Goal: Navigation & Orientation: Find specific page/section

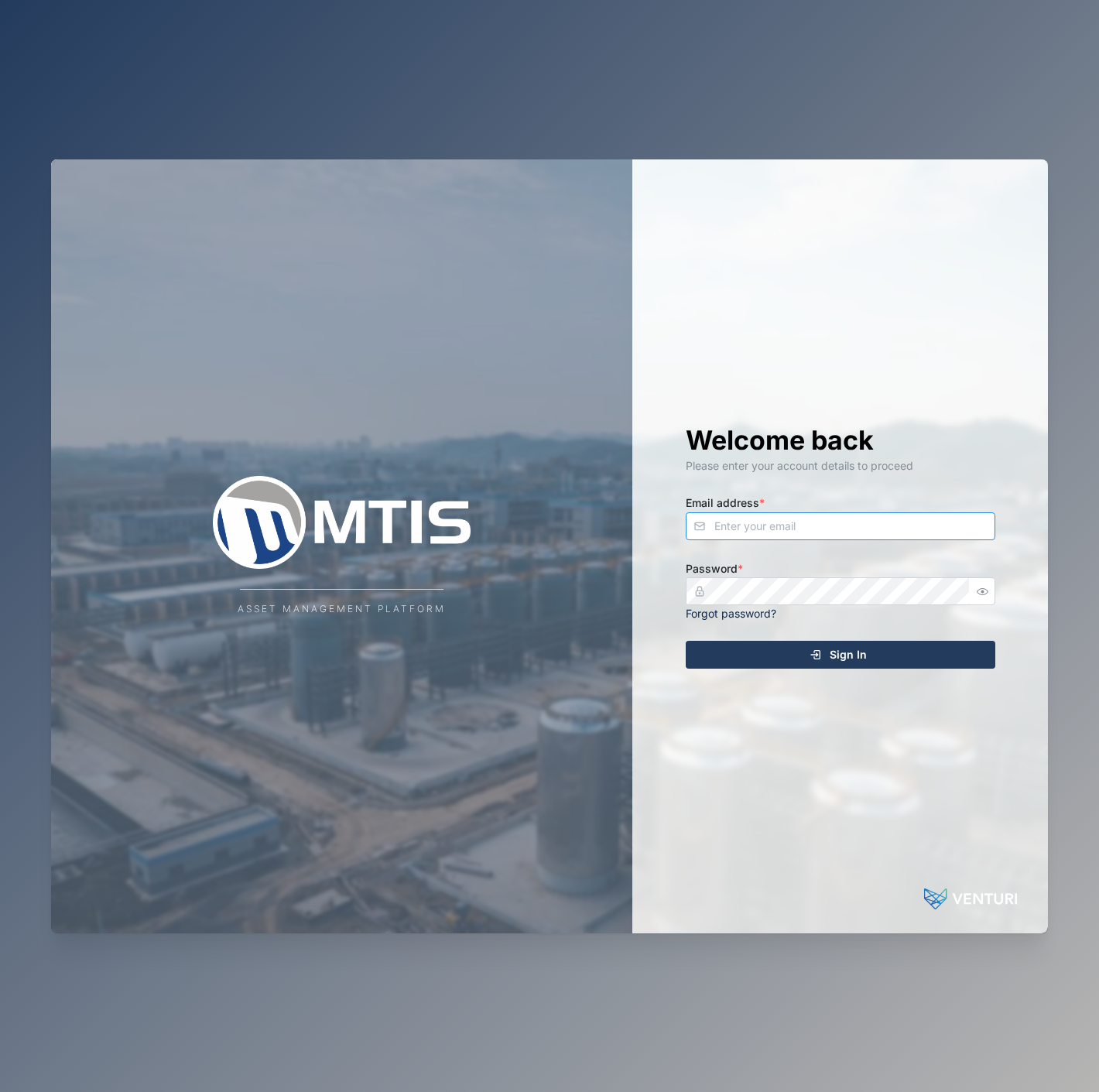
click at [772, 536] on input "Email address *" at bounding box center [840, 526] width 310 height 28
type input "declan.delahunty@venturi.io"
click at [685, 641] on button "Sign In" at bounding box center [840, 655] width 310 height 28
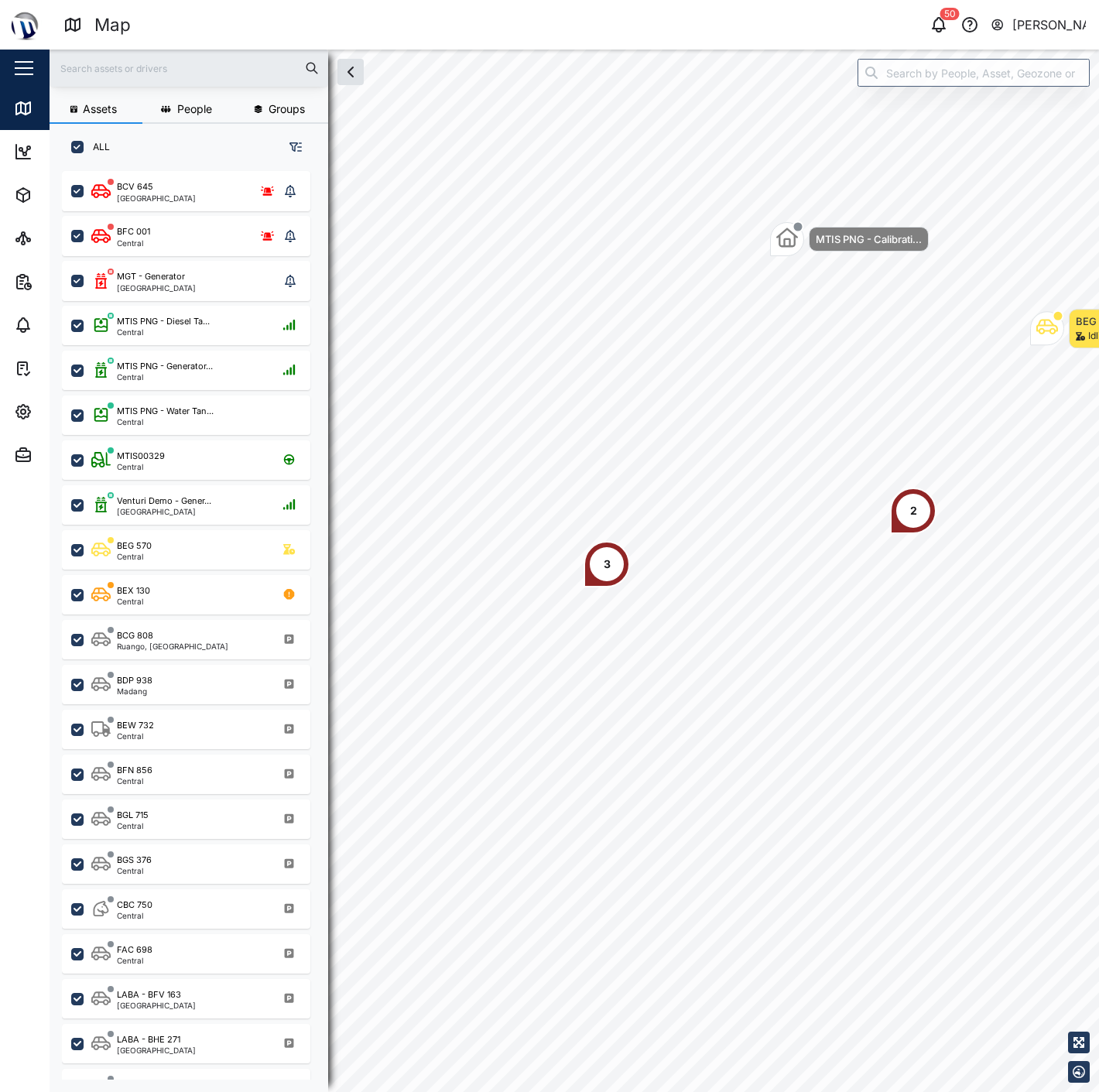
scroll to position [901, 241]
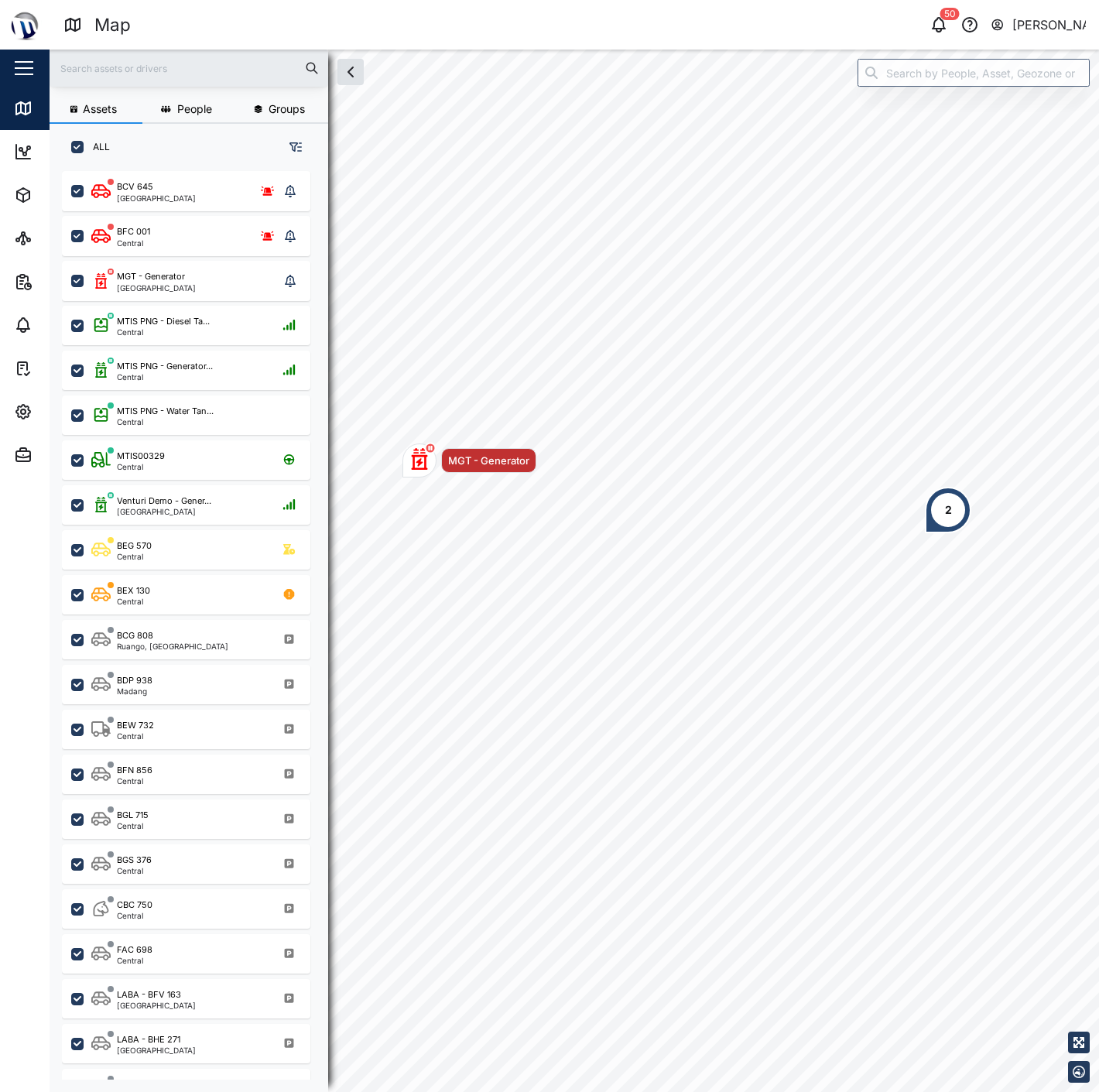
click at [1022, 29] on div "Declan Delahunty" at bounding box center [1049, 25] width 74 height 19
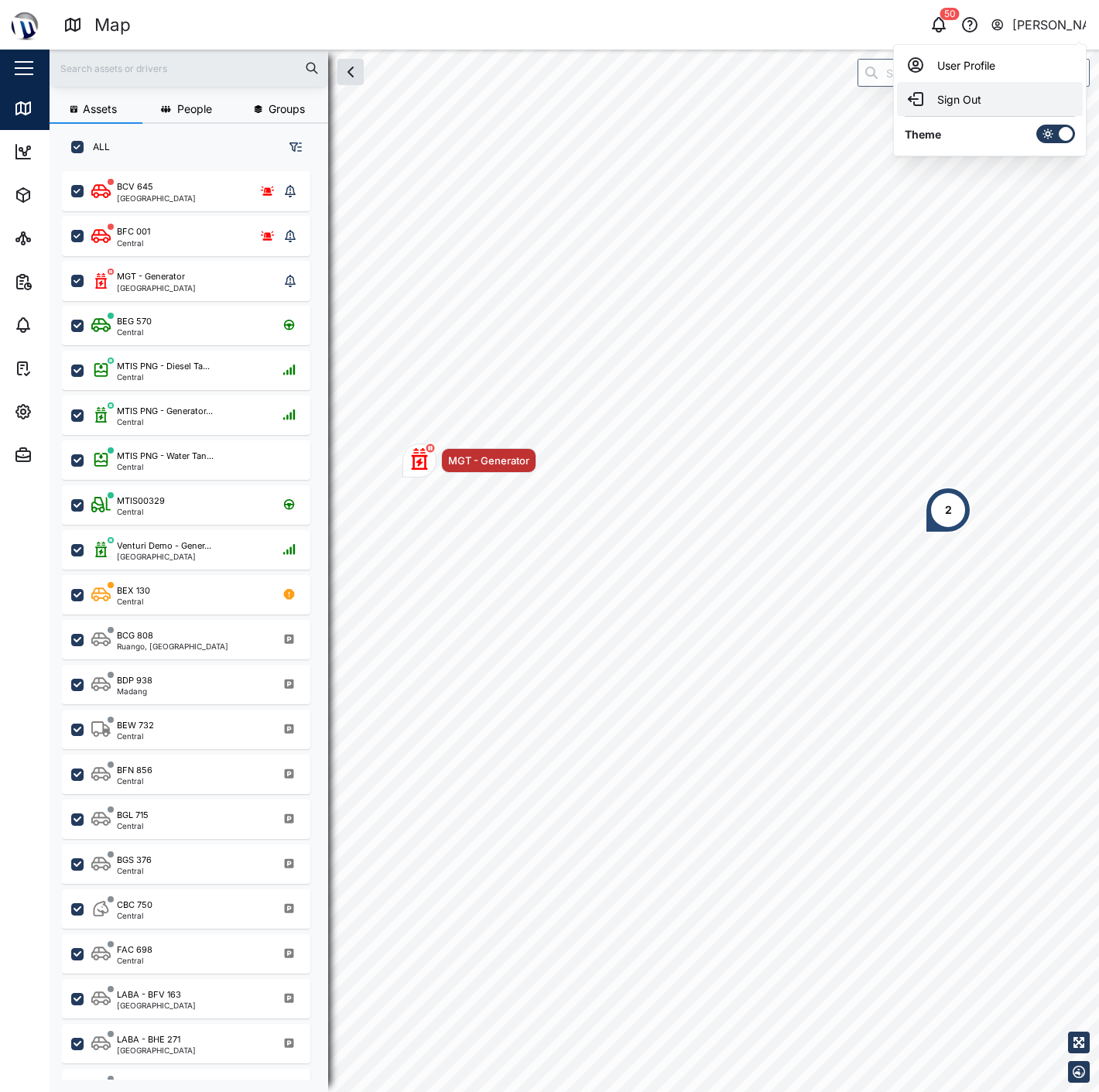
click at [987, 99] on div "Sign Out" at bounding box center [989, 98] width 167 height 18
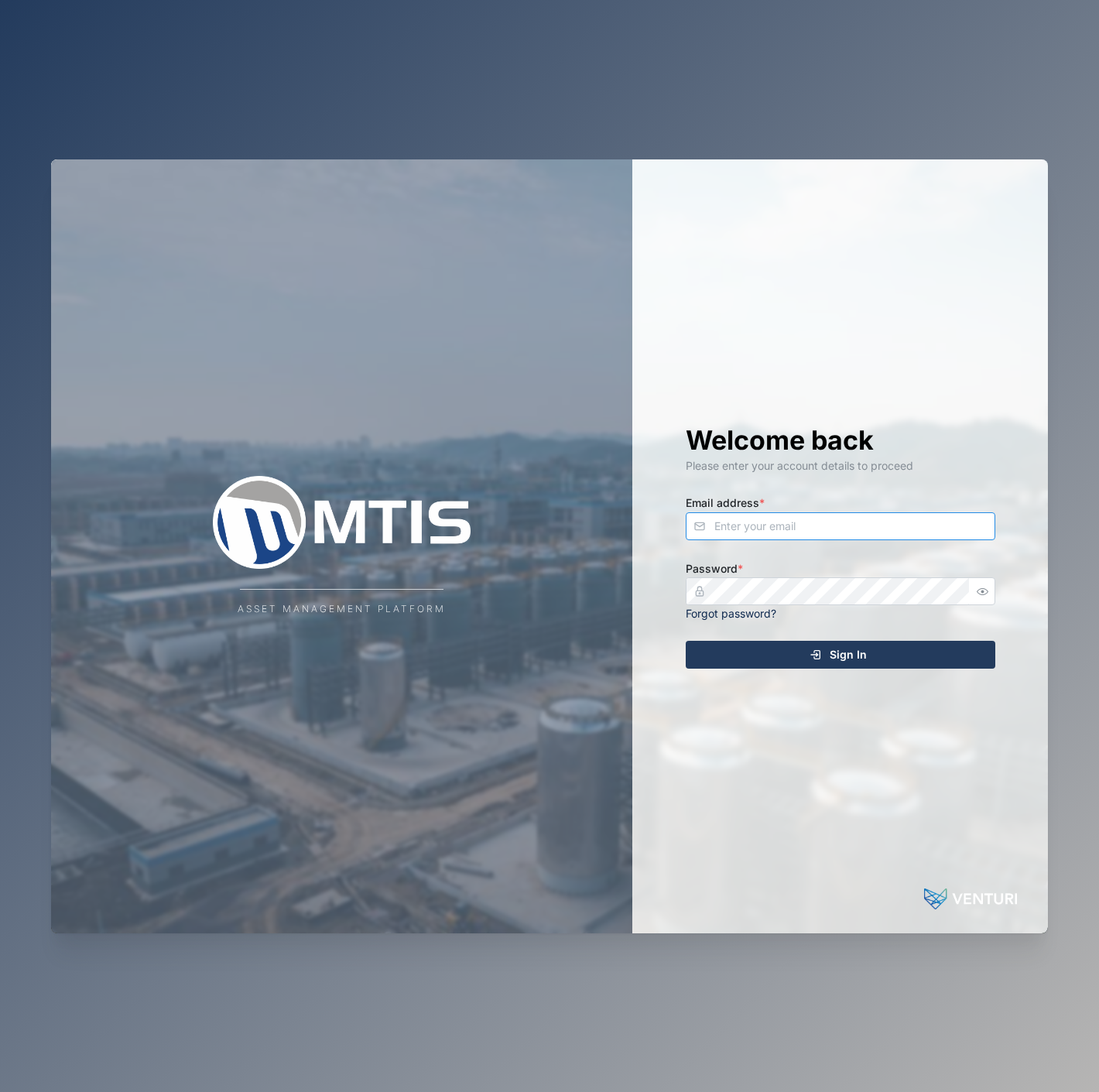
click at [776, 534] on input "Email address *" at bounding box center [840, 526] width 310 height 28
type input "maxyallon@gmail.com"
click at [846, 665] on span "Sign In" at bounding box center [848, 655] width 37 height 26
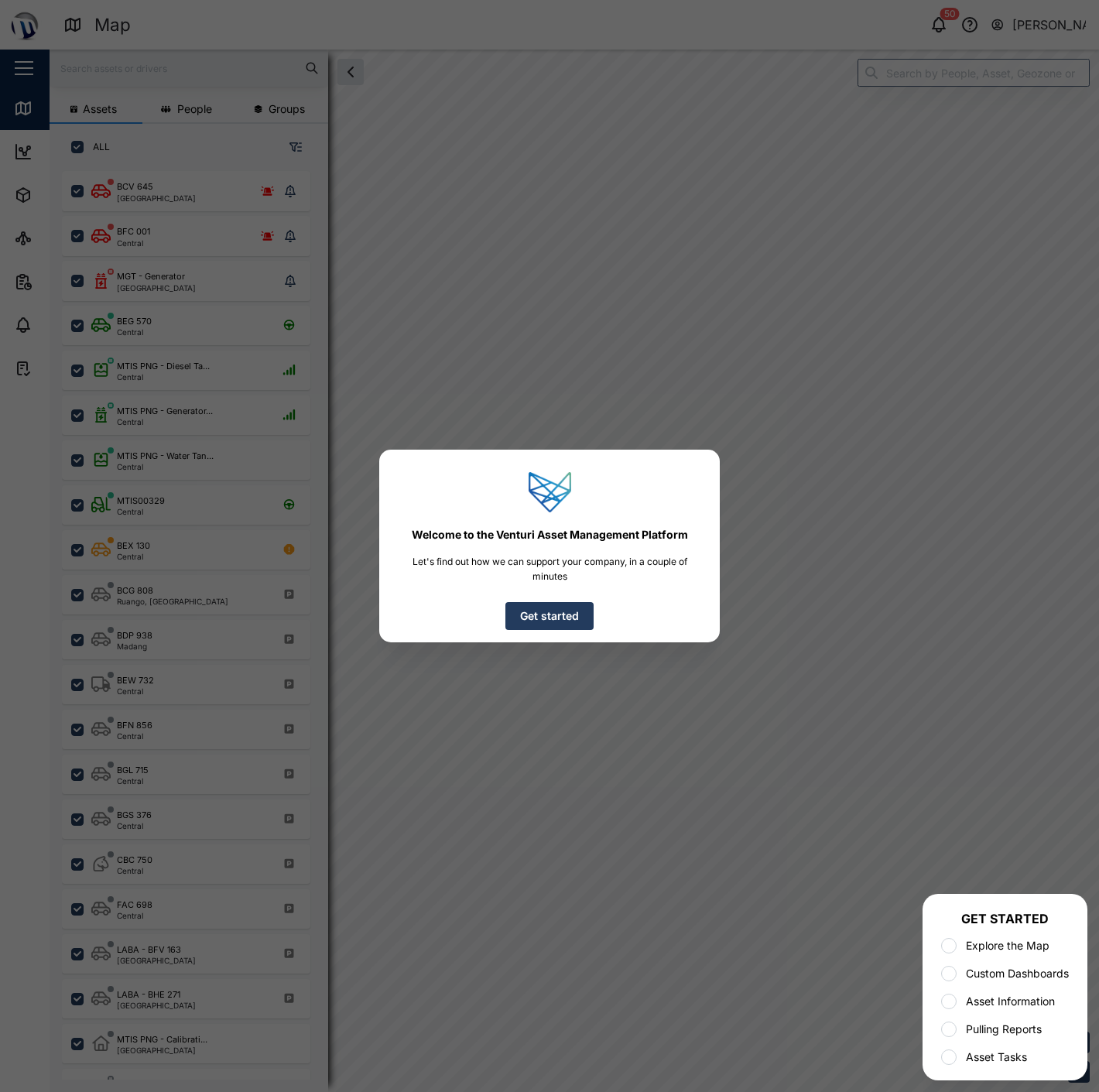
scroll to position [901, 241]
click at [566, 624] on span "Get started" at bounding box center [550, 616] width 59 height 26
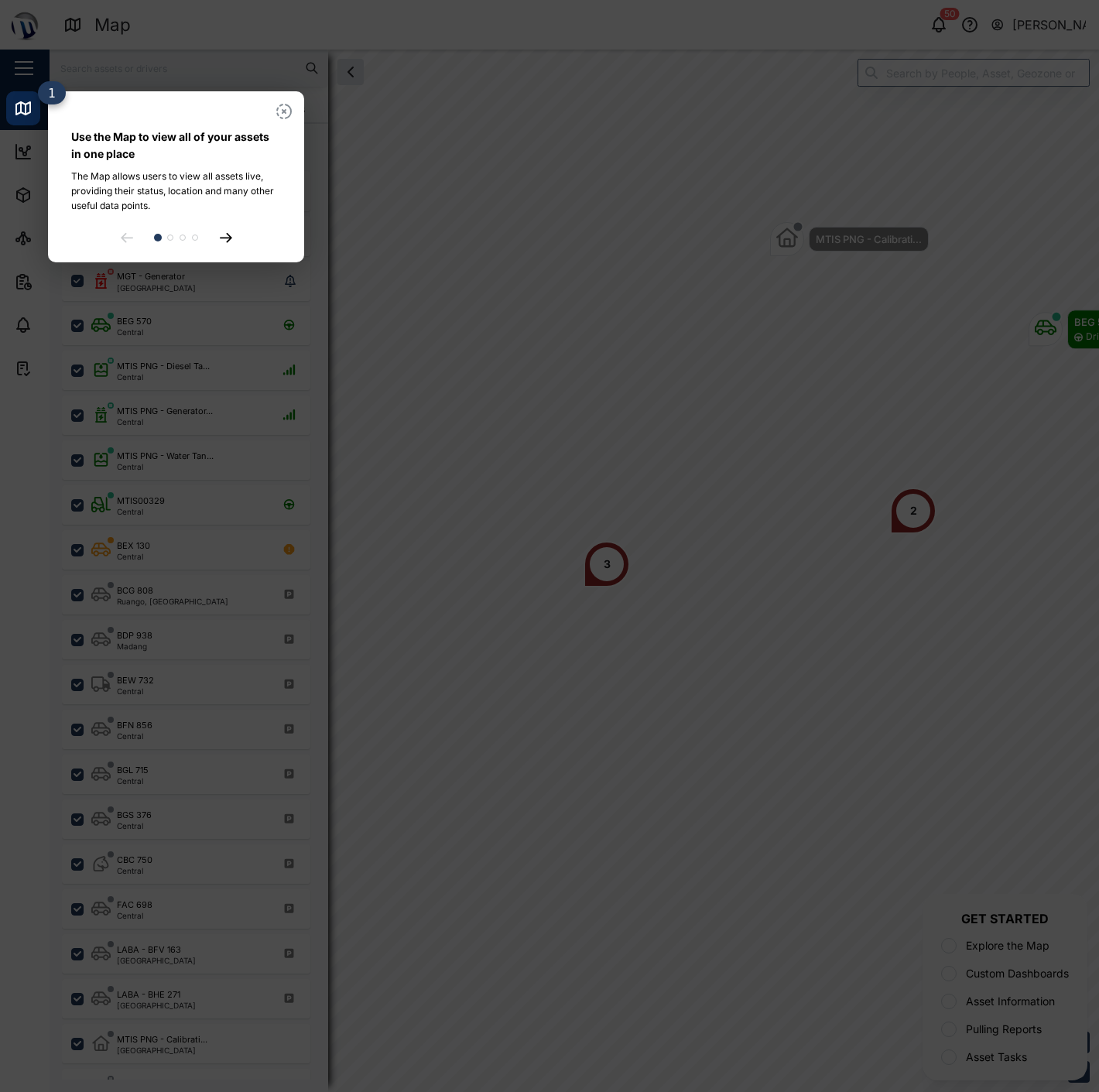
click at [228, 234] on icon at bounding box center [226, 238] width 12 height 10
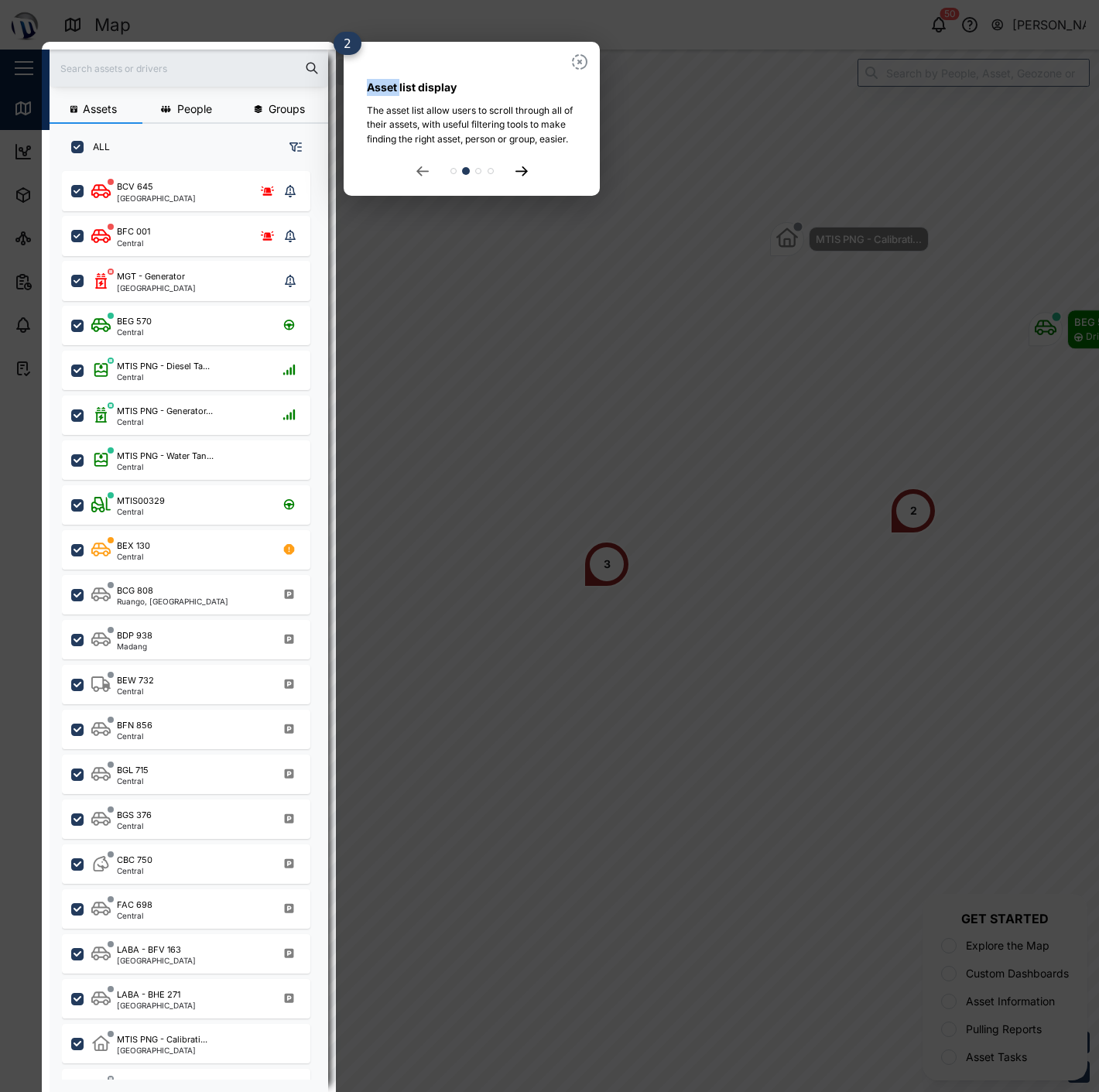
click at [228, 234] on rect at bounding box center [189, 570] width 294 height 1057
click at [527, 168] on icon at bounding box center [522, 171] width 12 height 10
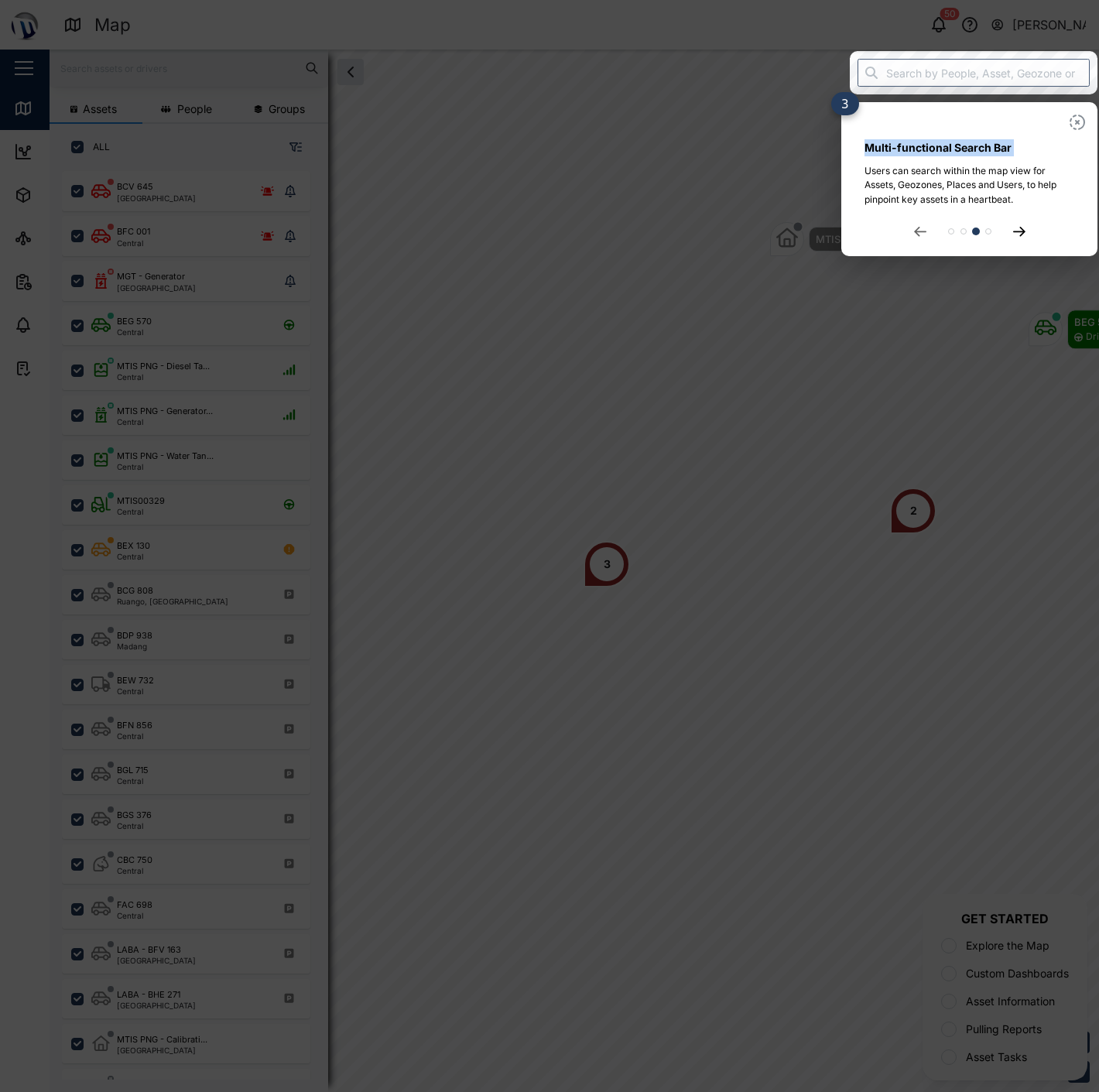
click at [527, 1091] on div "Multi-functional Search Bar Users can search within the map view for Assets, Ge…" at bounding box center [550, 1092] width 1099 height 0
click at [1015, 236] on icon at bounding box center [1019, 232] width 12 height 10
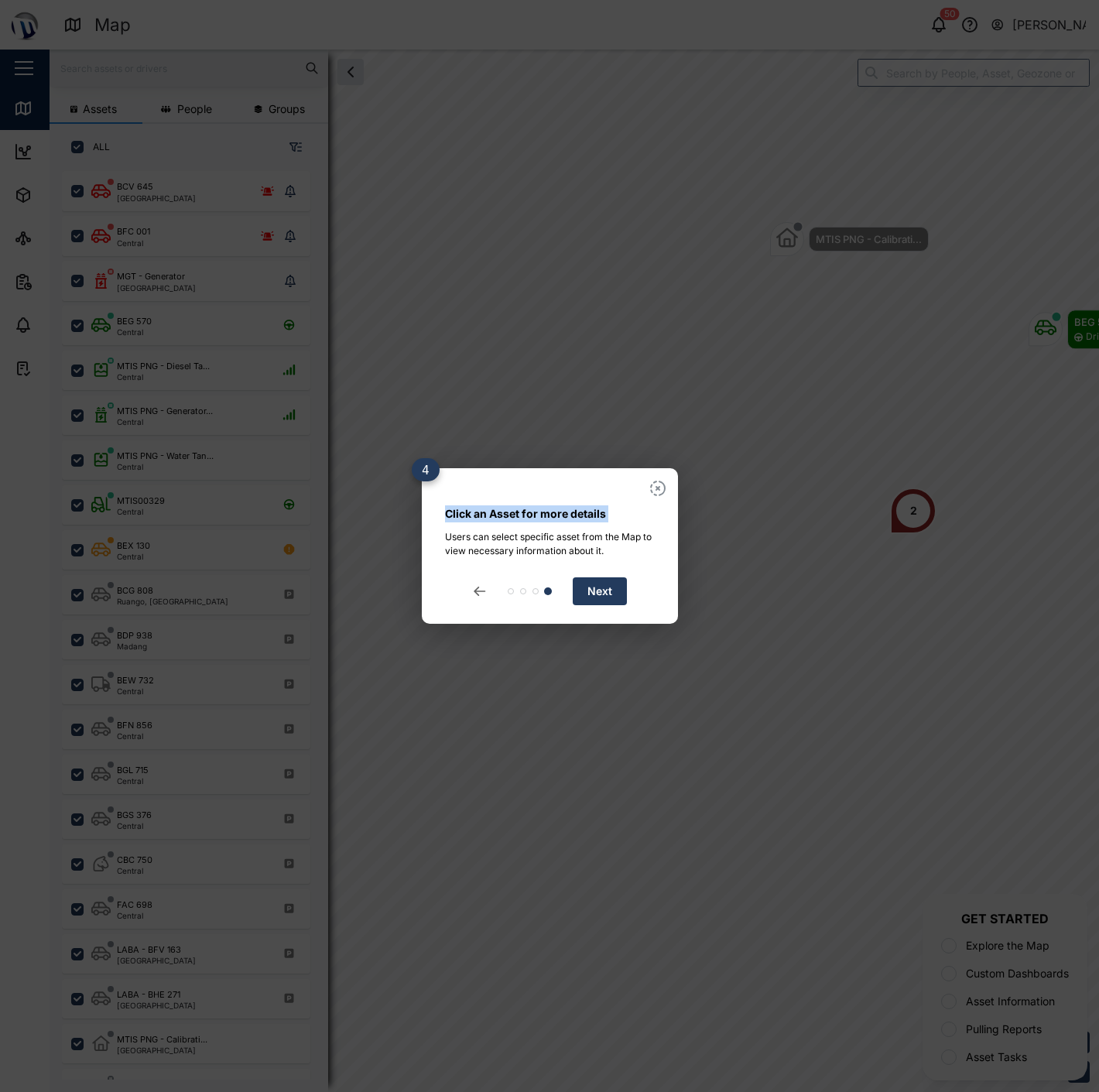
click at [622, 588] on button "Next" at bounding box center [600, 591] width 54 height 28
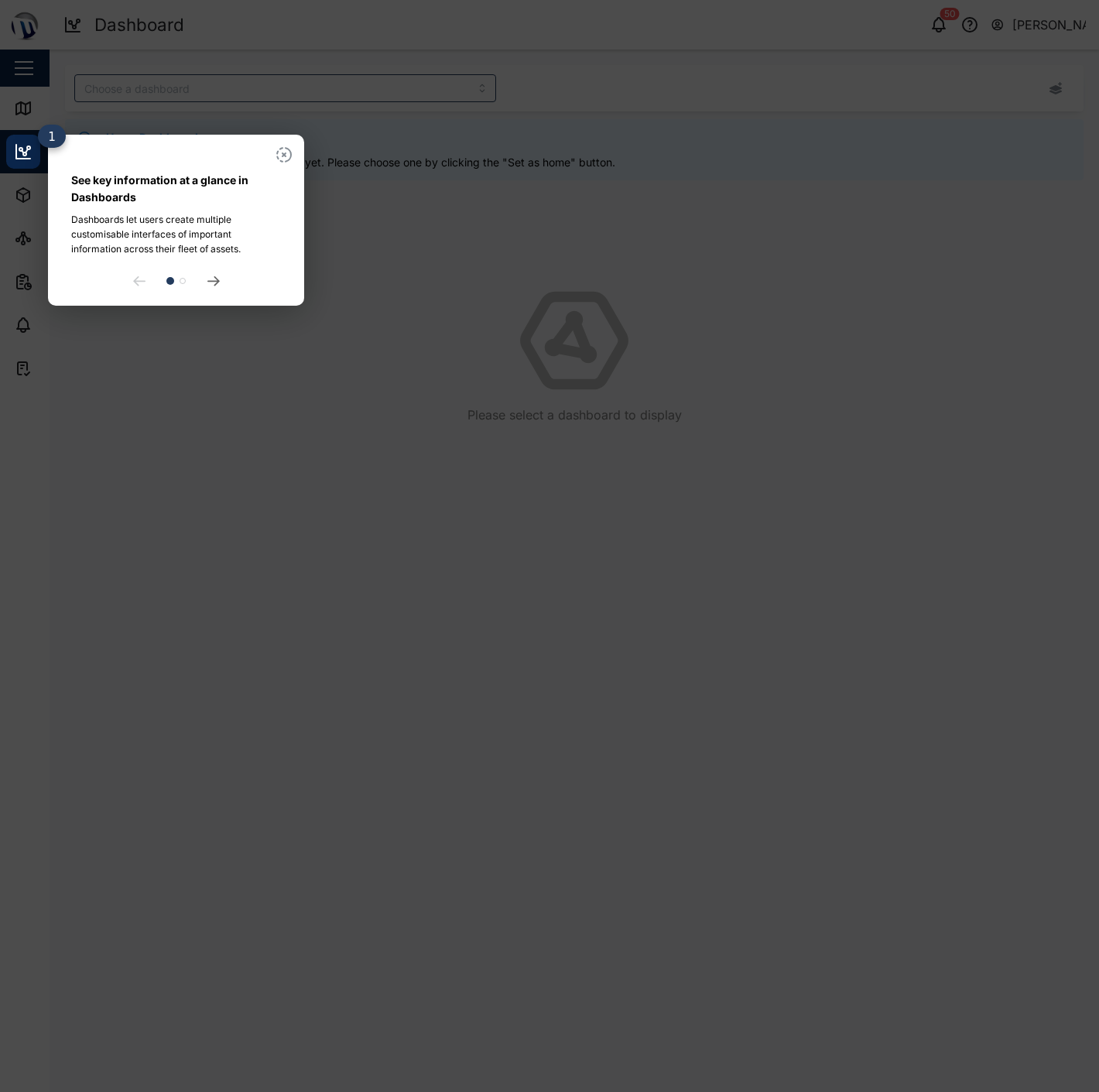
drag, startPoint x: 216, startPoint y: 267, endPoint x: 221, endPoint y: 279, distance: 13.0
click at [220, 277] on div "See key information at a glance in Dashboards Dashboards let users create multi…" at bounding box center [176, 220] width 256 height 171
click at [221, 279] on div at bounding box center [176, 281] width 210 height 12
click at [214, 283] on icon at bounding box center [213, 282] width 12 height 10
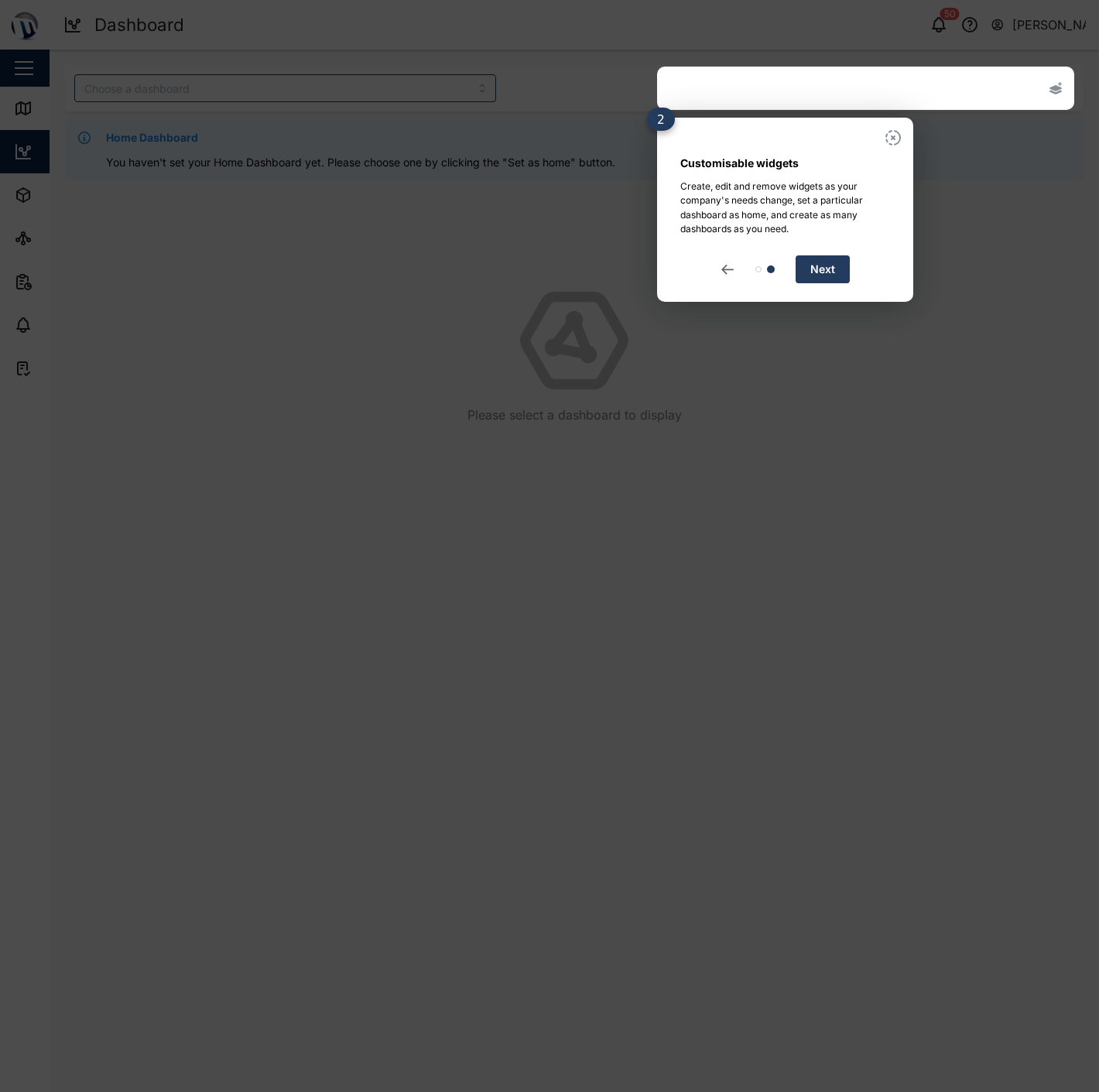
click at [826, 266] on span "Next" at bounding box center [823, 270] width 24 height 26
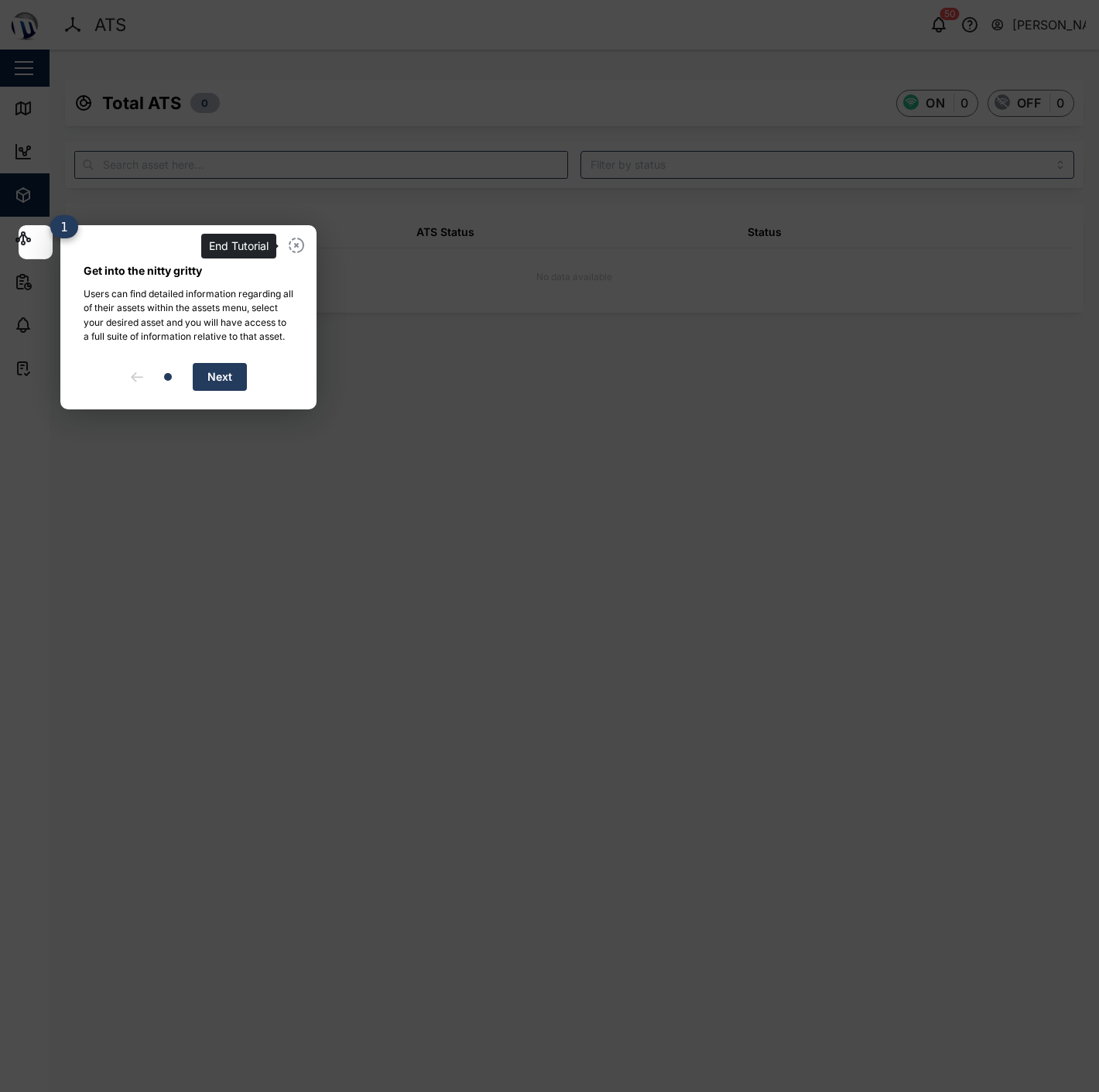
click at [289, 248] on icon "button" at bounding box center [296, 244] width 18 height 18
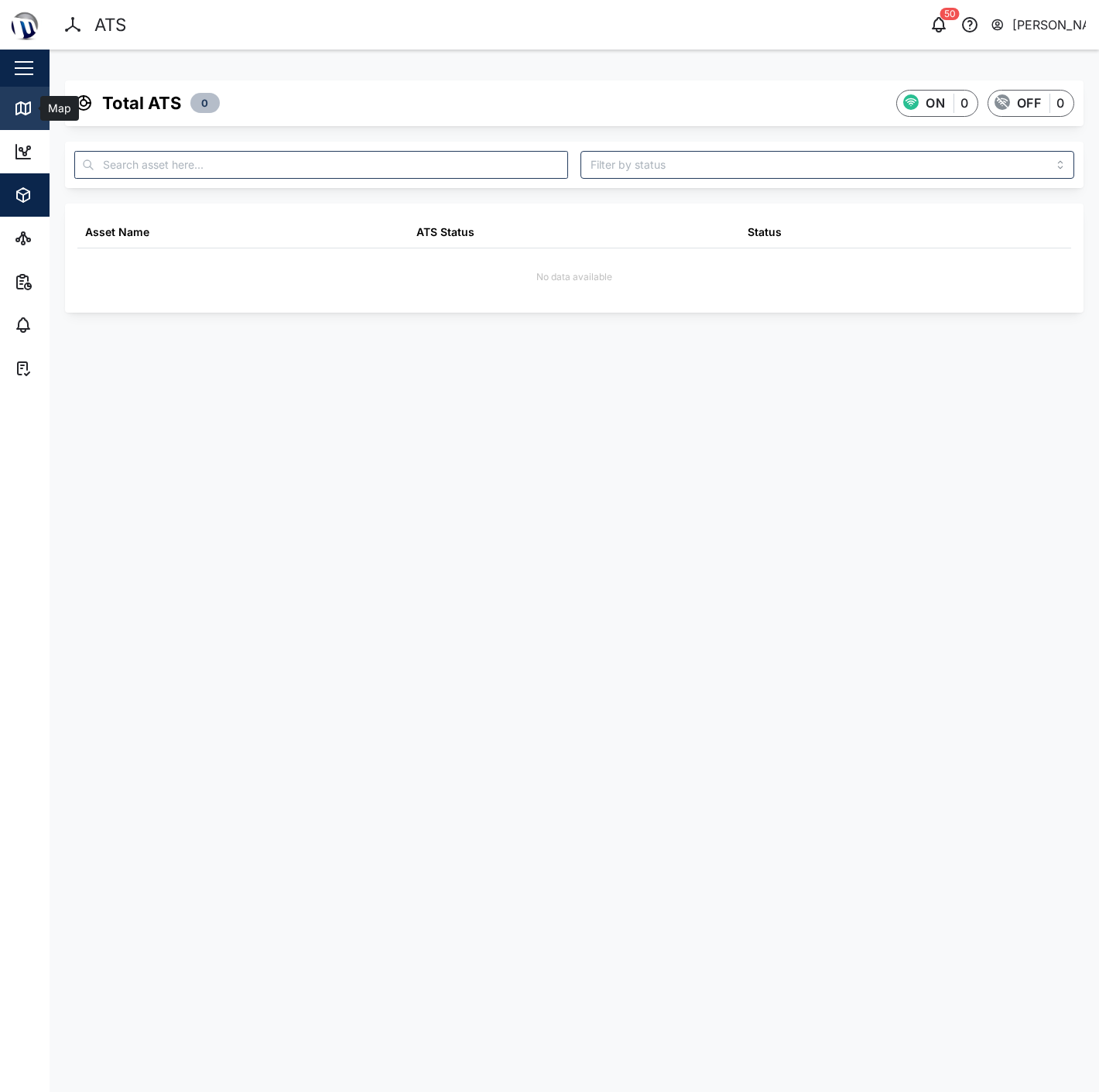
click at [9, 107] on link "Map" at bounding box center [100, 109] width 201 height 43
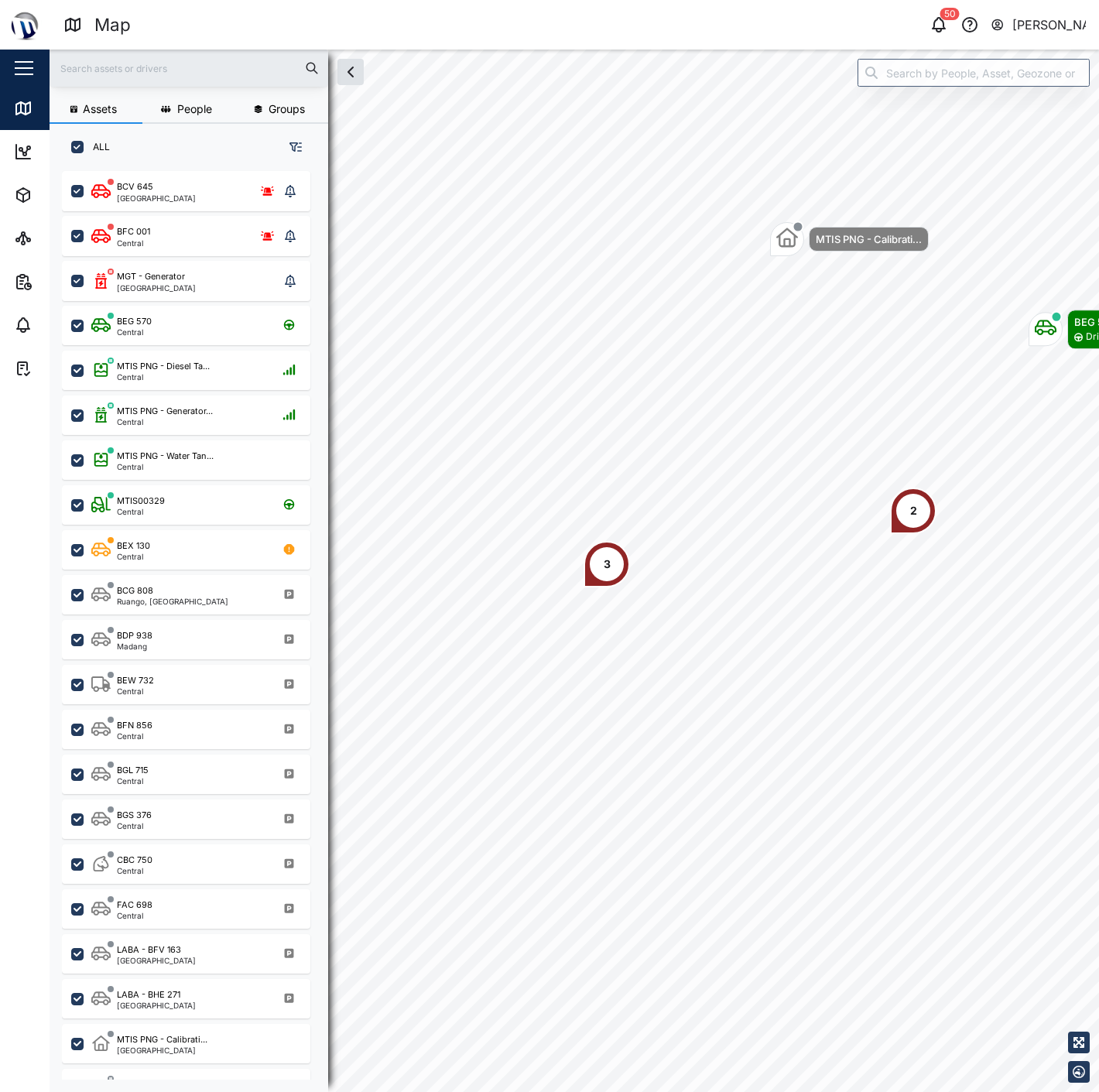
scroll to position [901, 241]
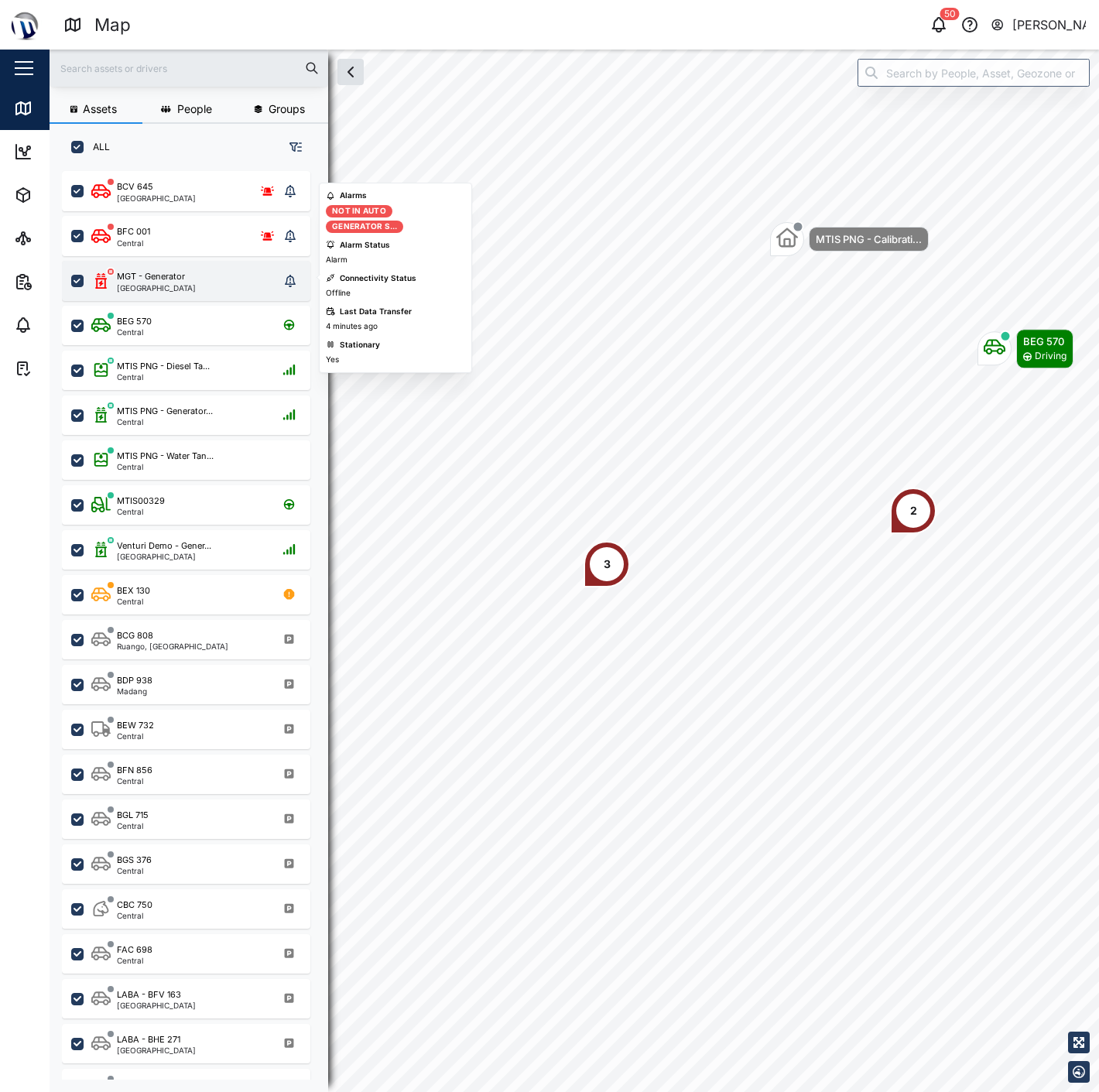
scroll to position [118, 0]
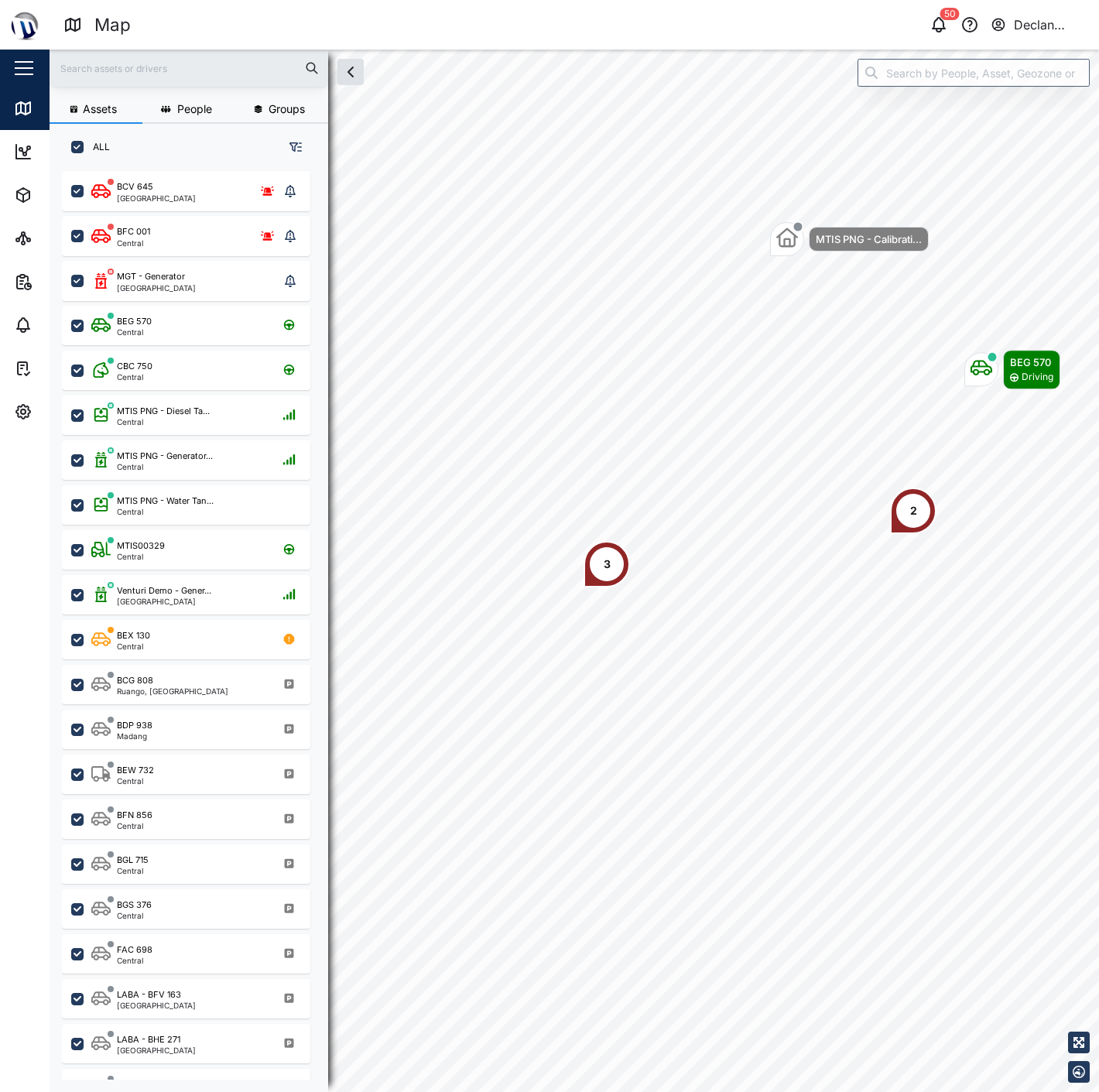
scroll to position [901, 241]
click at [27, 407] on icon "button" at bounding box center [23, 411] width 18 height 18
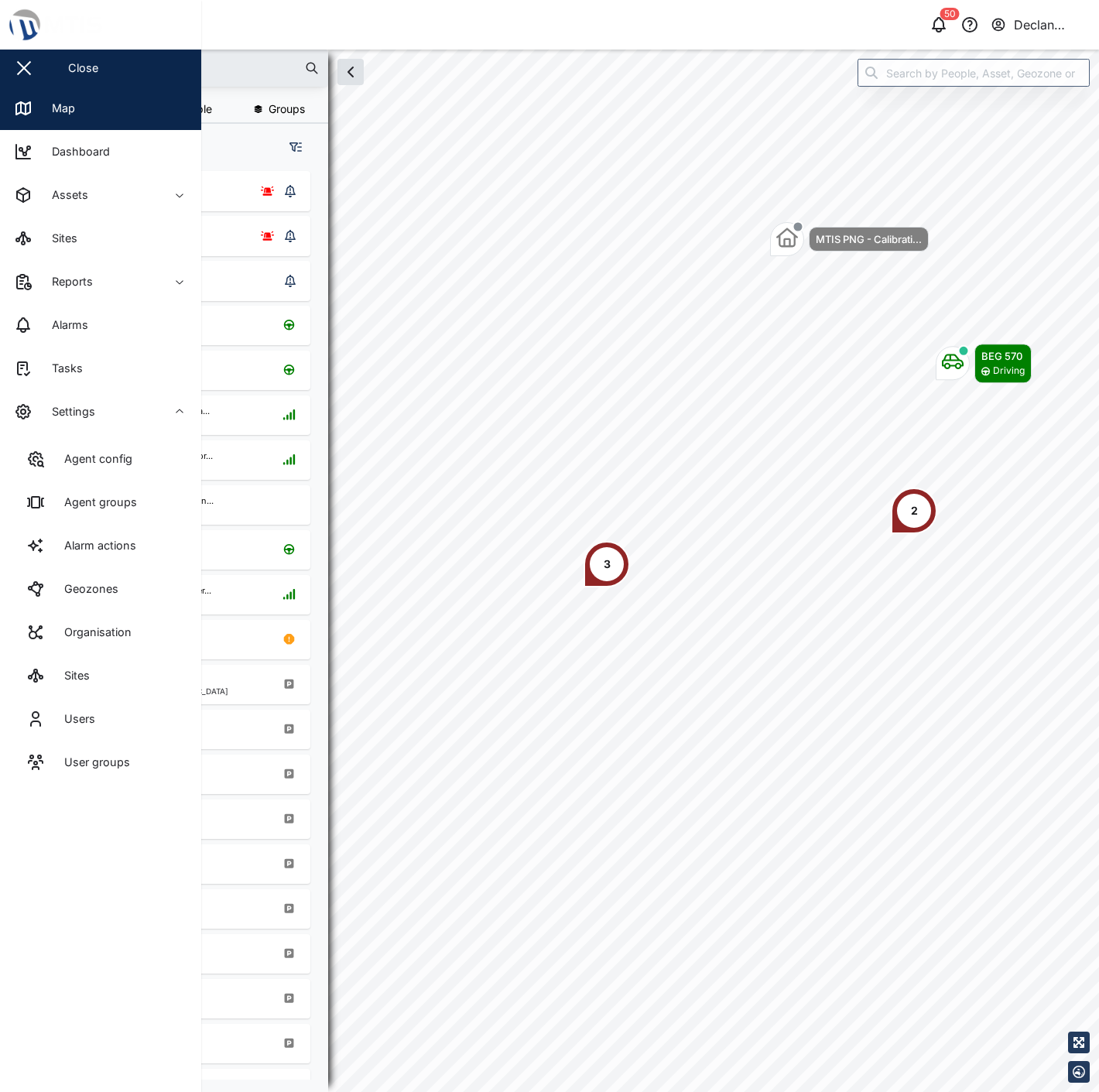
drag, startPoint x: 86, startPoint y: 720, endPoint x: 94, endPoint y: 710, distance: 12.8
click at [86, 720] on div "Users" at bounding box center [74, 719] width 43 height 17
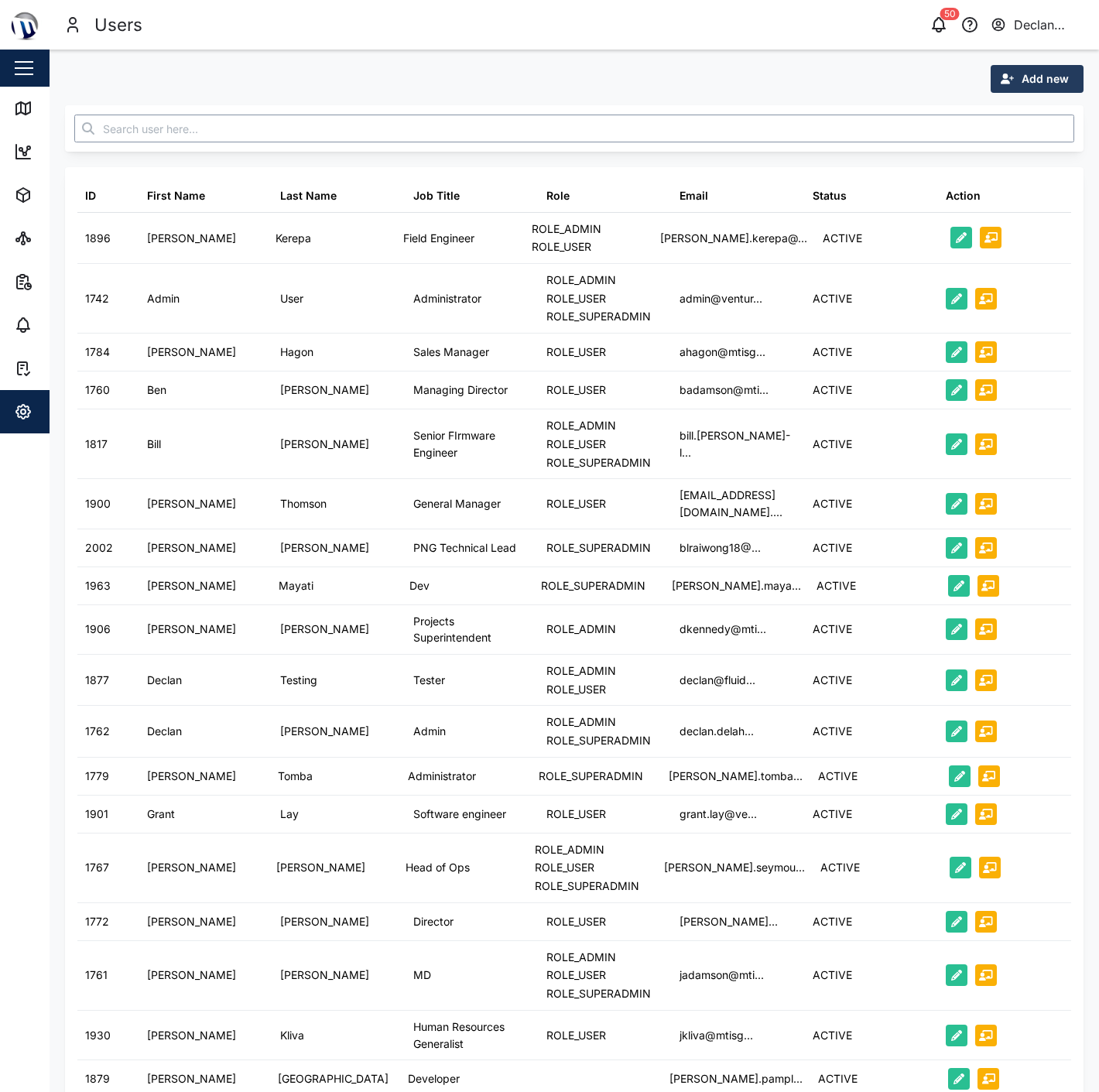
click at [569, 139] on input "text" at bounding box center [574, 129] width 1000 height 28
type input "USER"
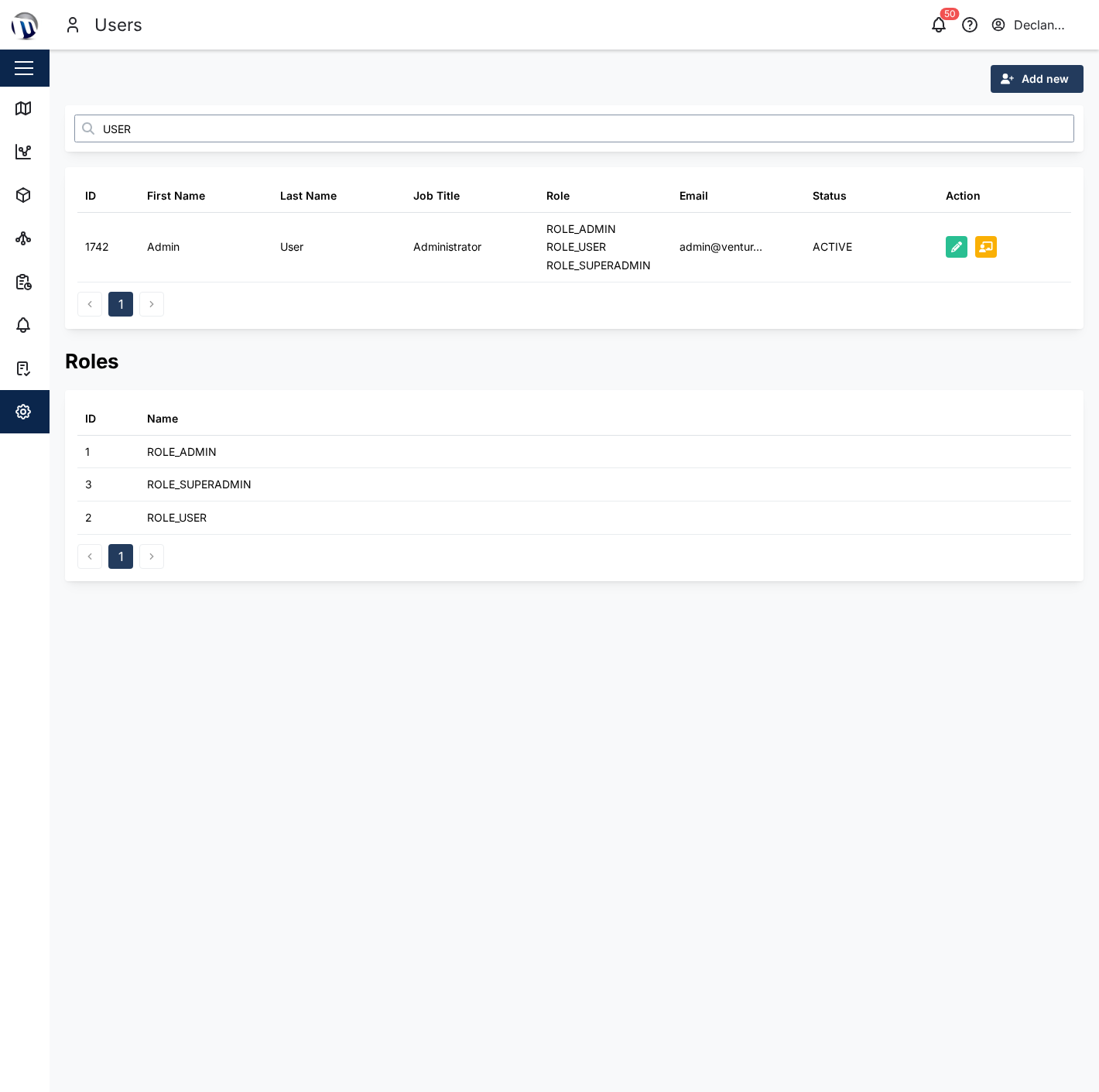
click at [569, 139] on input "USER" at bounding box center [574, 129] width 1000 height 28
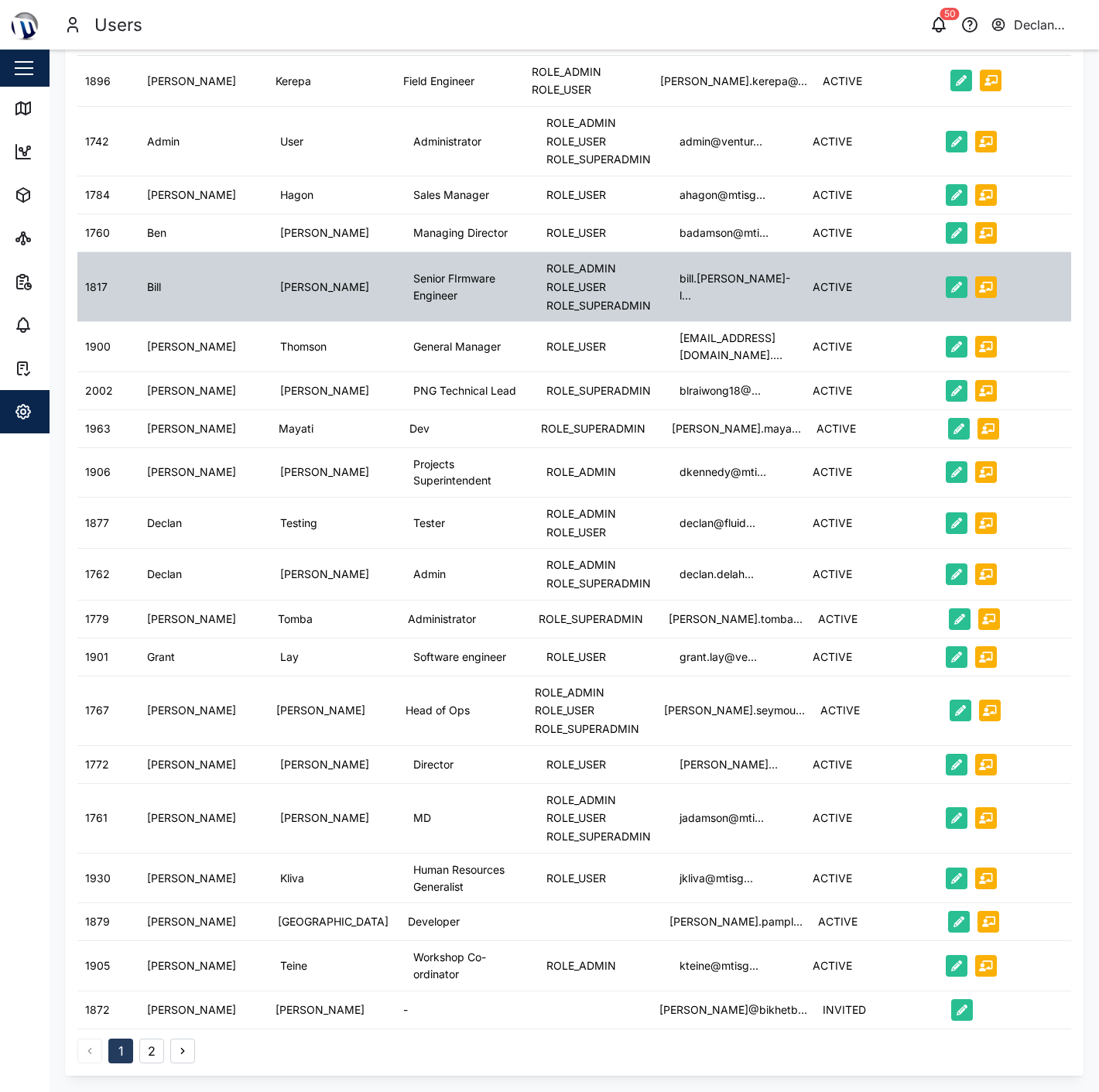
scroll to position [172, 0]
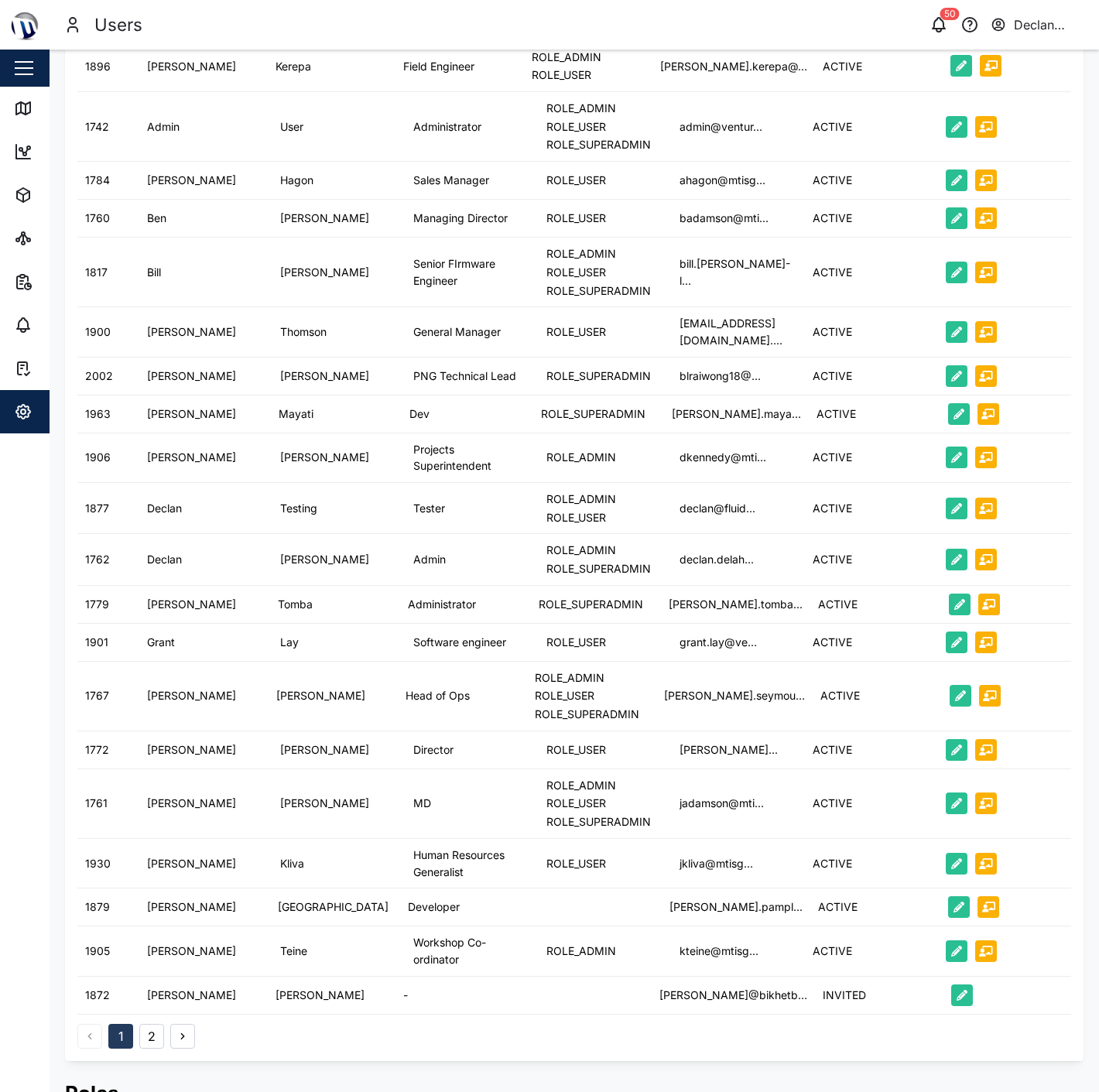
click at [151, 1023] on button "2" at bounding box center [151, 1035] width 24 height 24
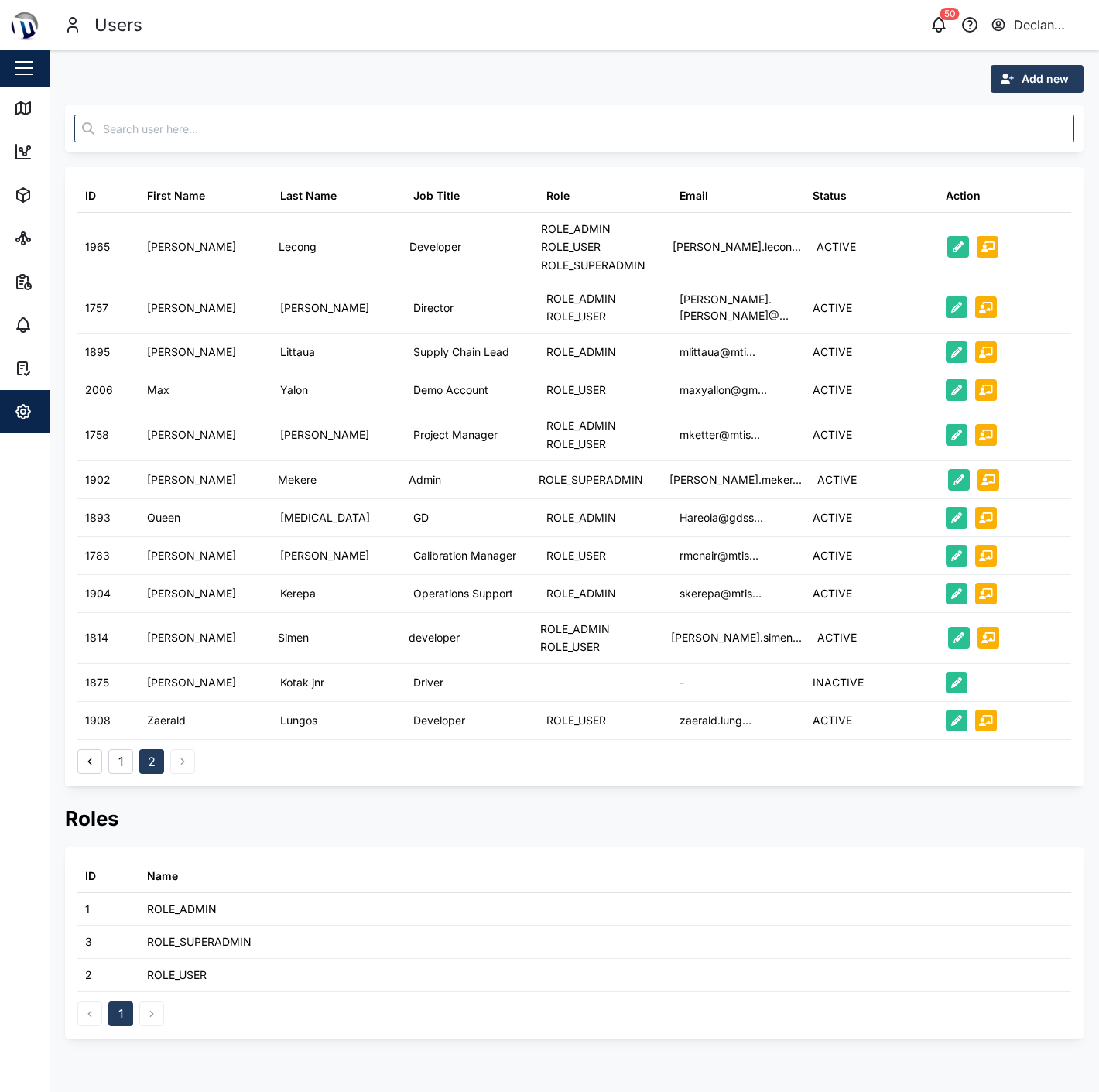
click at [1037, 17] on div "Declan Testing" at bounding box center [1049, 25] width 72 height 19
click at [952, 102] on div "Sign Out" at bounding box center [989, 98] width 167 height 18
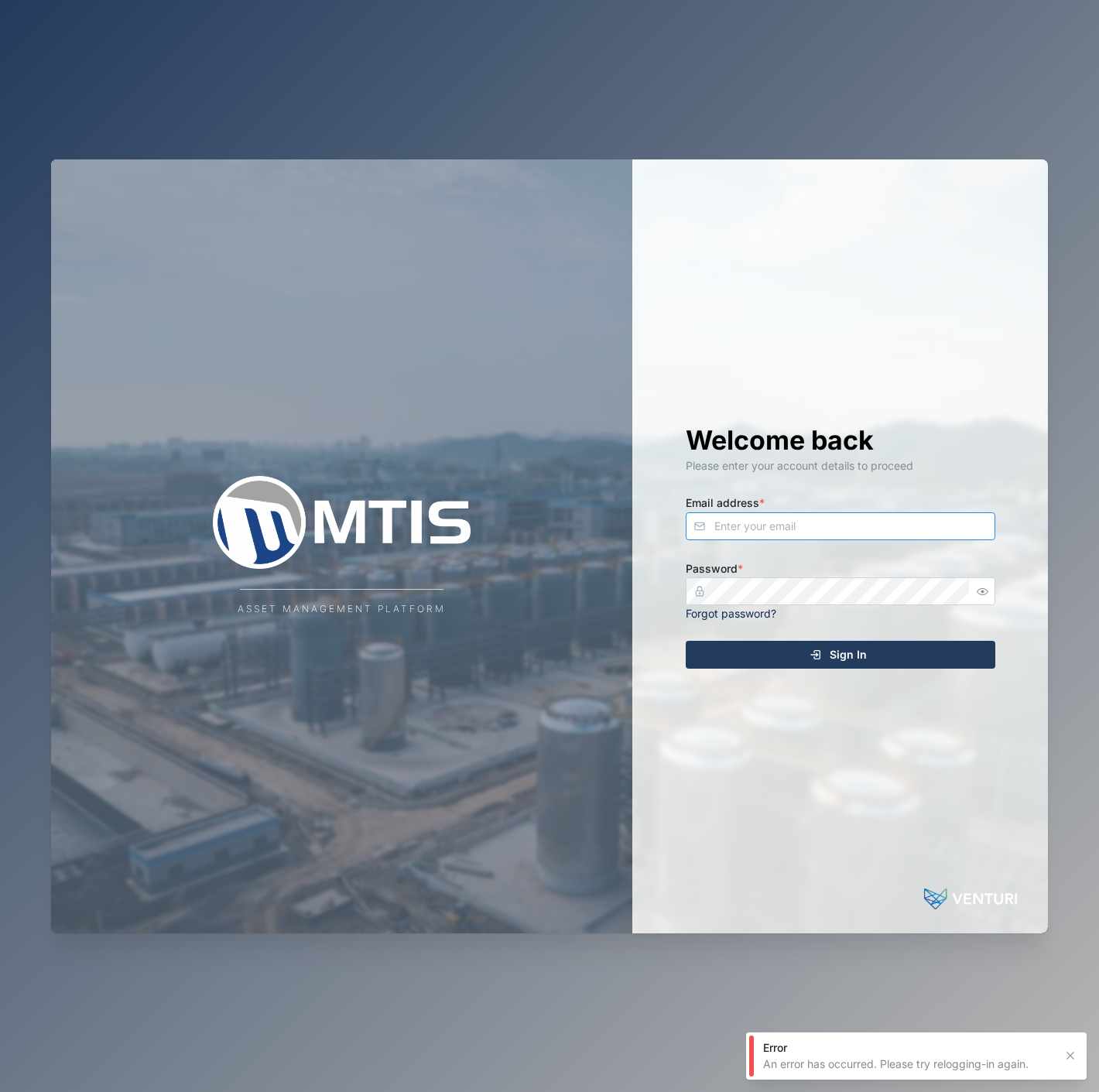
drag, startPoint x: 880, startPoint y: 515, endPoint x: 884, endPoint y: 523, distance: 8.9
click at [884, 523] on input "Email address *" at bounding box center [840, 526] width 310 height 28
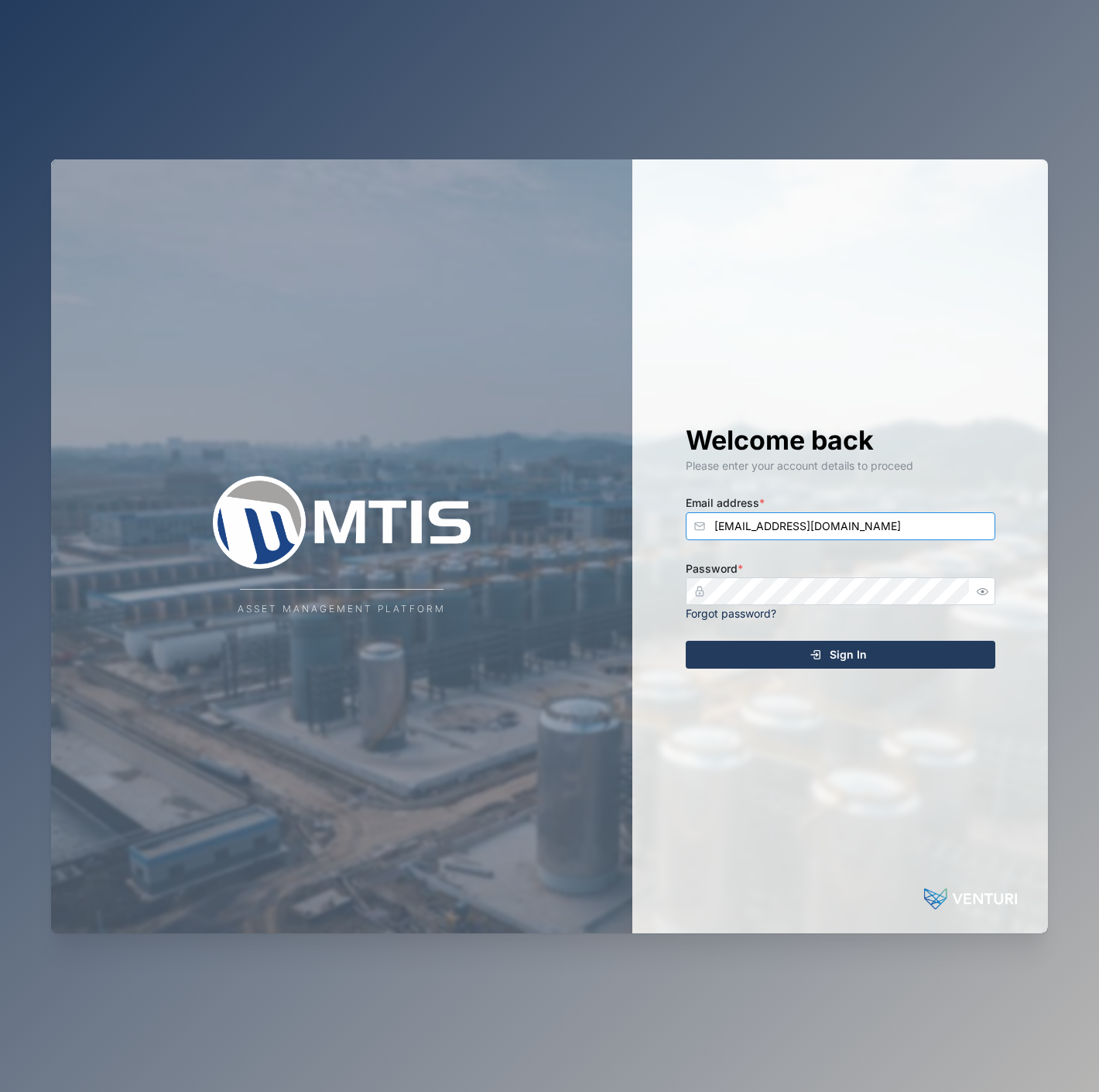
type input "maxyallon@gmail.com"
click at [685, 641] on button "Sign In" at bounding box center [840, 655] width 310 height 28
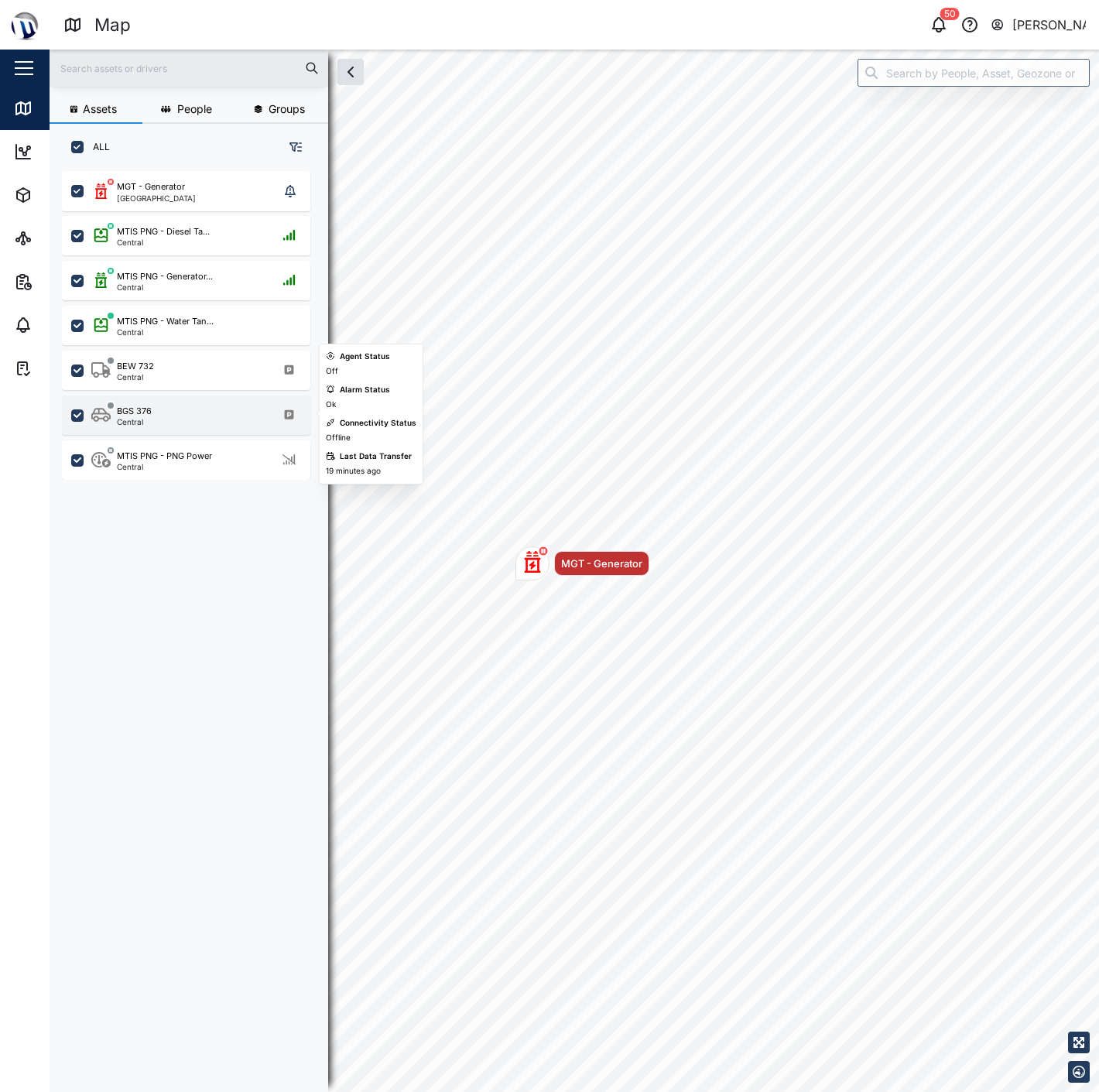
click at [179, 418] on div "BGS 376 Central" at bounding box center [196, 415] width 210 height 21
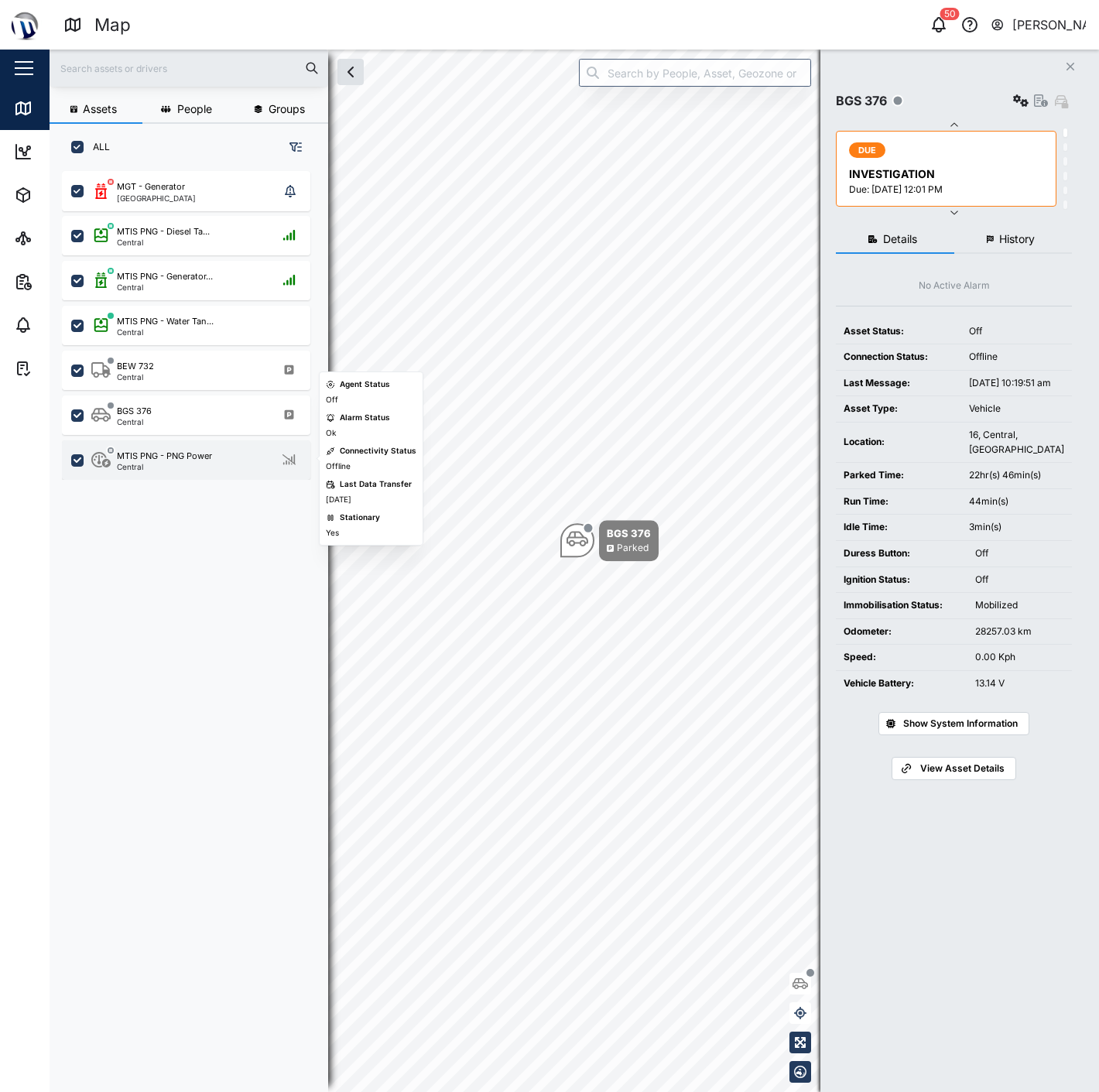
click at [182, 453] on div "MTIS PNG - PNG Power" at bounding box center [163, 456] width 95 height 13
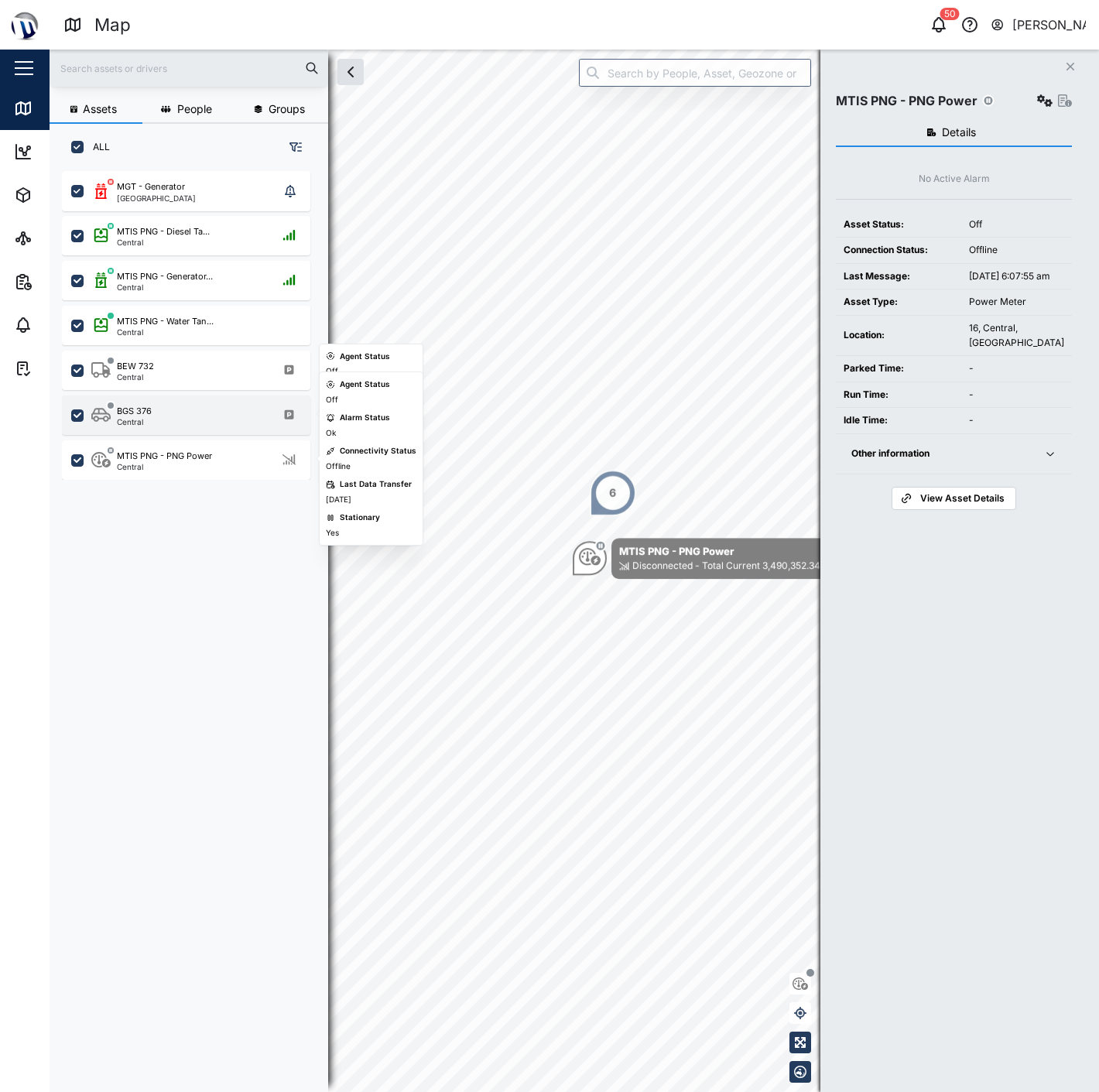
click at [183, 404] on div "BGS 376 Central" at bounding box center [196, 415] width 210 height 21
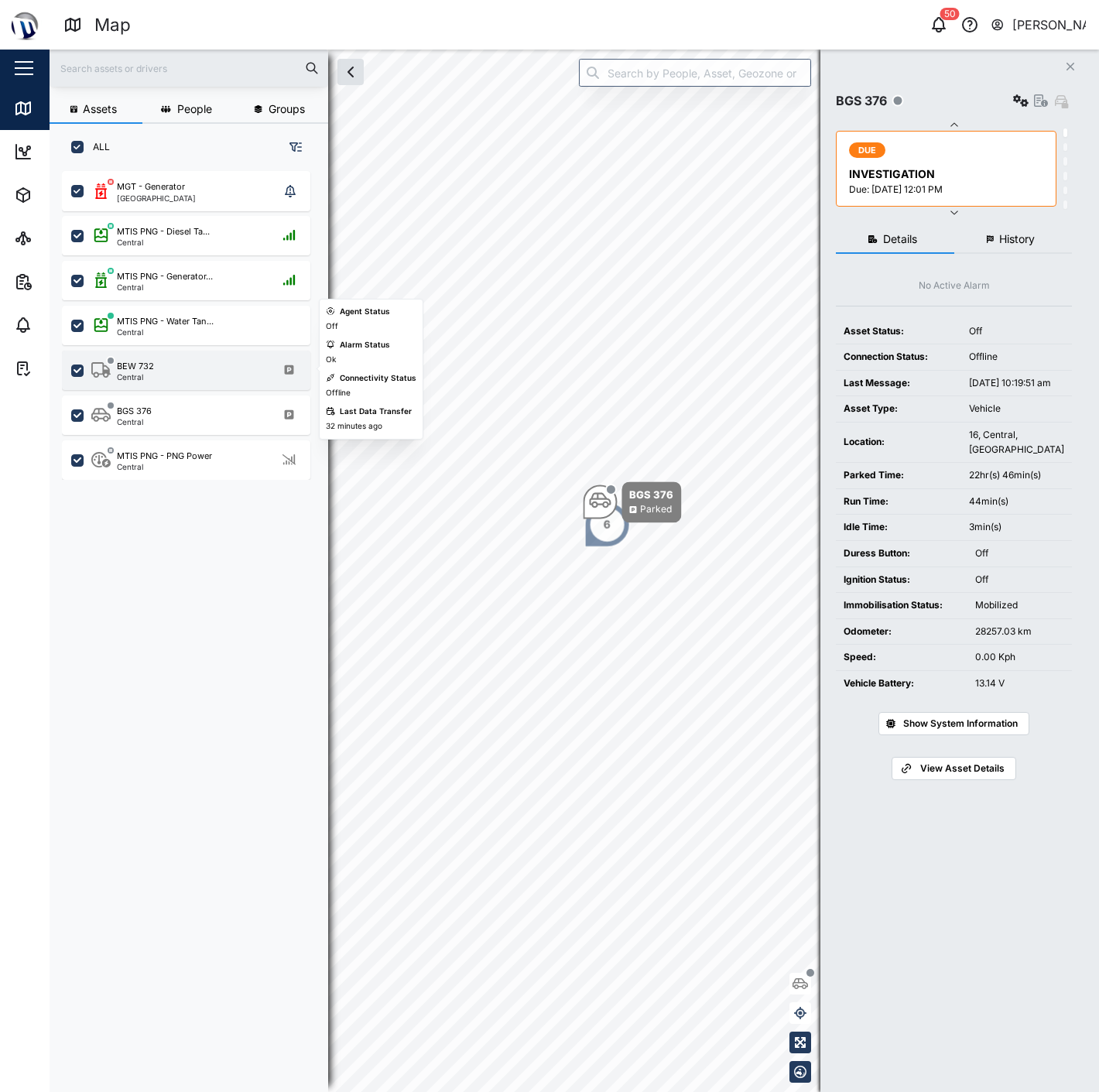
click at [183, 366] on div "BEW 732 Central" at bounding box center [196, 370] width 210 height 21
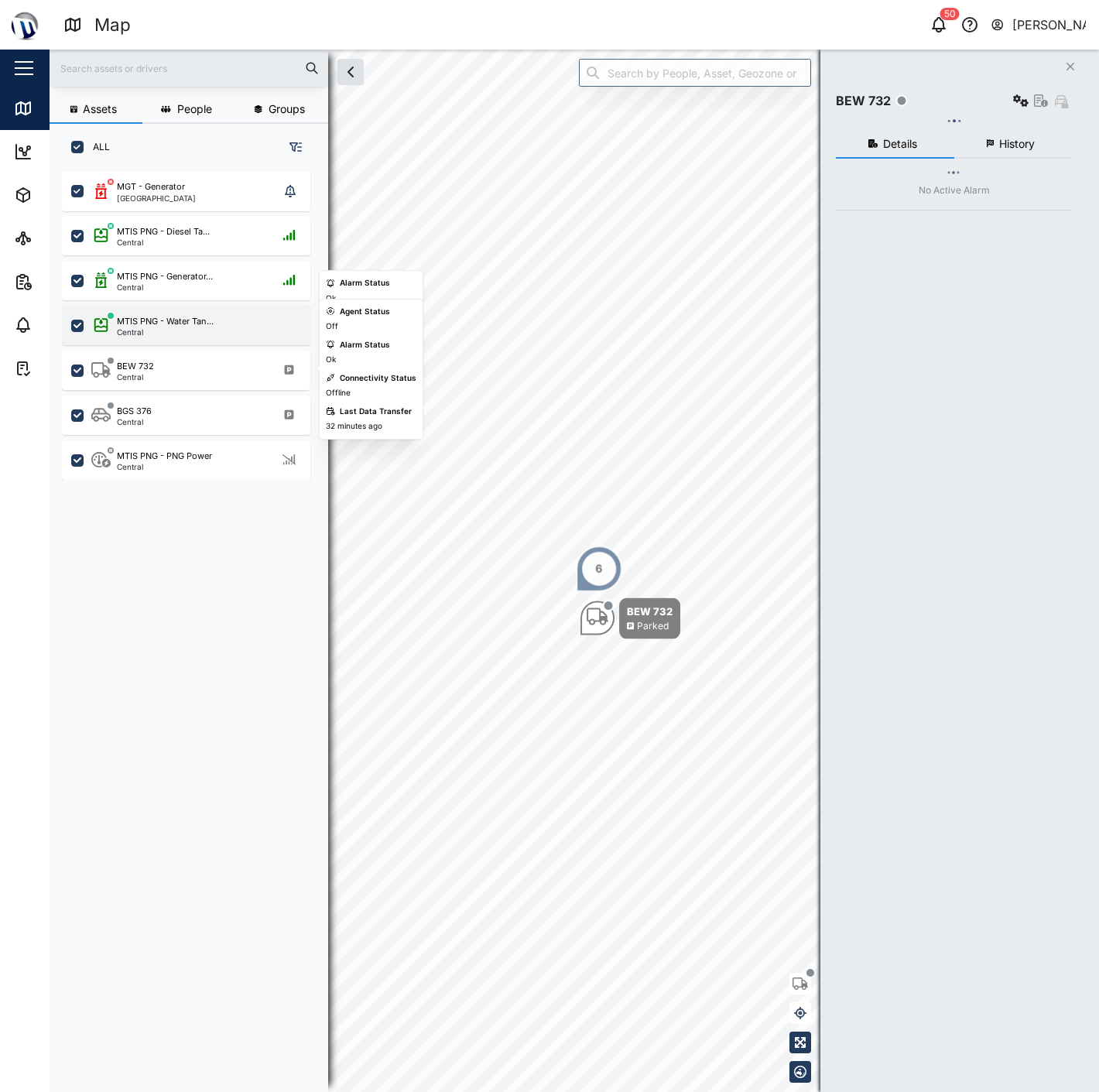
click at [182, 337] on div "MTIS PNG - Water Tan... Central" at bounding box center [186, 325] width 249 height 39
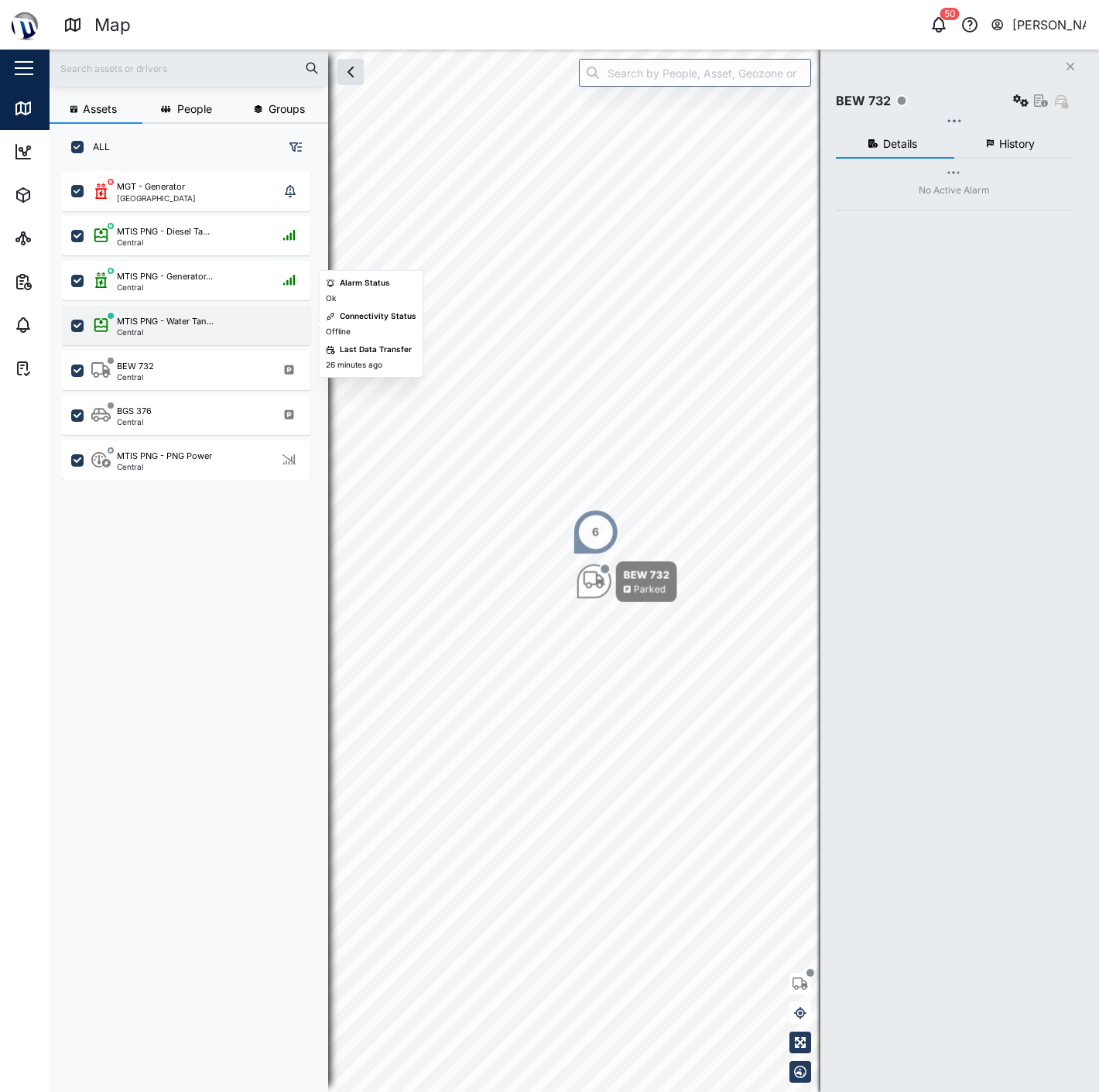
click at [182, 330] on div "Central" at bounding box center [164, 331] width 97 height 8
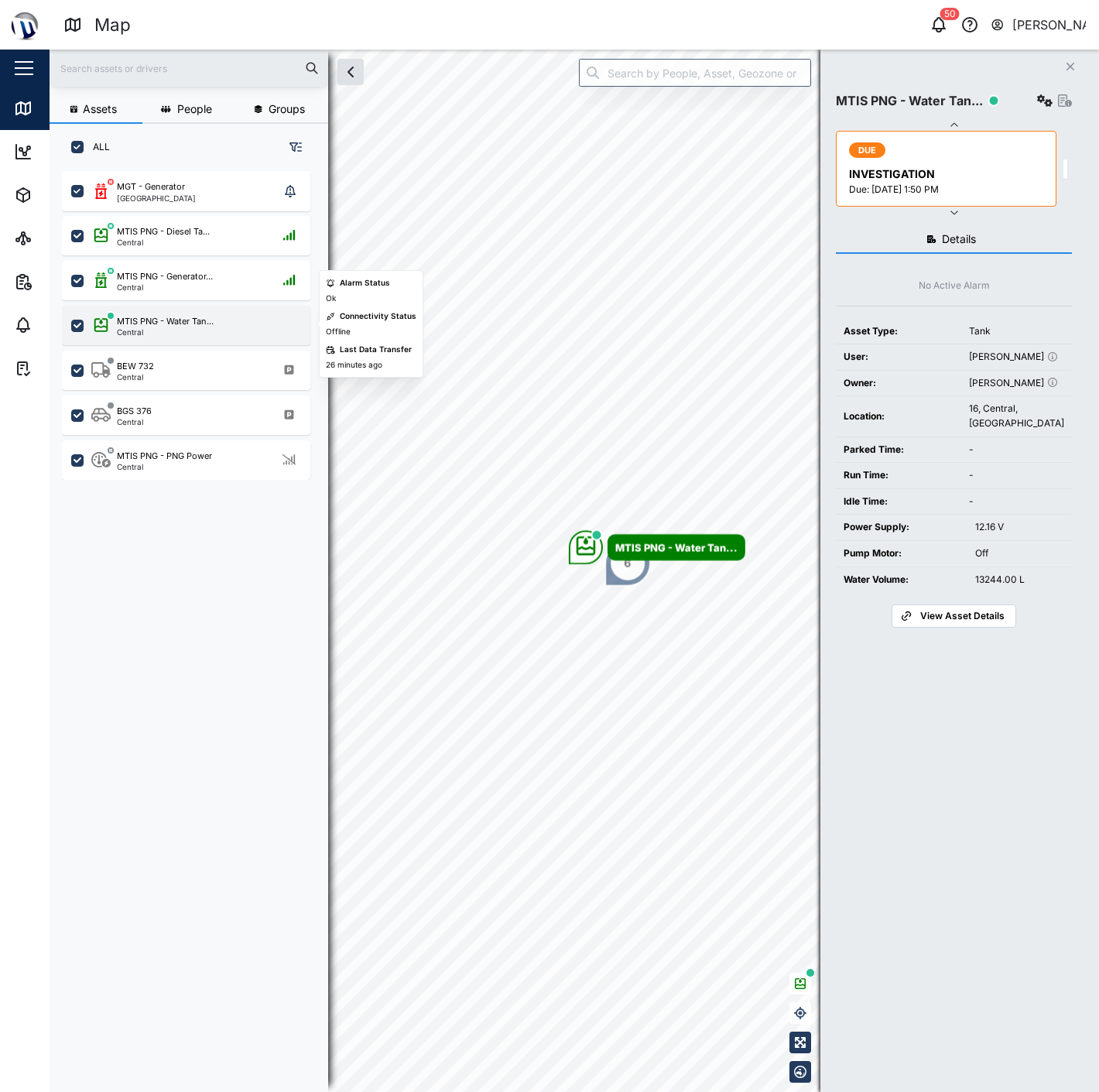
click at [179, 310] on div "MTIS PNG - Water Tan... Central" at bounding box center [186, 325] width 249 height 39
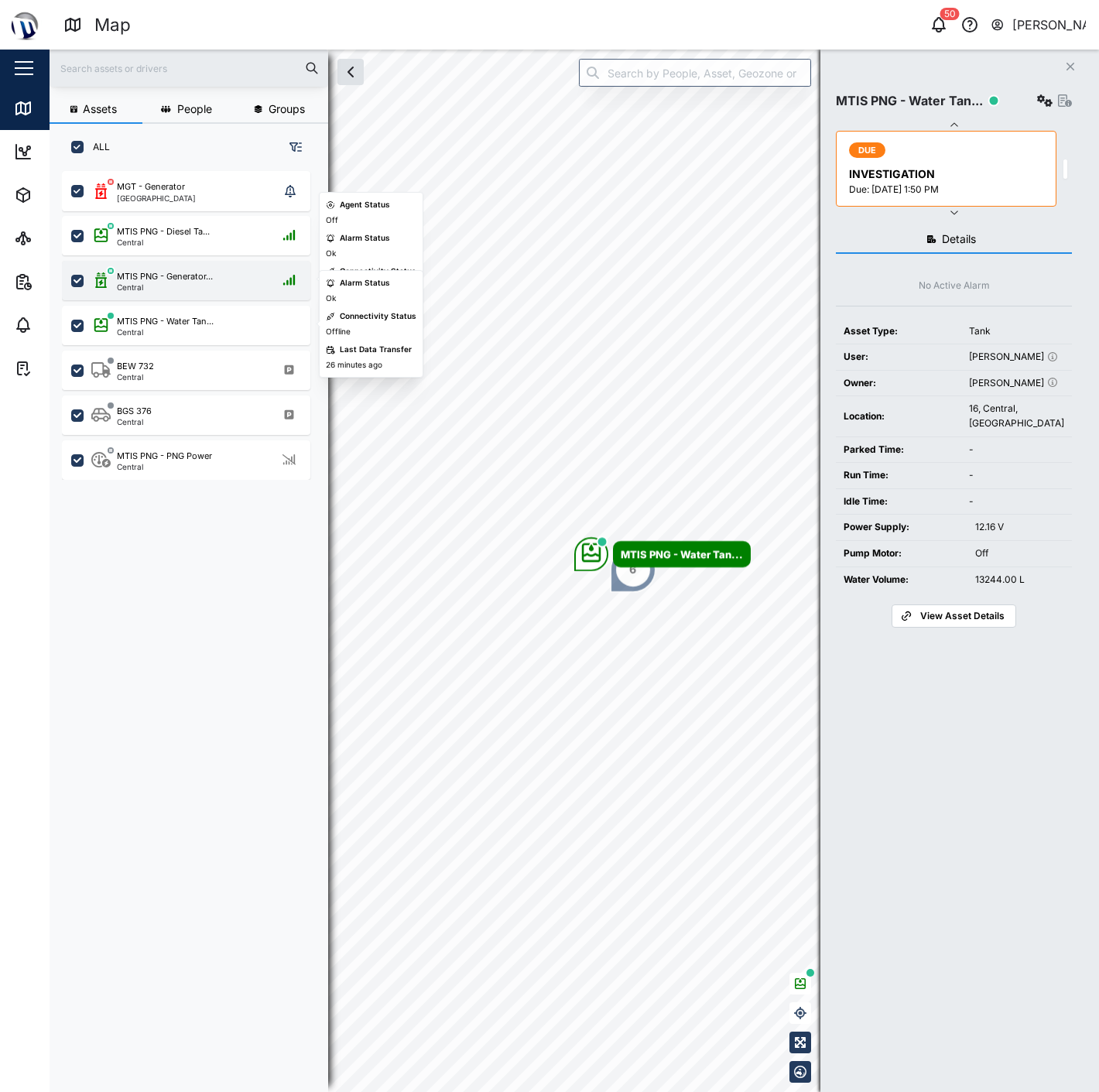
click at [194, 290] on div "MTIS PNG - Generator... Central" at bounding box center [186, 280] width 249 height 39
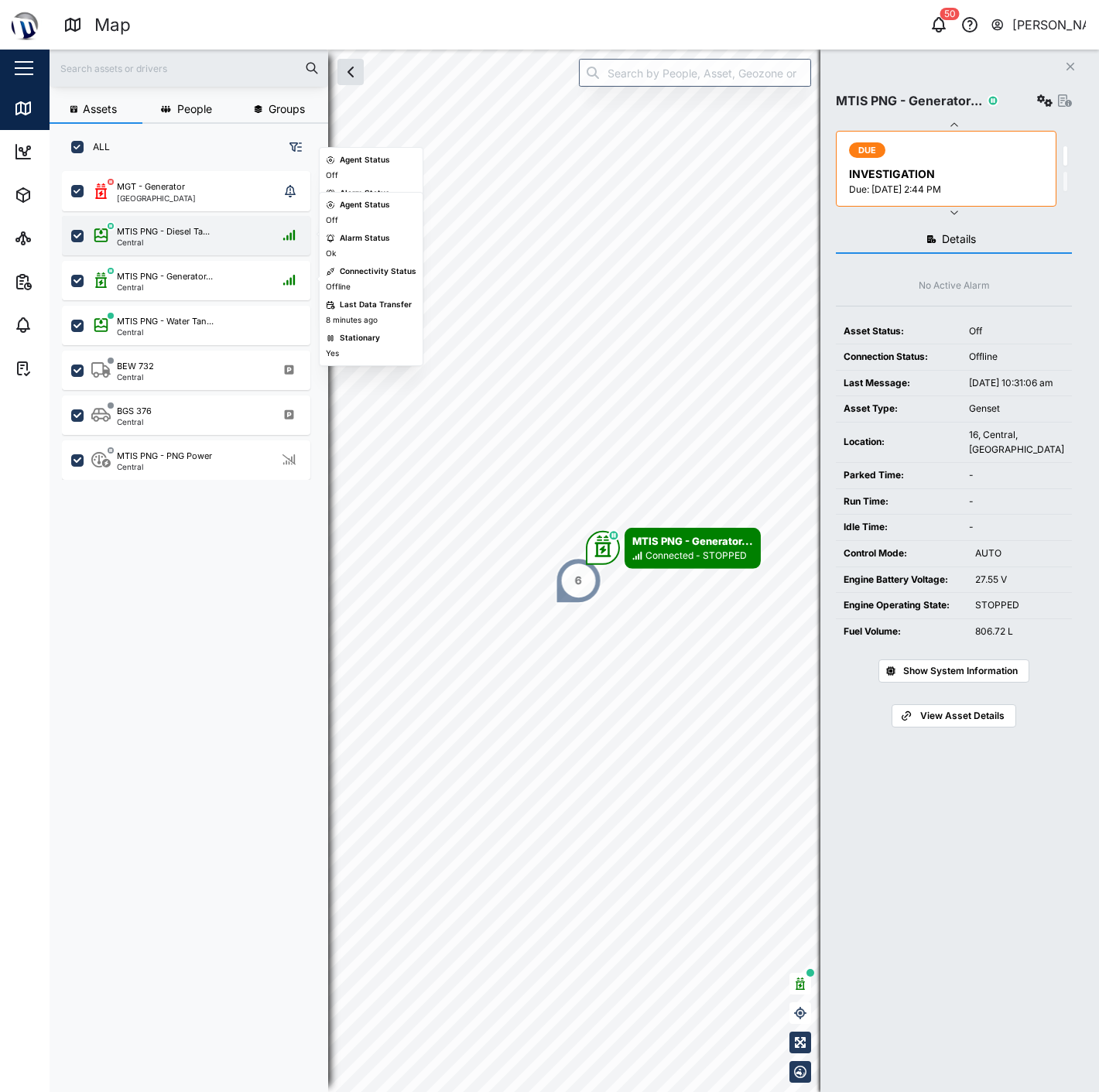
click at [181, 238] on div "Central" at bounding box center [163, 242] width 93 height 8
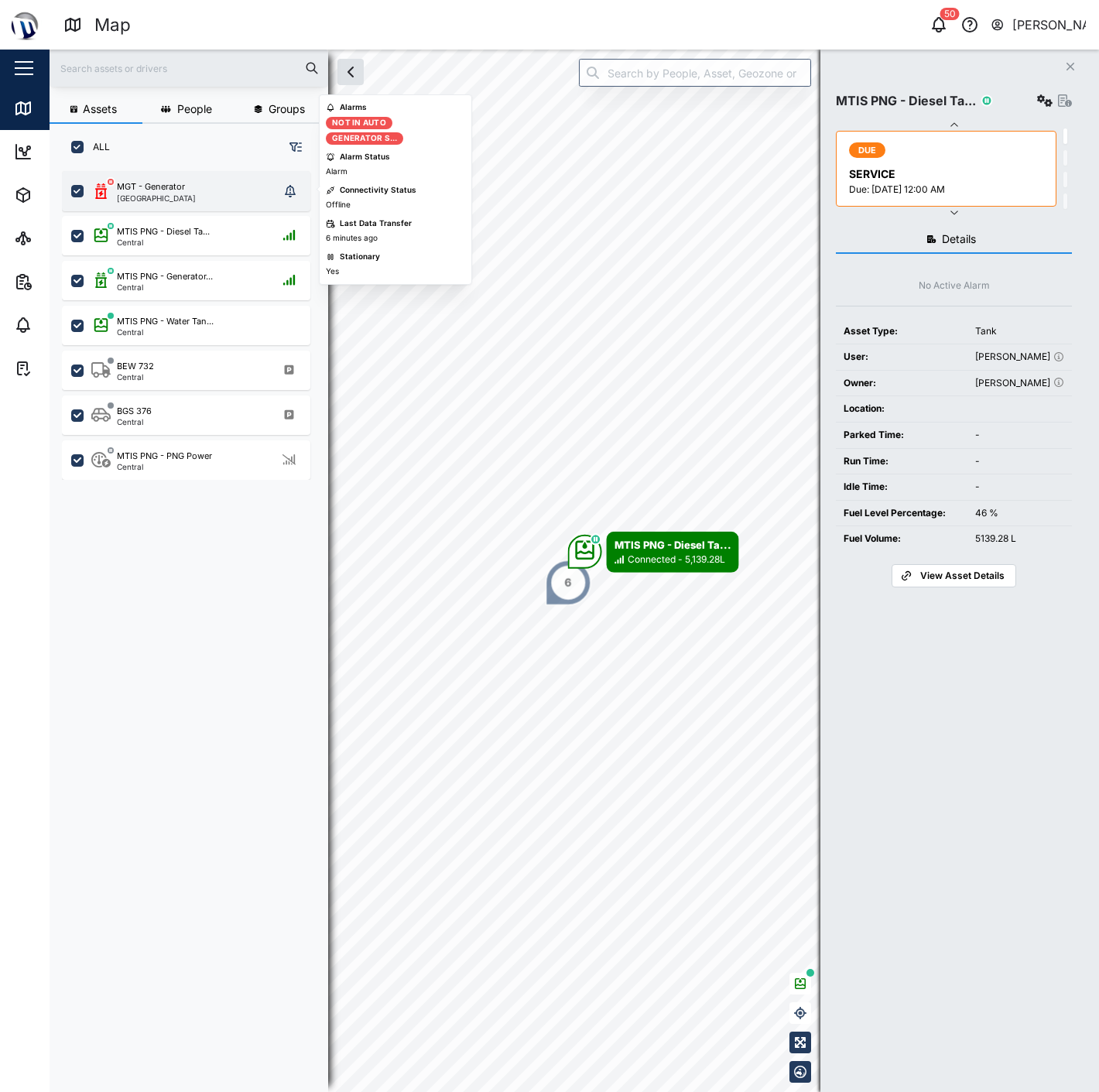
click at [171, 194] on div "[GEOGRAPHIC_DATA]" at bounding box center [156, 197] width 79 height 8
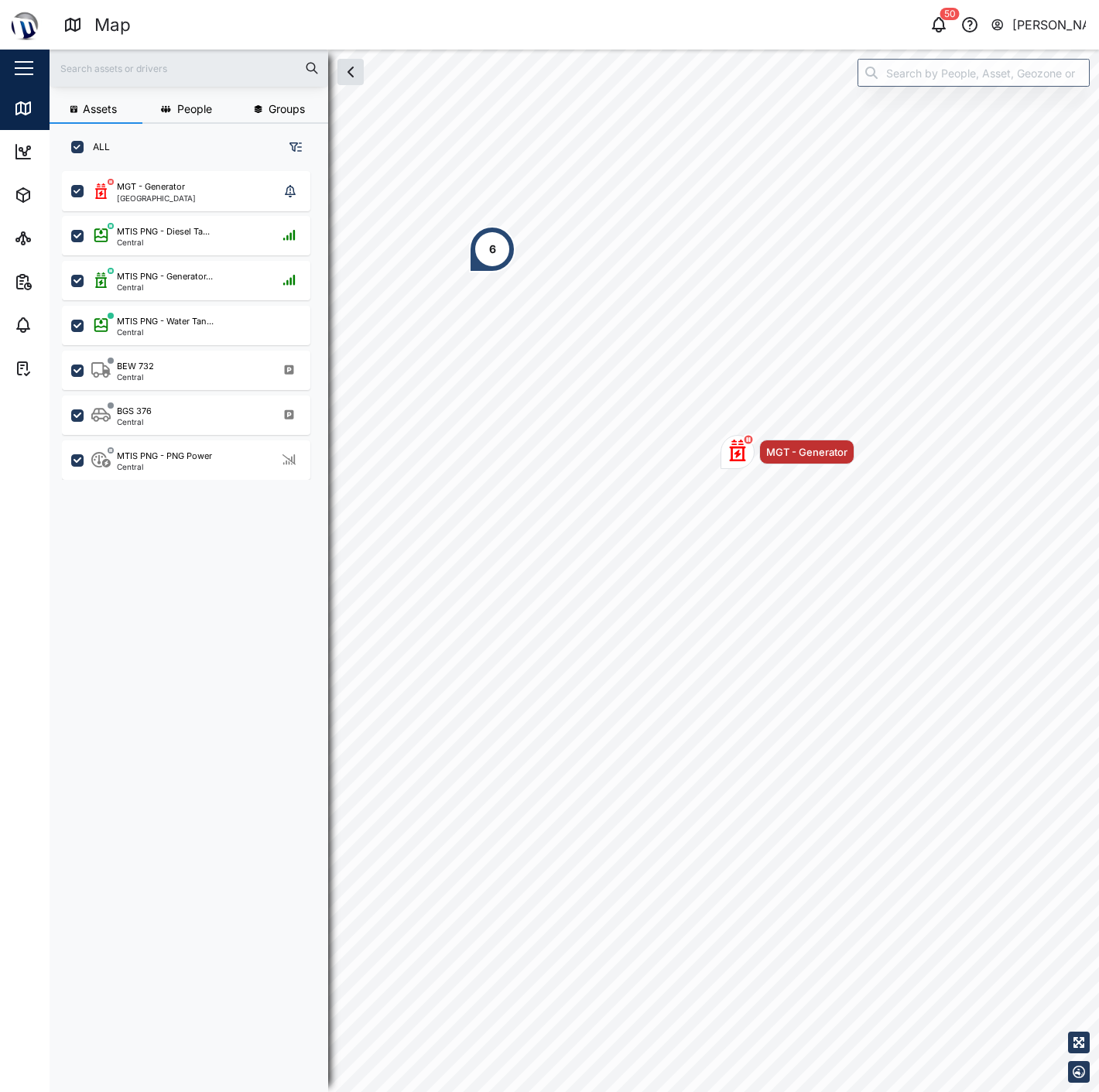
click at [50, 236] on div "MGT - Generator Port Moresby MTIS PNG - Diesel Ta... Central MTIS PNG - Generat…" at bounding box center [189, 622] width 278 height 914
click at [29, 238] on icon at bounding box center [29, 240] width 3 height 3
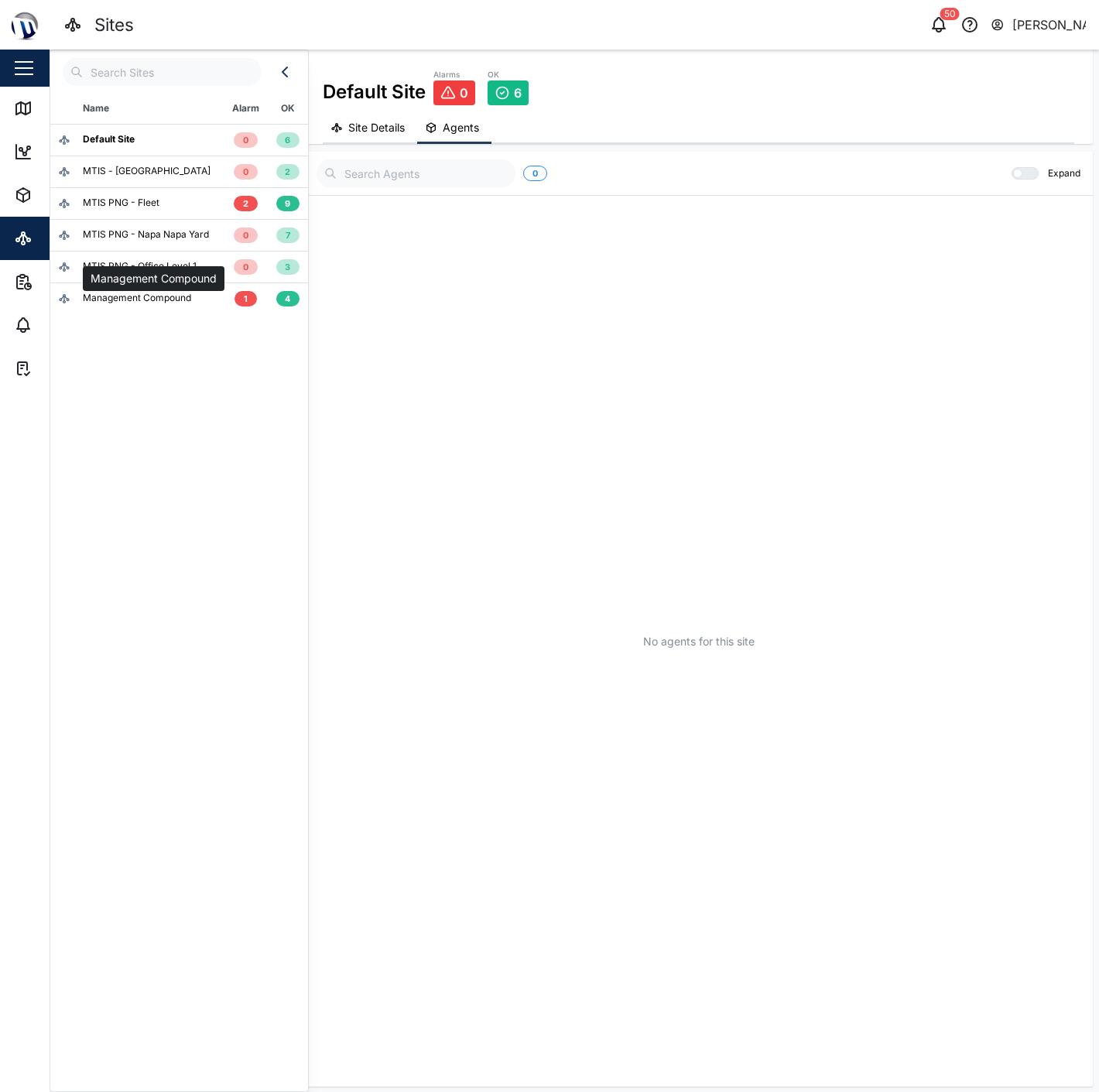
click at [135, 304] on div "Management Compound" at bounding box center [137, 298] width 109 height 15
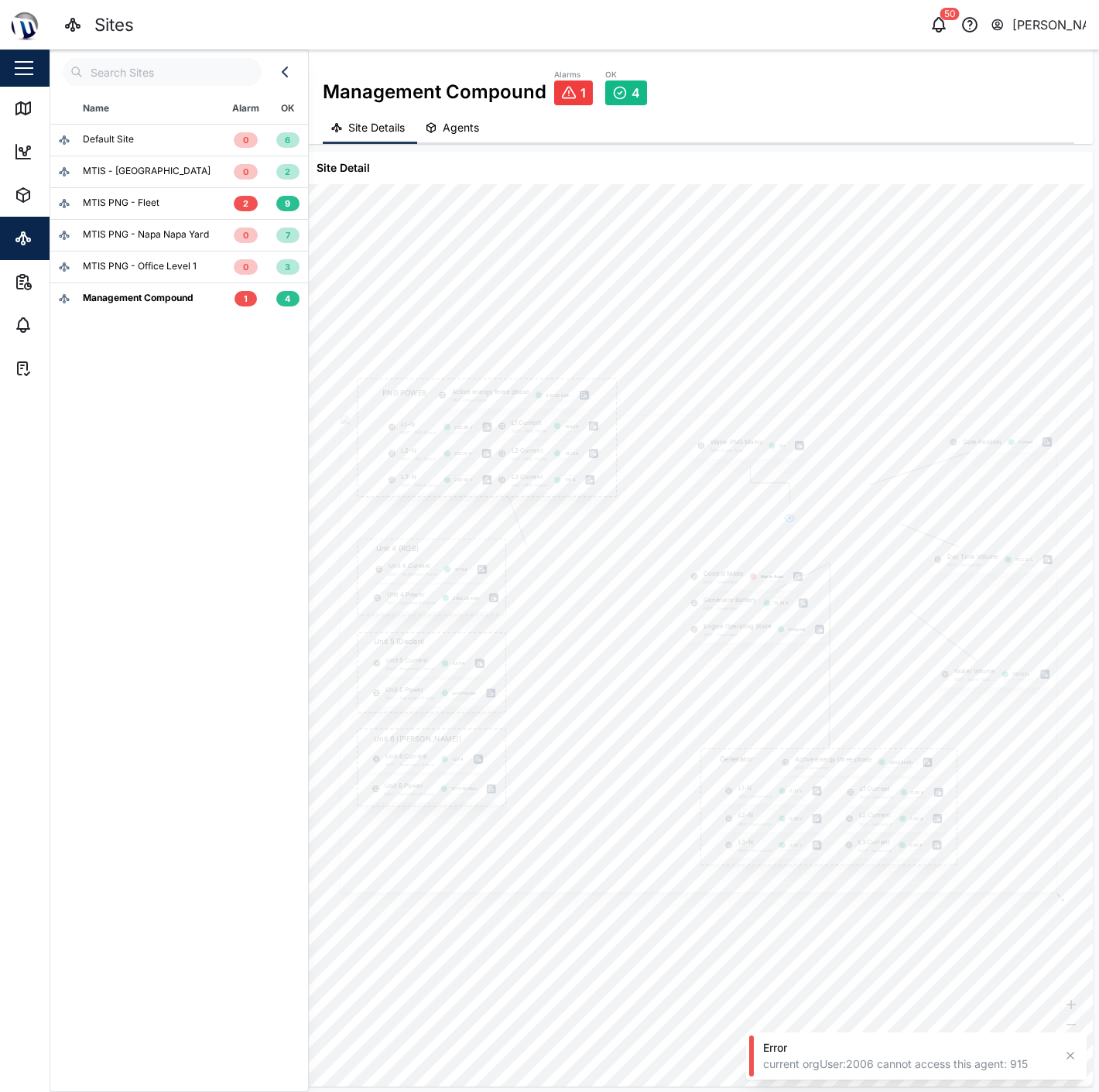
click at [197, 279] on td "MTIS PNG - Office Level 1" at bounding box center [137, 266] width 173 height 31
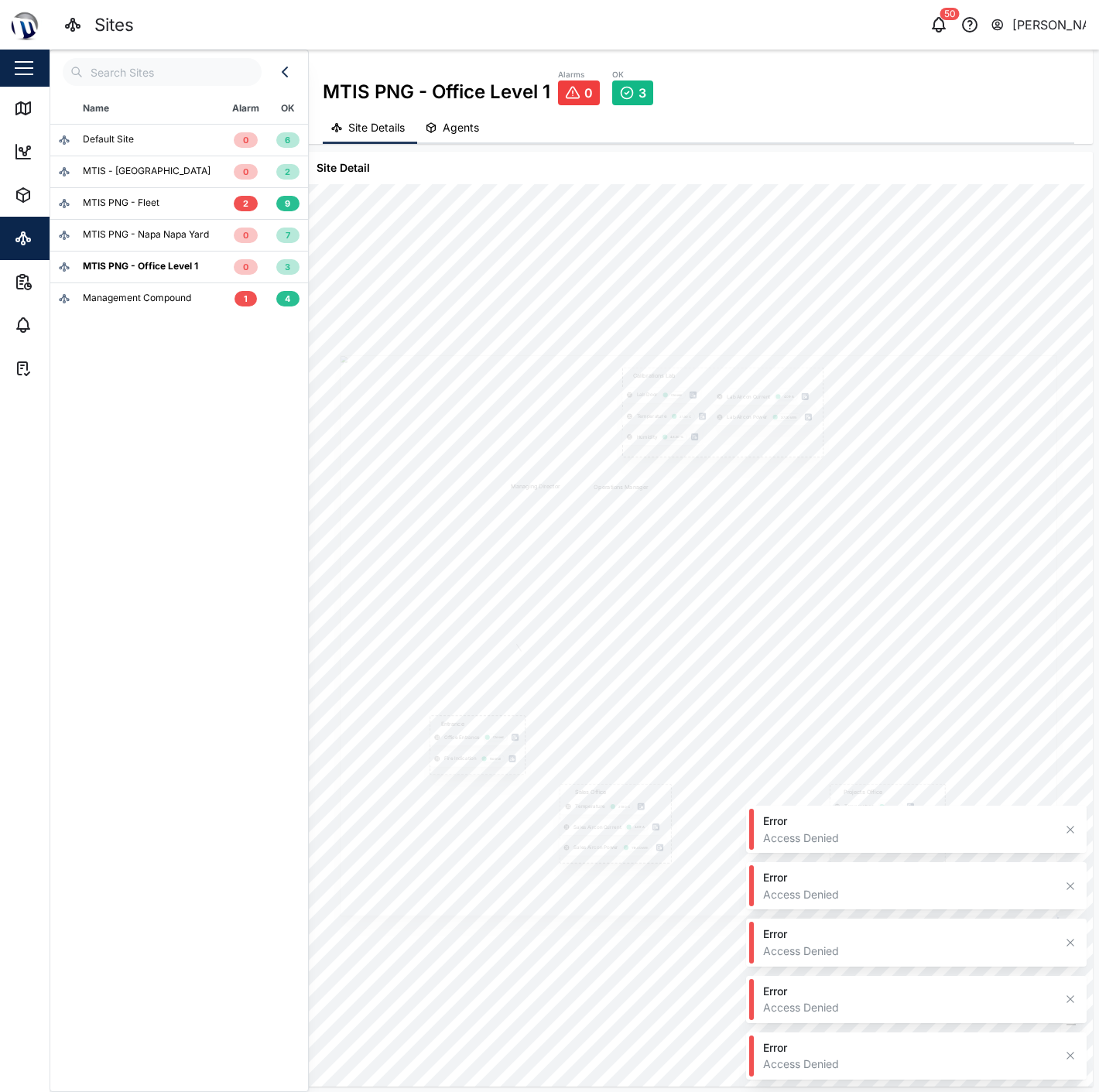
click at [170, 248] on td "MTIS PNG - Napa Napa Yard" at bounding box center [137, 235] width 173 height 31
click at [163, 210] on div "MTIS PNG - Fleet" at bounding box center [137, 203] width 158 height 15
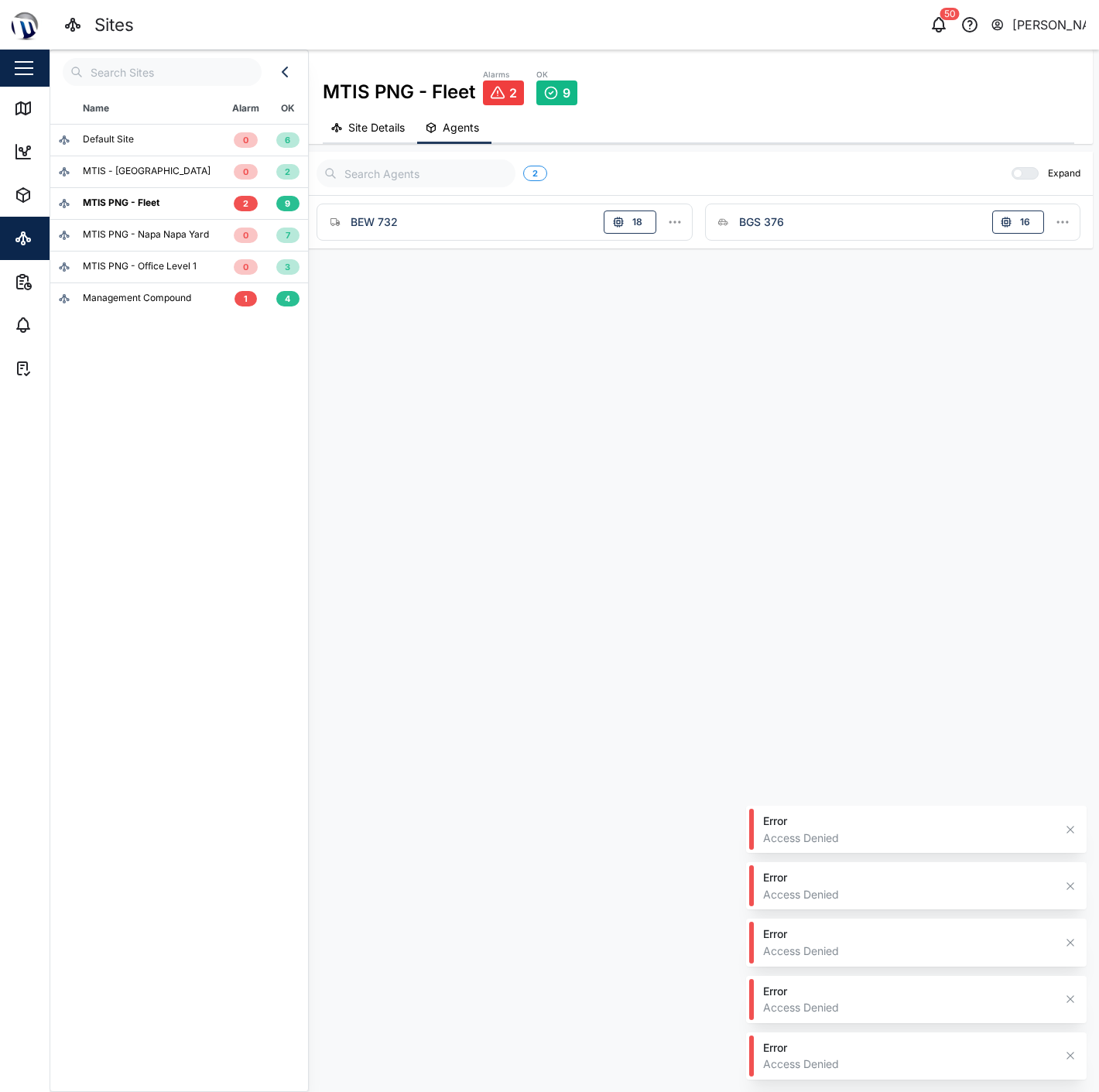
click at [159, 158] on td "MTIS - Brisbane" at bounding box center [137, 171] width 173 height 31
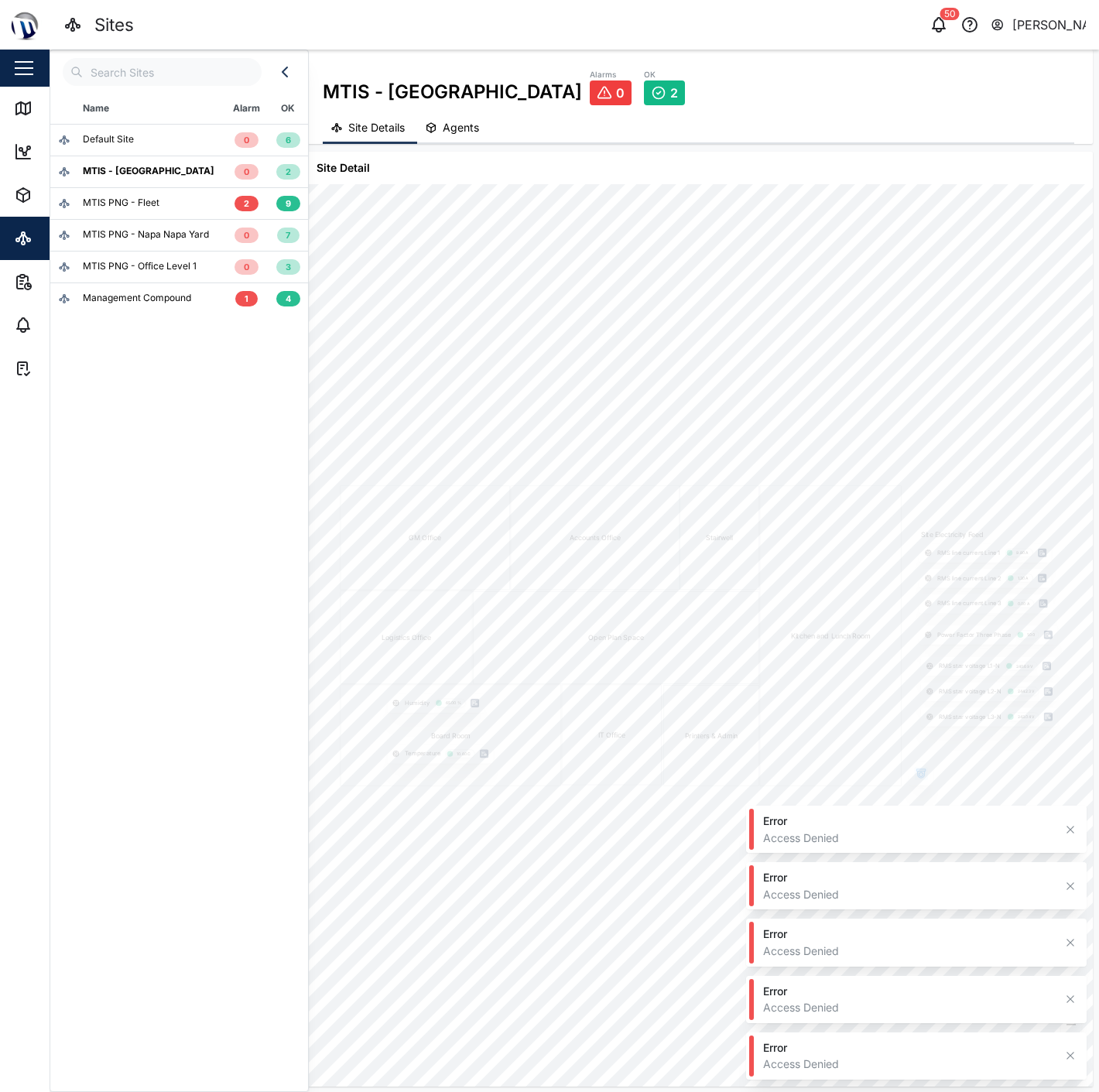
click at [150, 147] on div "Default Site" at bounding box center [137, 139] width 159 height 15
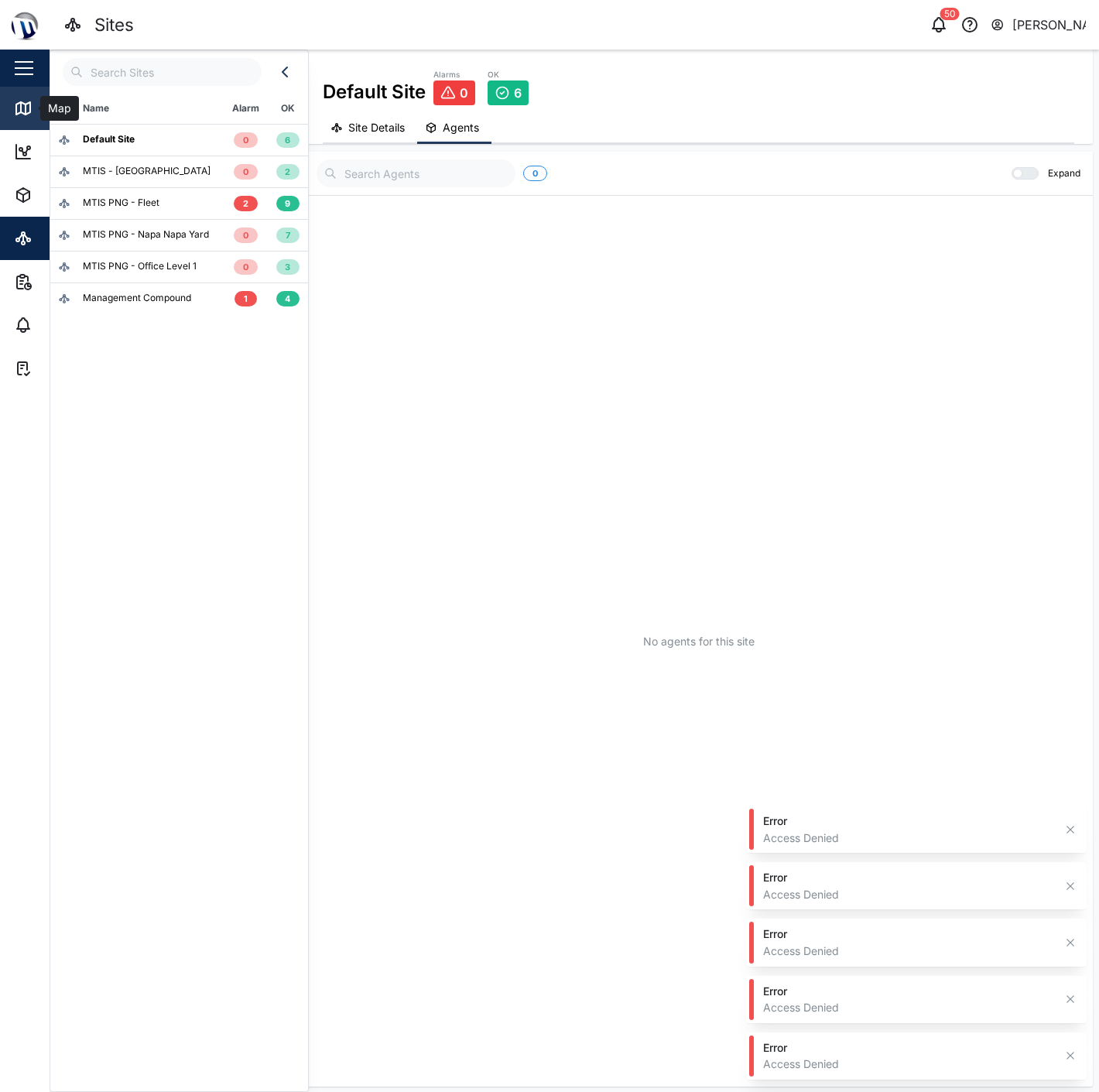
click at [18, 111] on icon at bounding box center [23, 108] width 18 height 18
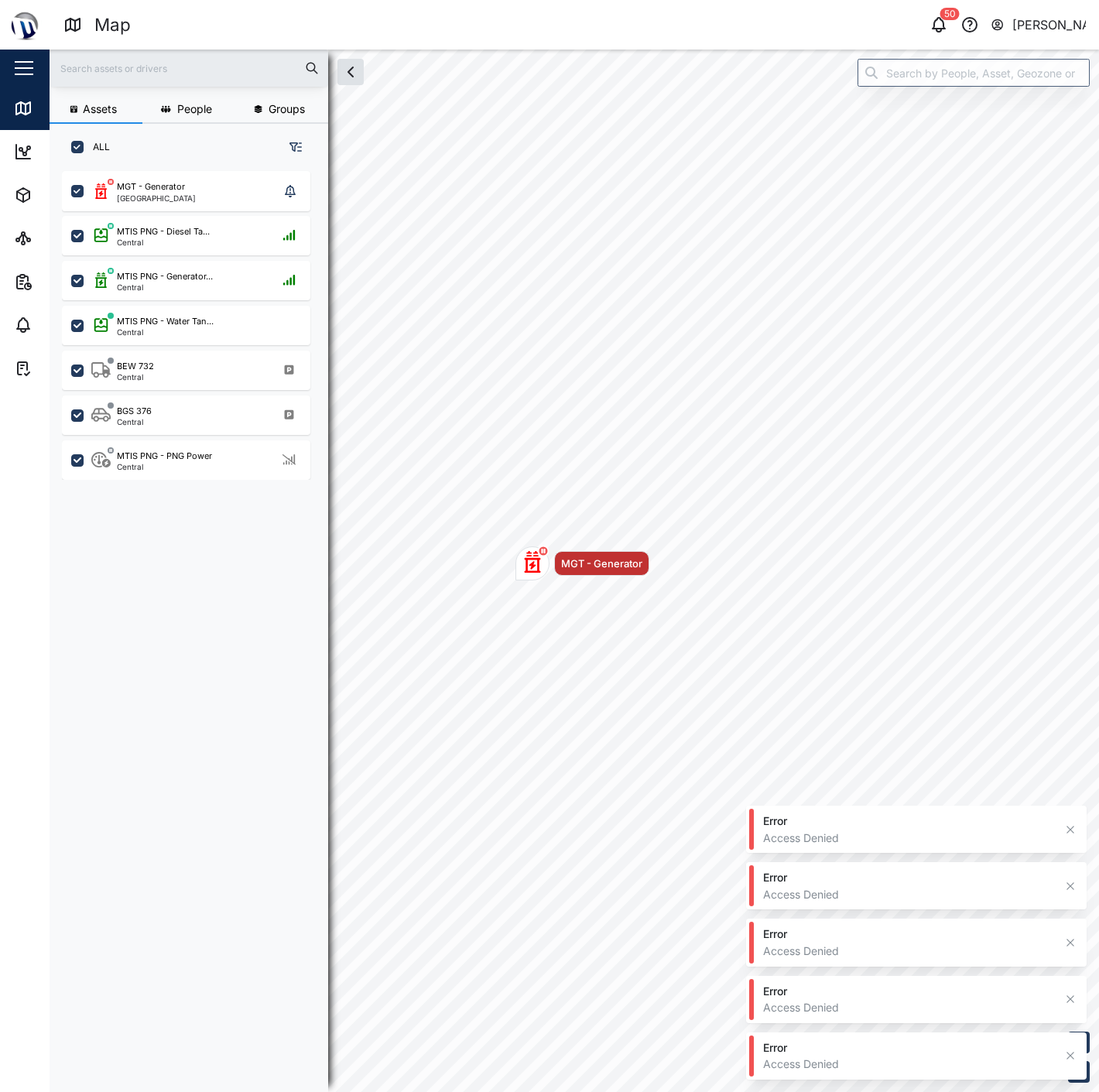
scroll to position [901, 241]
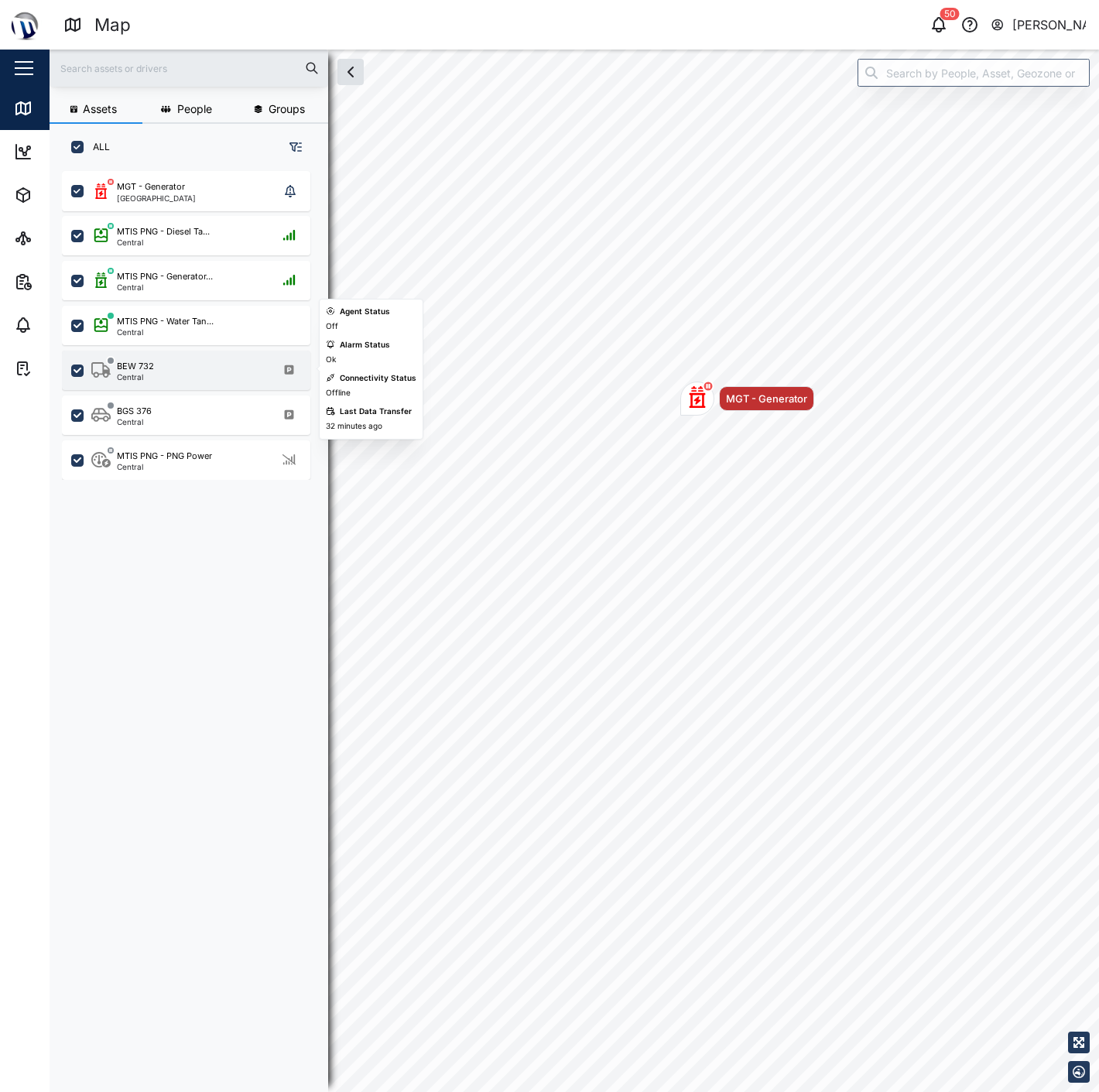
click at [211, 369] on div "BEW 732 Central" at bounding box center [196, 370] width 210 height 21
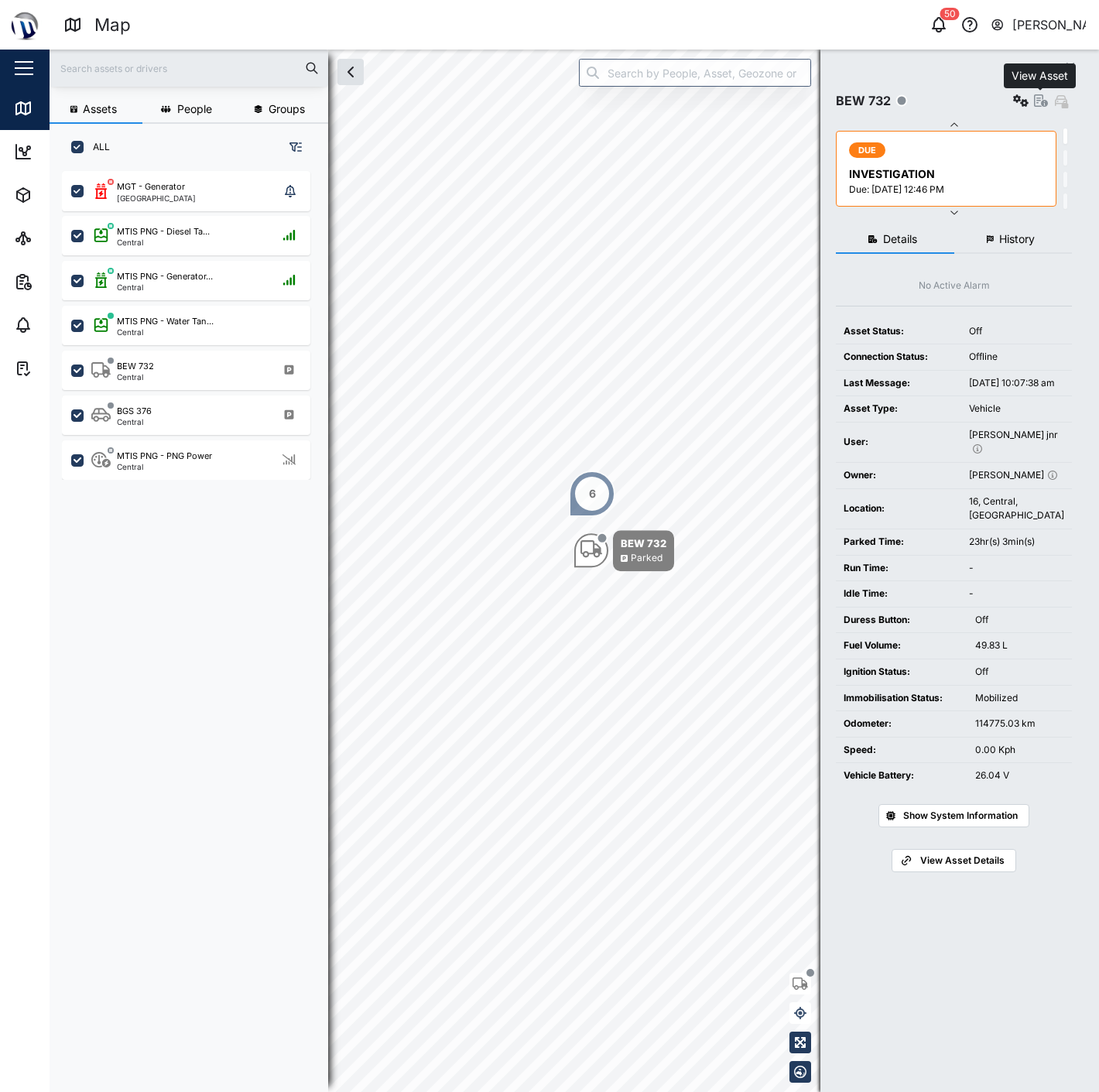
click at [1036, 97] on icon "button" at bounding box center [1041, 101] width 14 height 12
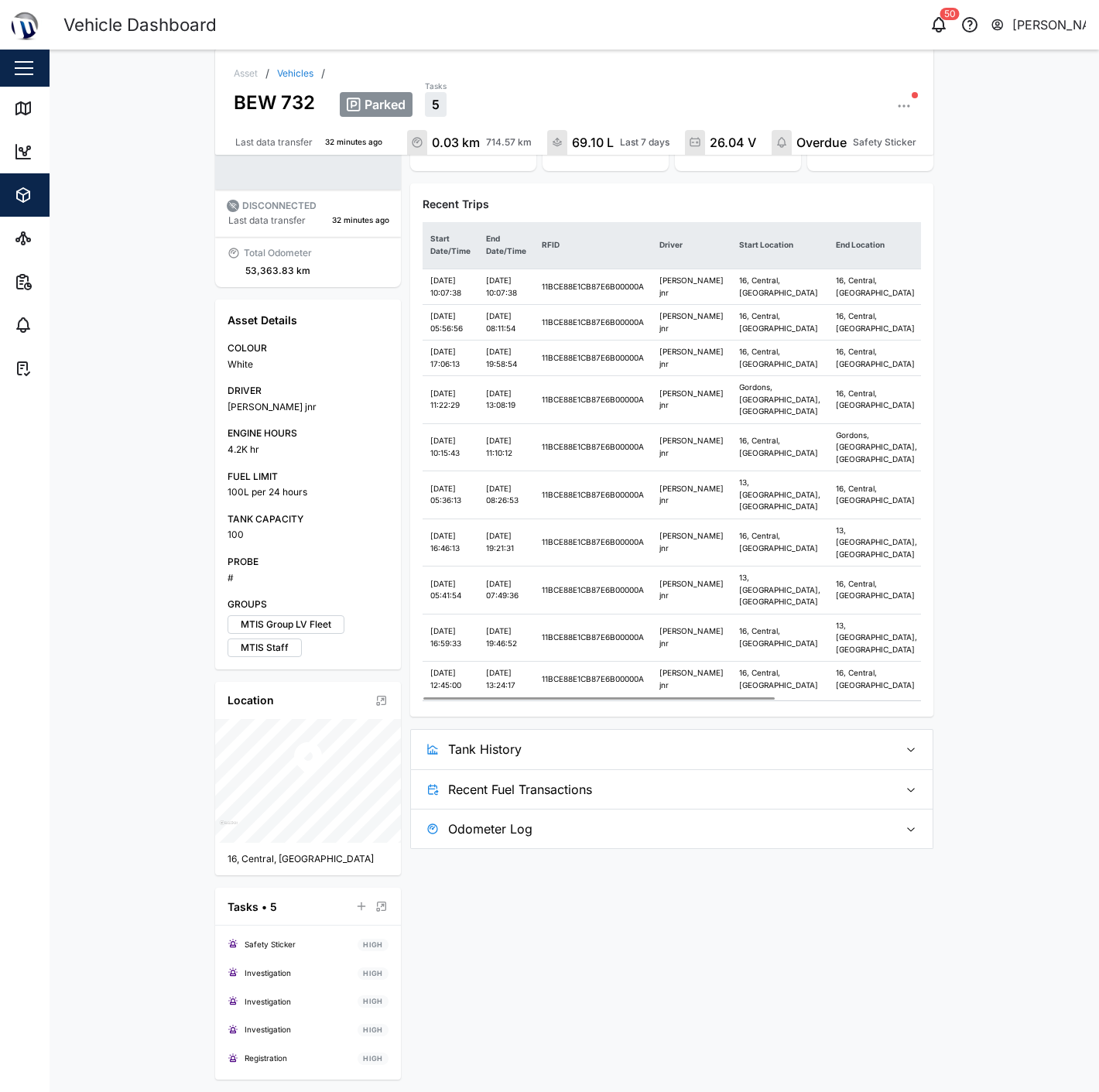
scroll to position [233, 0]
click at [723, 769] on span "Tank History" at bounding box center [667, 749] width 438 height 38
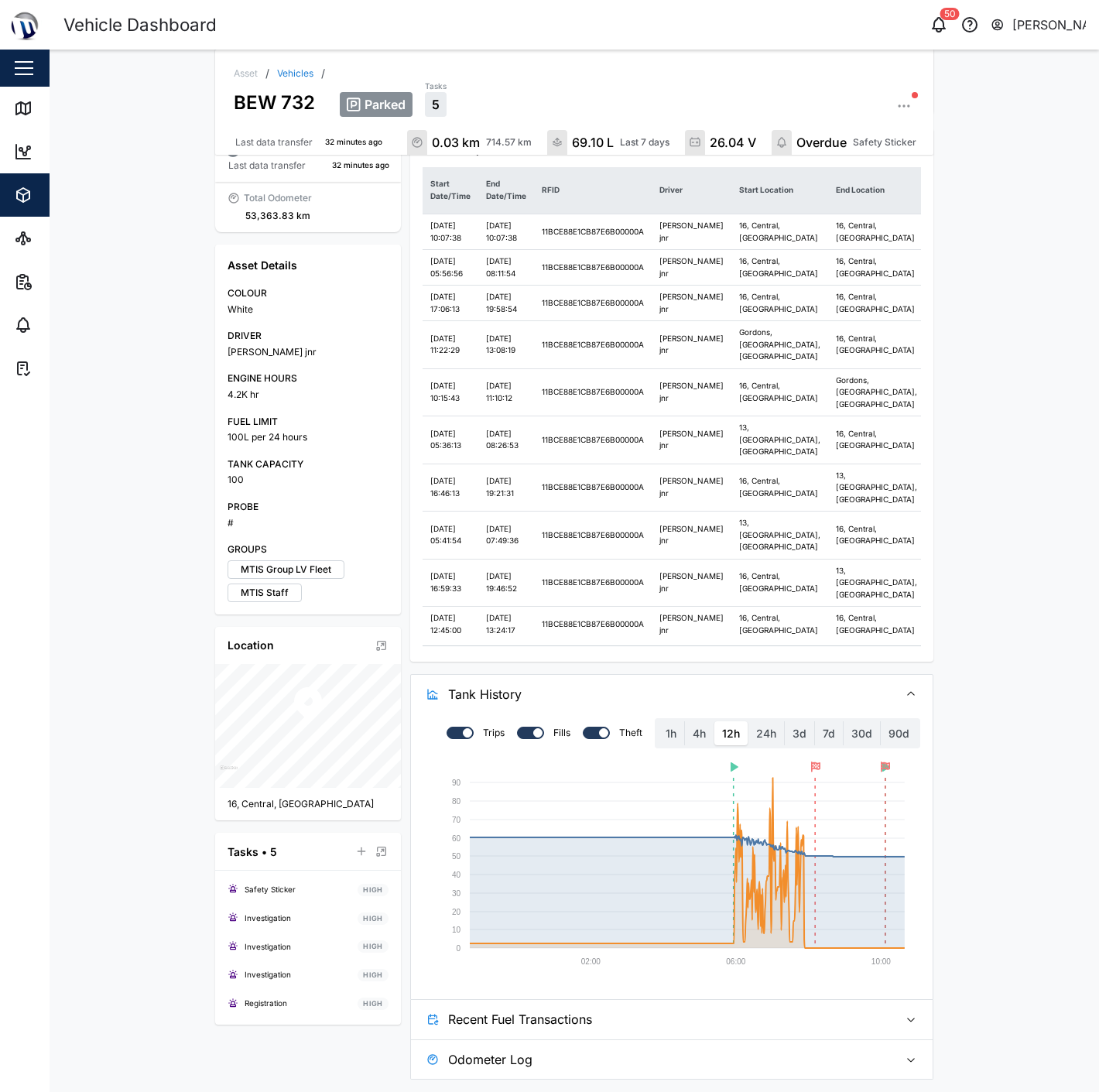
scroll to position [0, 0]
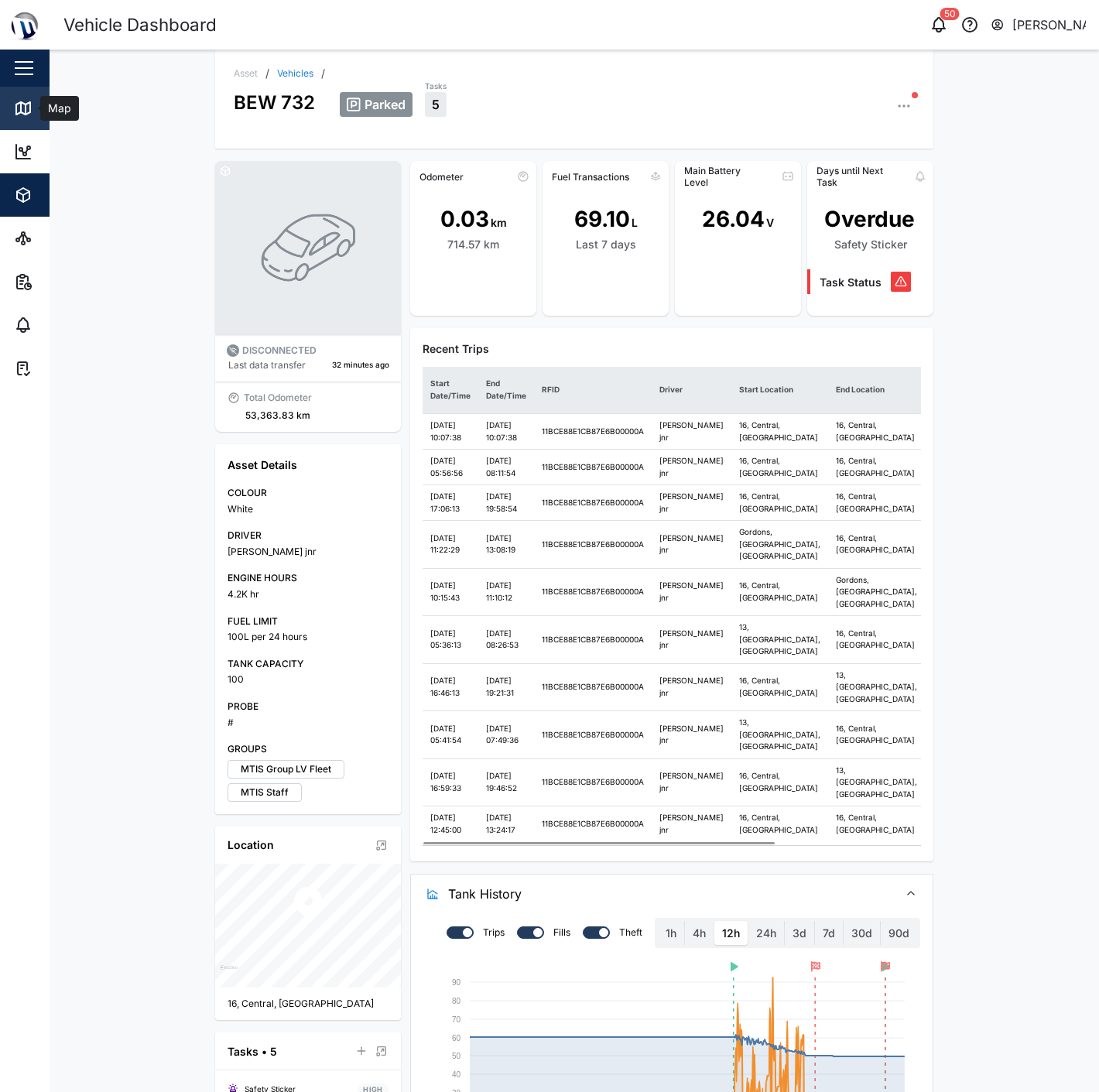
click at [18, 90] on link "Map" at bounding box center [100, 109] width 201 height 43
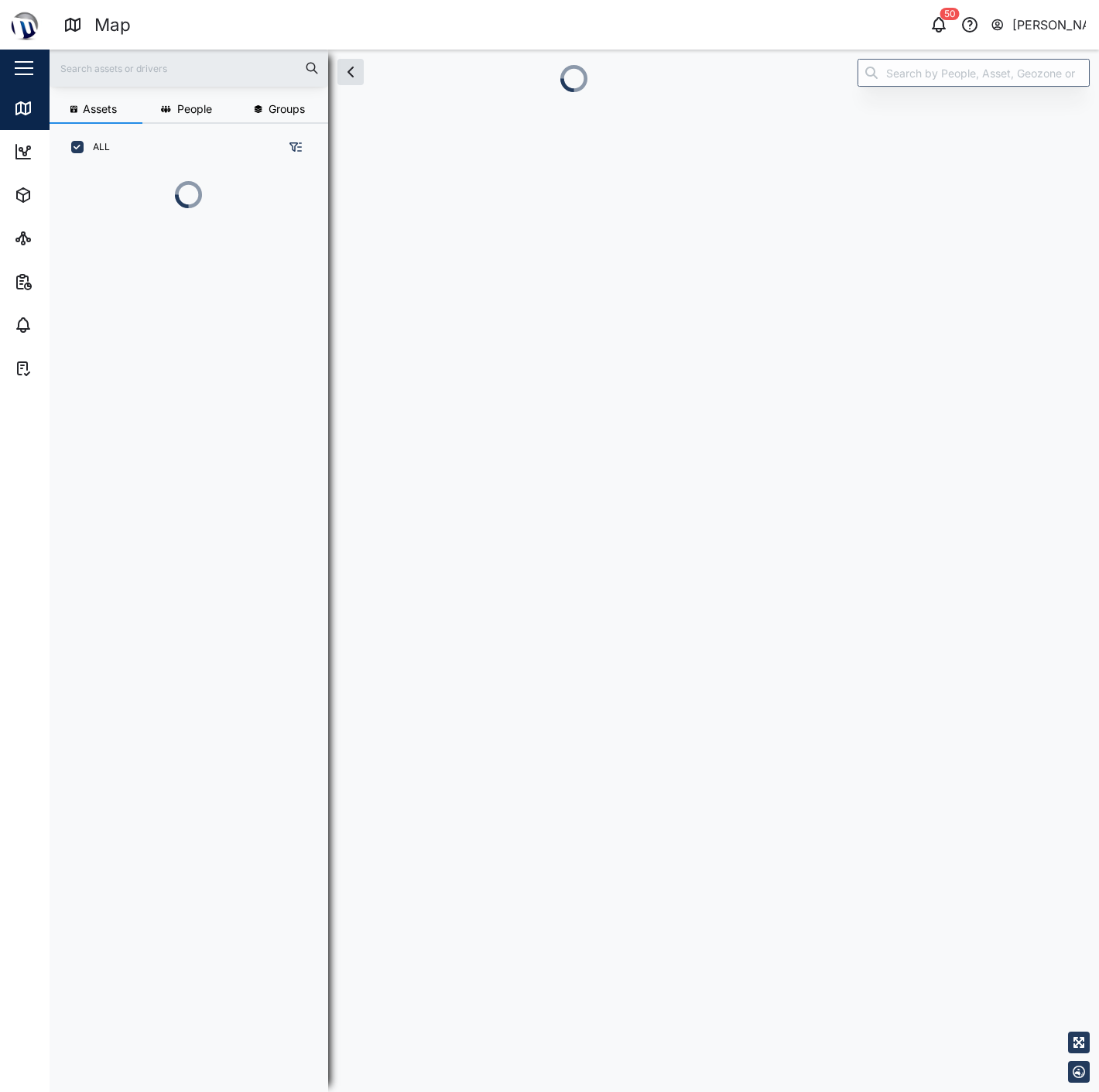
scroll to position [901, 241]
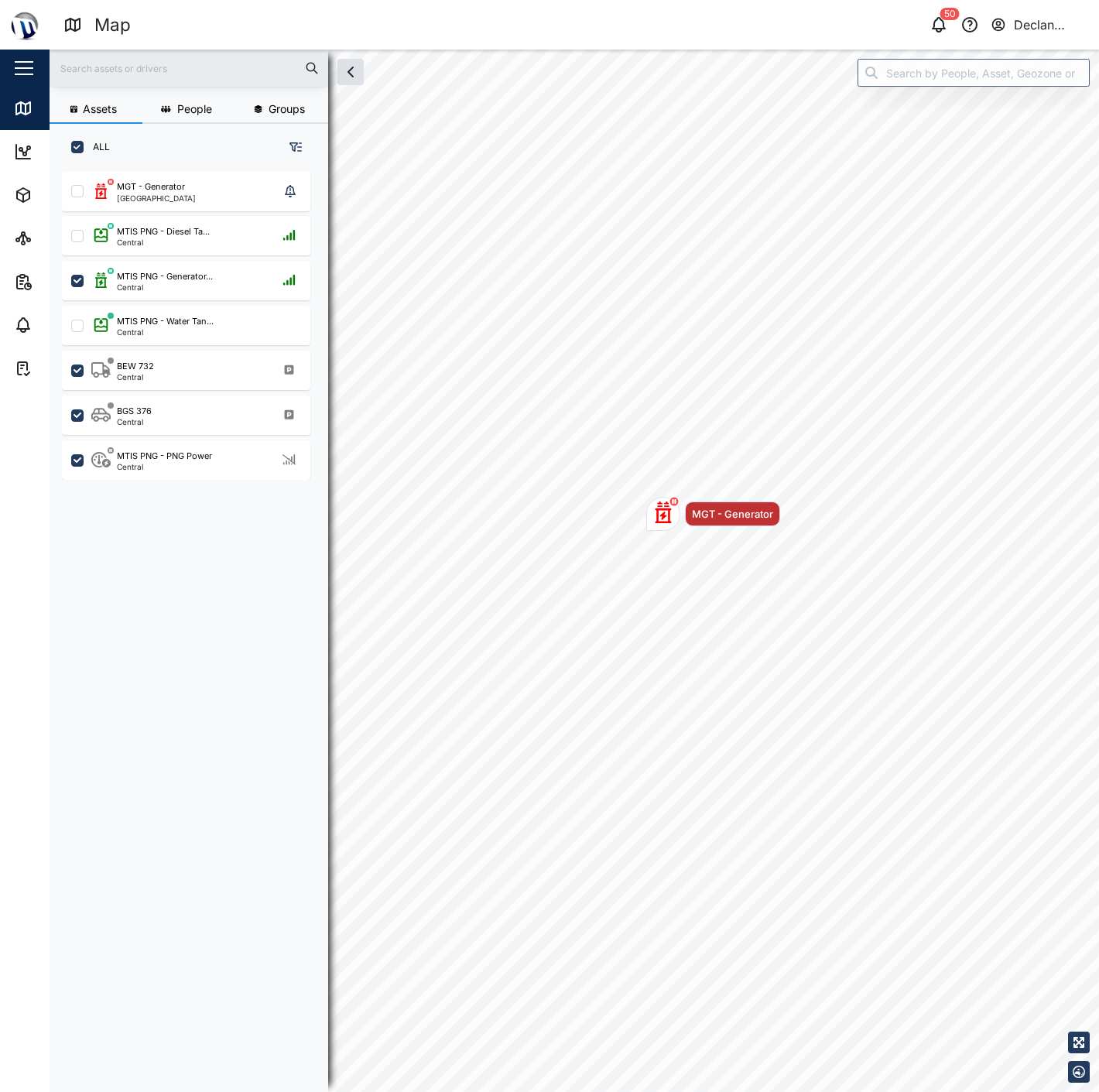
checkbox input "false"
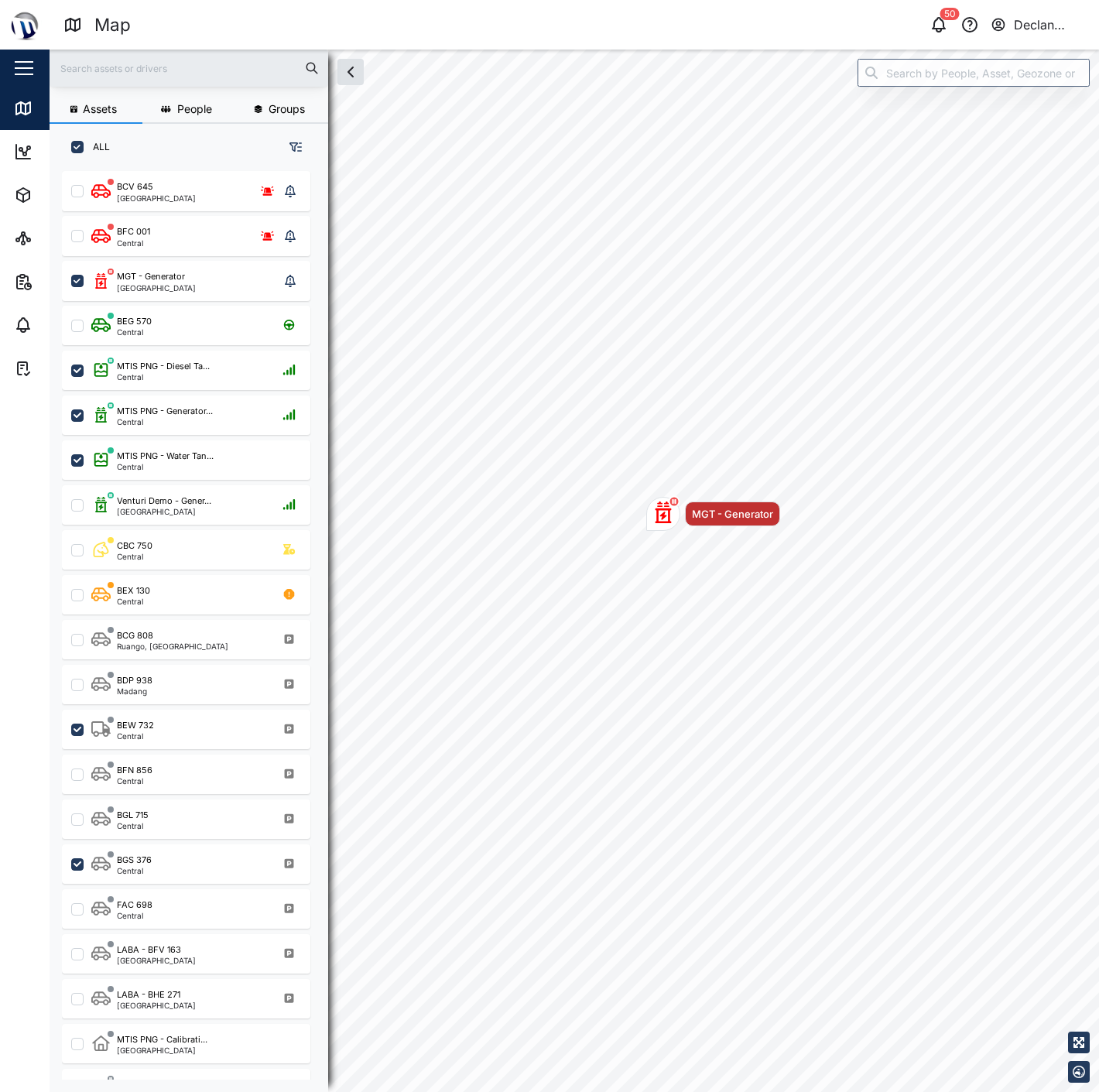
click at [1037, 8] on header "Map 50 Declan Testing" at bounding box center [550, 24] width 1099 height 50
click at [1036, 20] on div "Declan Testing" at bounding box center [1049, 25] width 72 height 19
click at [996, 95] on div "Sign Out" at bounding box center [989, 98] width 167 height 18
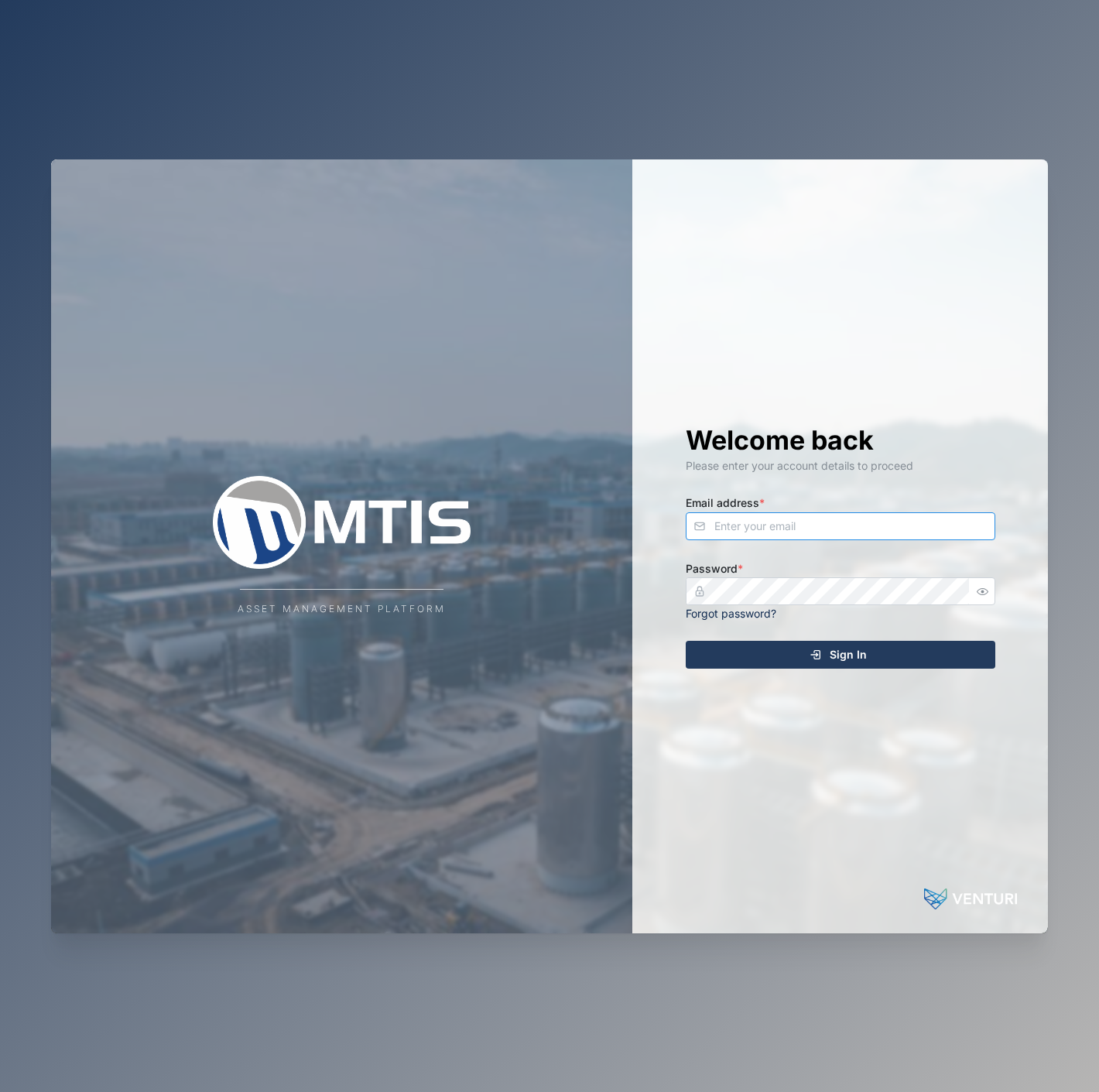
click at [785, 524] on input "Email address *" at bounding box center [840, 526] width 310 height 28
type input "maxyallon@gmail.com"
click at [990, 591] on button "button" at bounding box center [982, 590] width 20 height 20
click at [685, 641] on button "Sign In" at bounding box center [840, 655] width 310 height 28
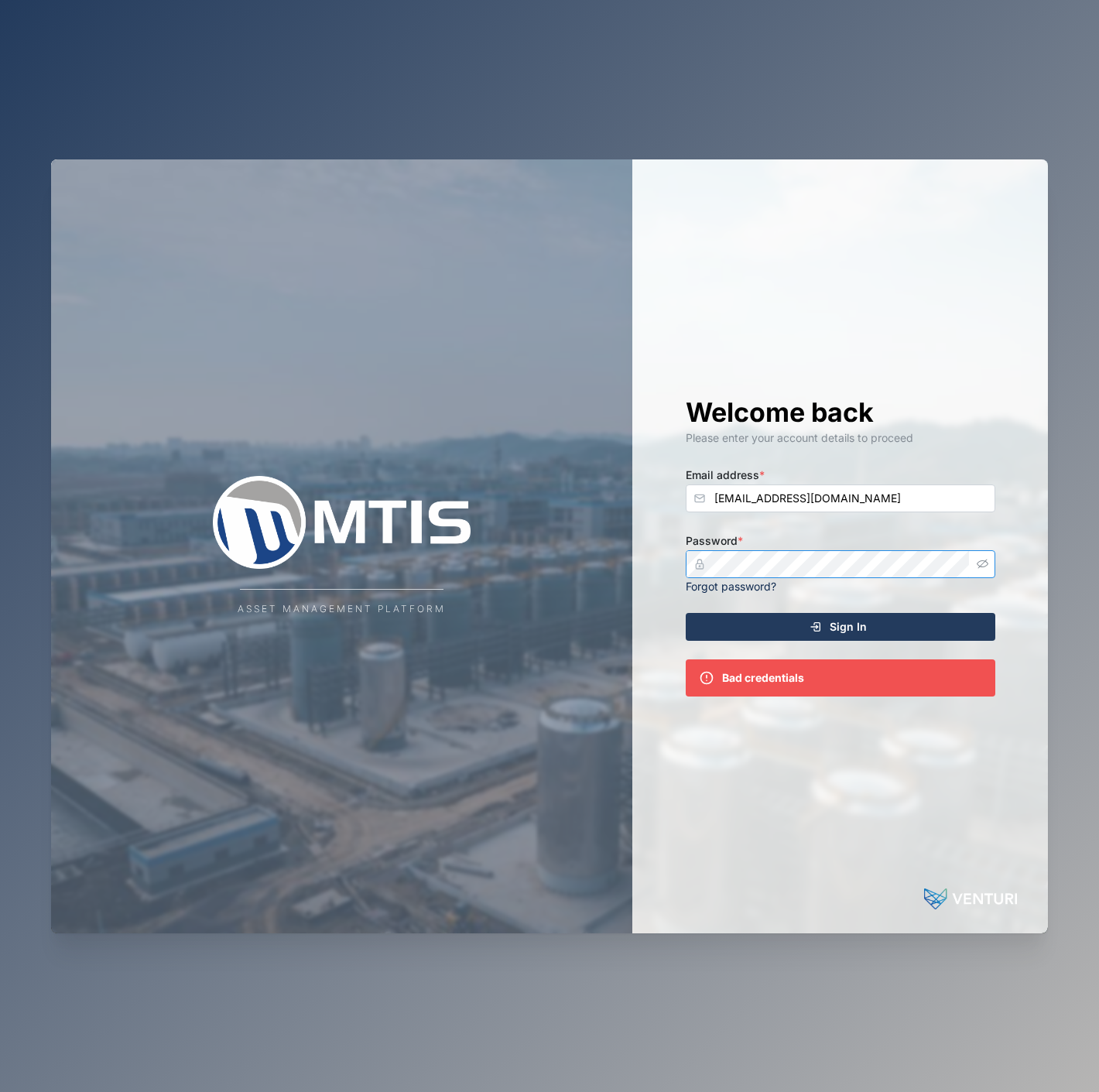
click at [685, 613] on button "Sign In" at bounding box center [840, 627] width 310 height 28
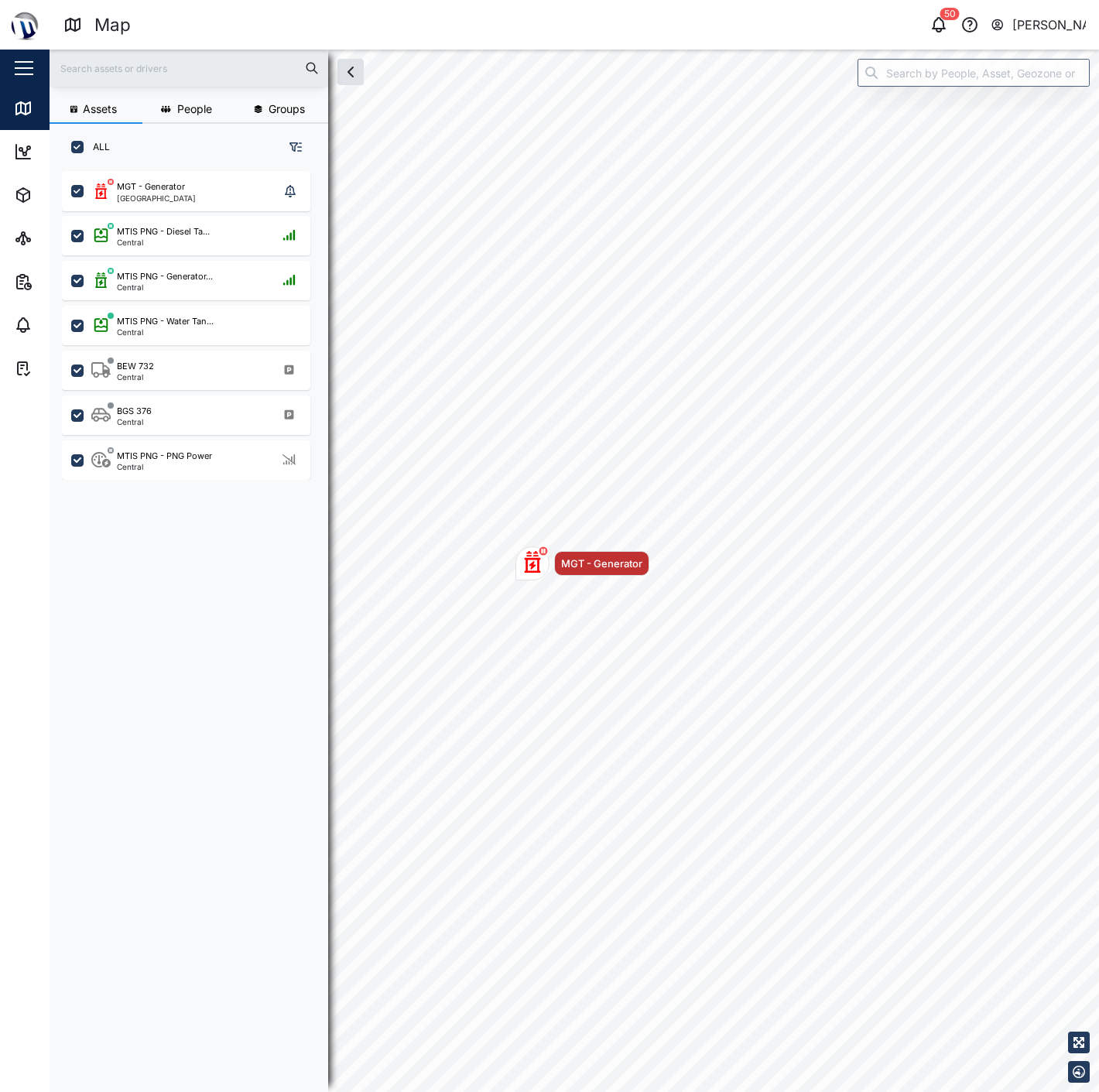
scroll to position [901, 241]
click at [39, 206] on span "Assets" at bounding box center [84, 195] width 141 height 43
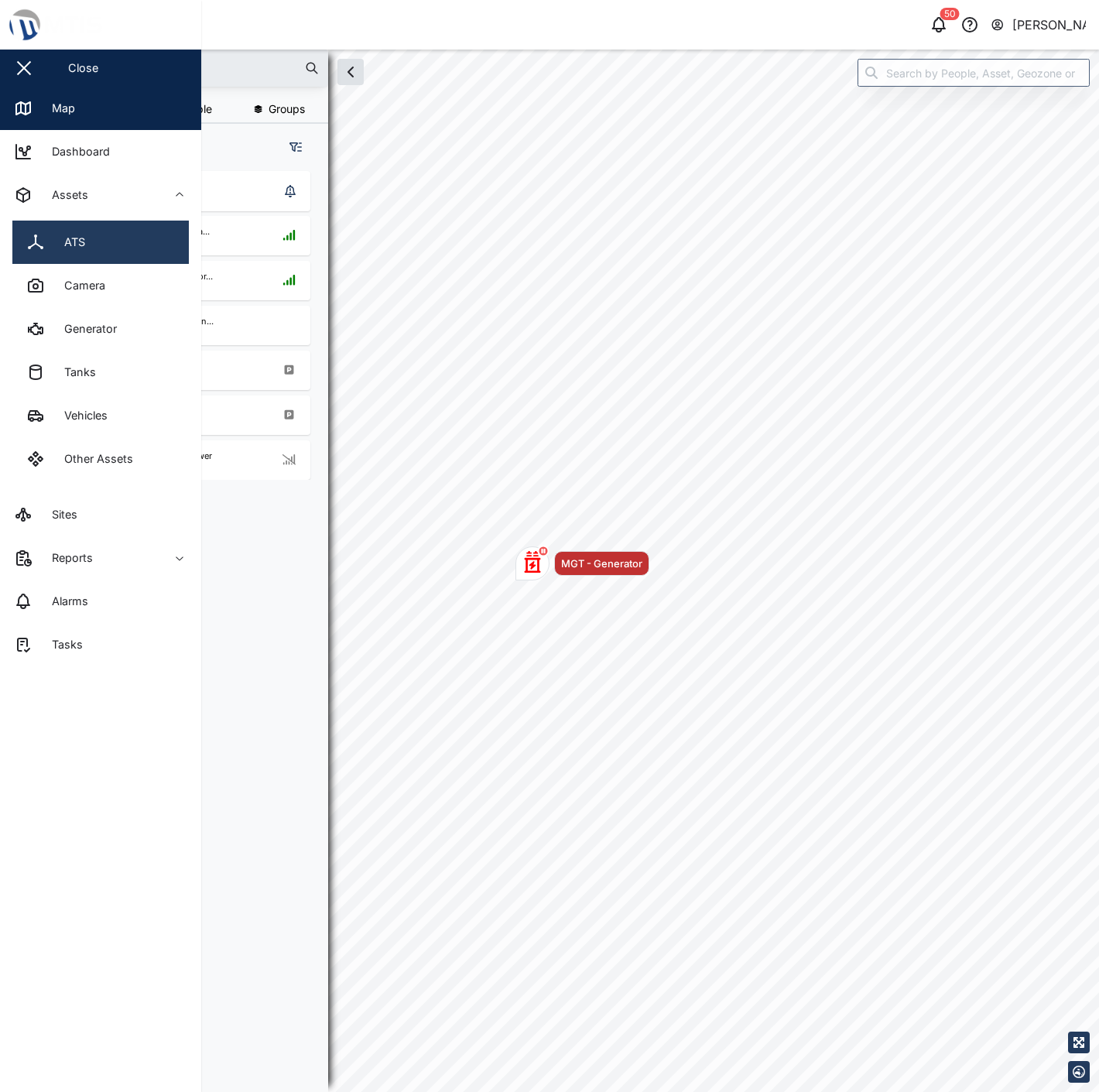
click at [104, 256] on link "ATS" at bounding box center [100, 243] width 177 height 43
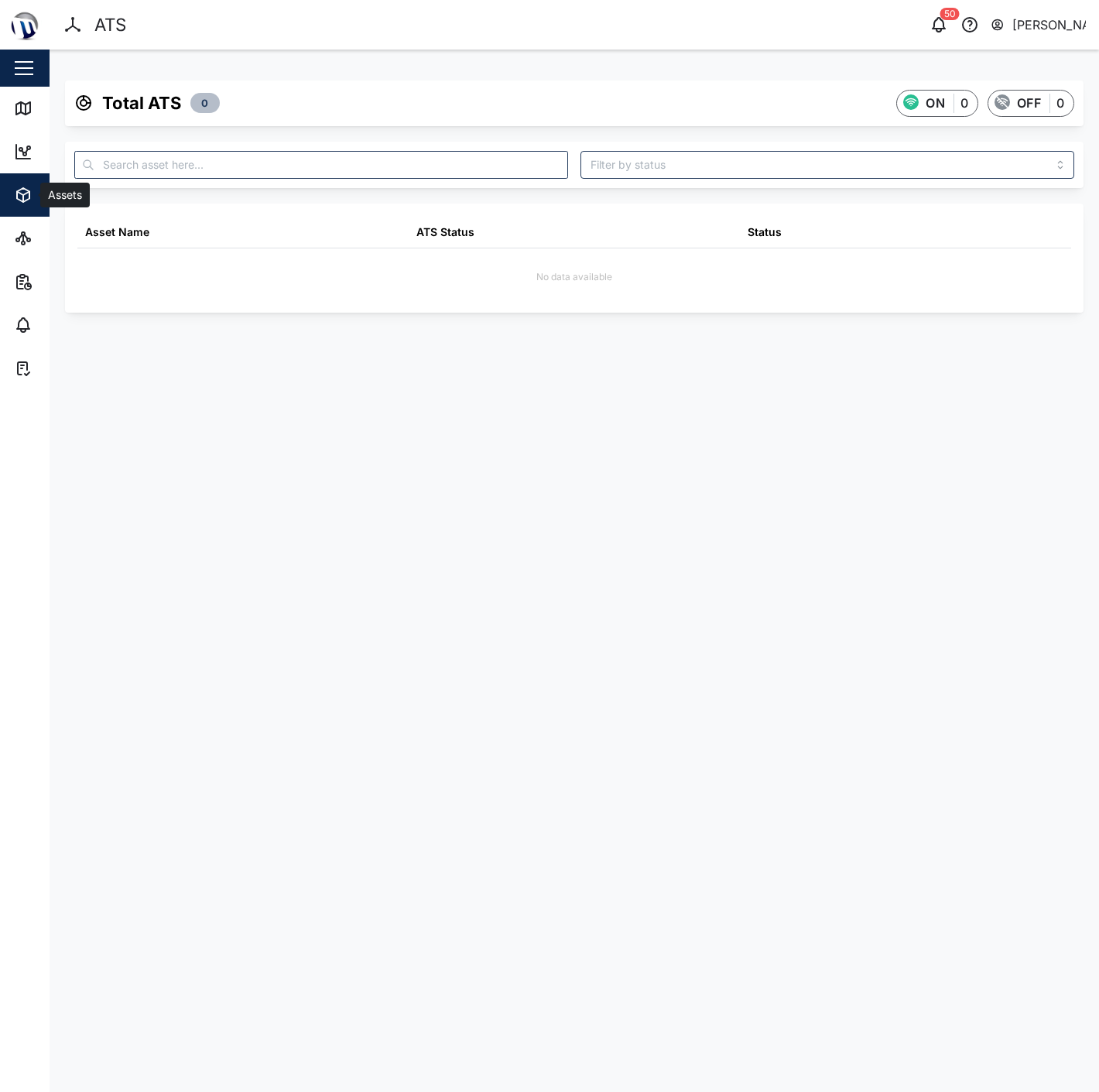
click at [14, 192] on icon "button" at bounding box center [23, 195] width 18 height 18
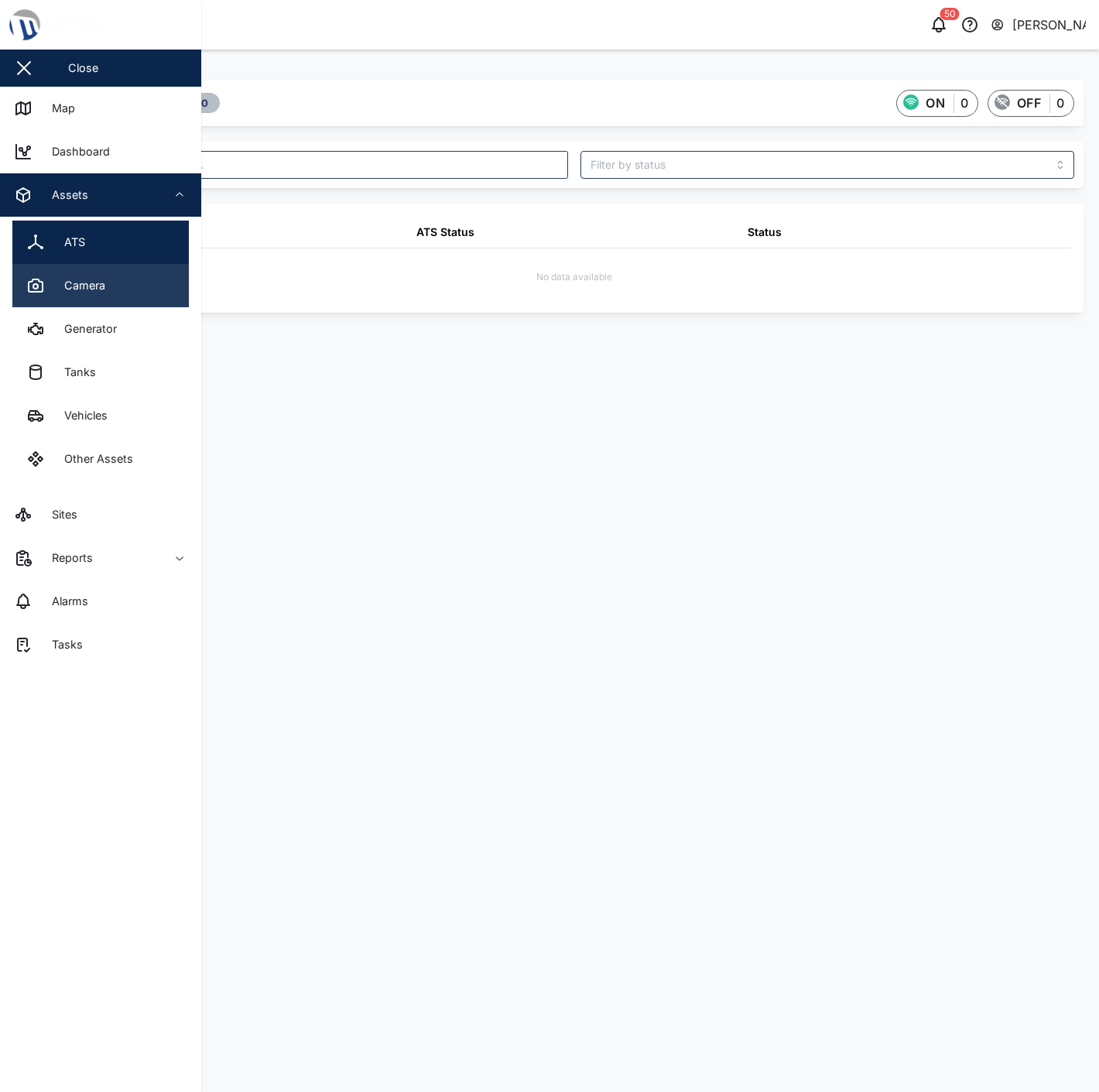
click at [83, 286] on div "Camera" at bounding box center [79, 286] width 53 height 17
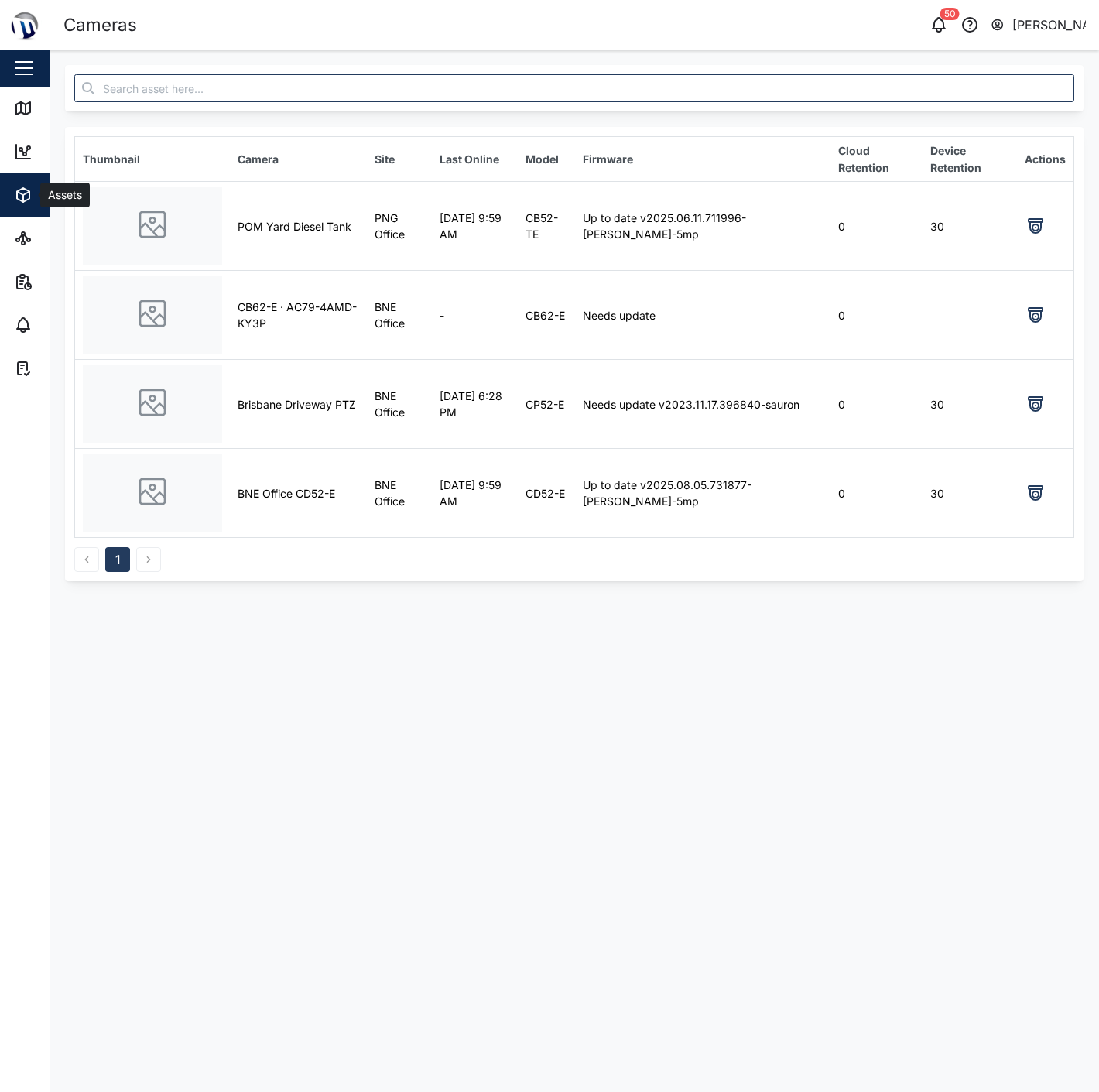
click at [41, 195] on div "Assets" at bounding box center [63, 195] width 48 height 17
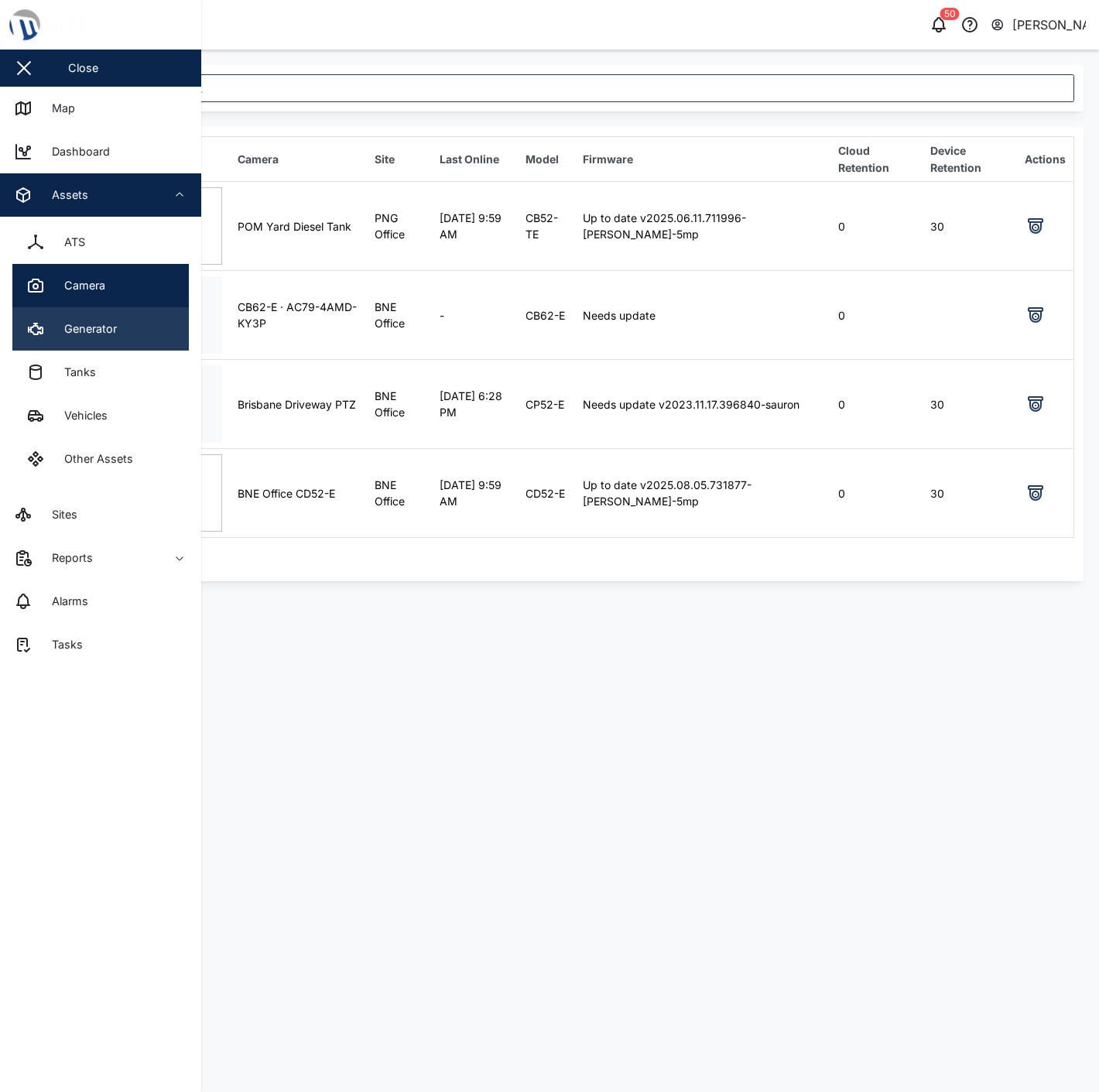
click at [94, 327] on div "Generator" at bounding box center [85, 329] width 64 height 17
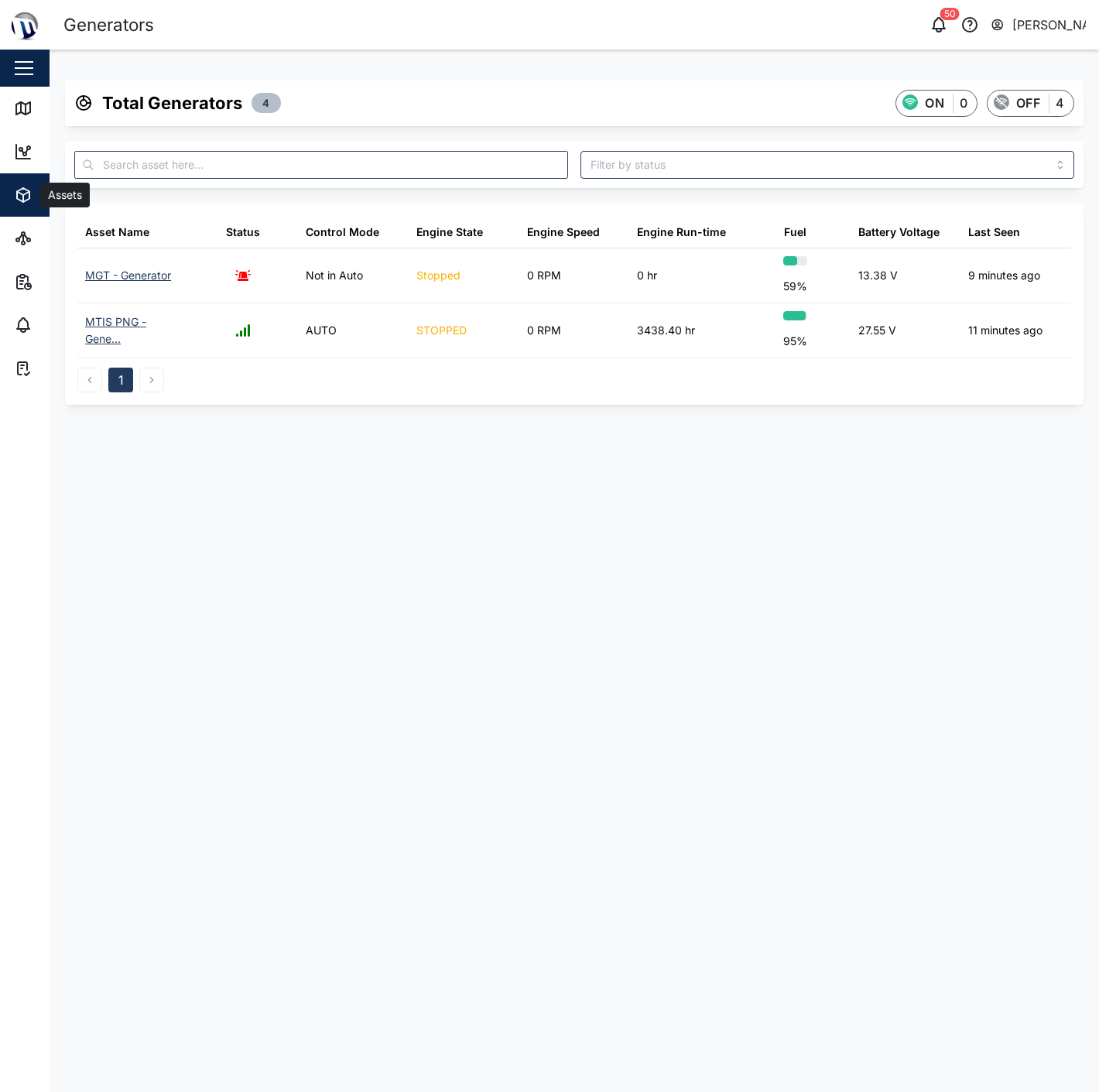
click at [21, 194] on icon "button" at bounding box center [20, 194] width 6 height 3
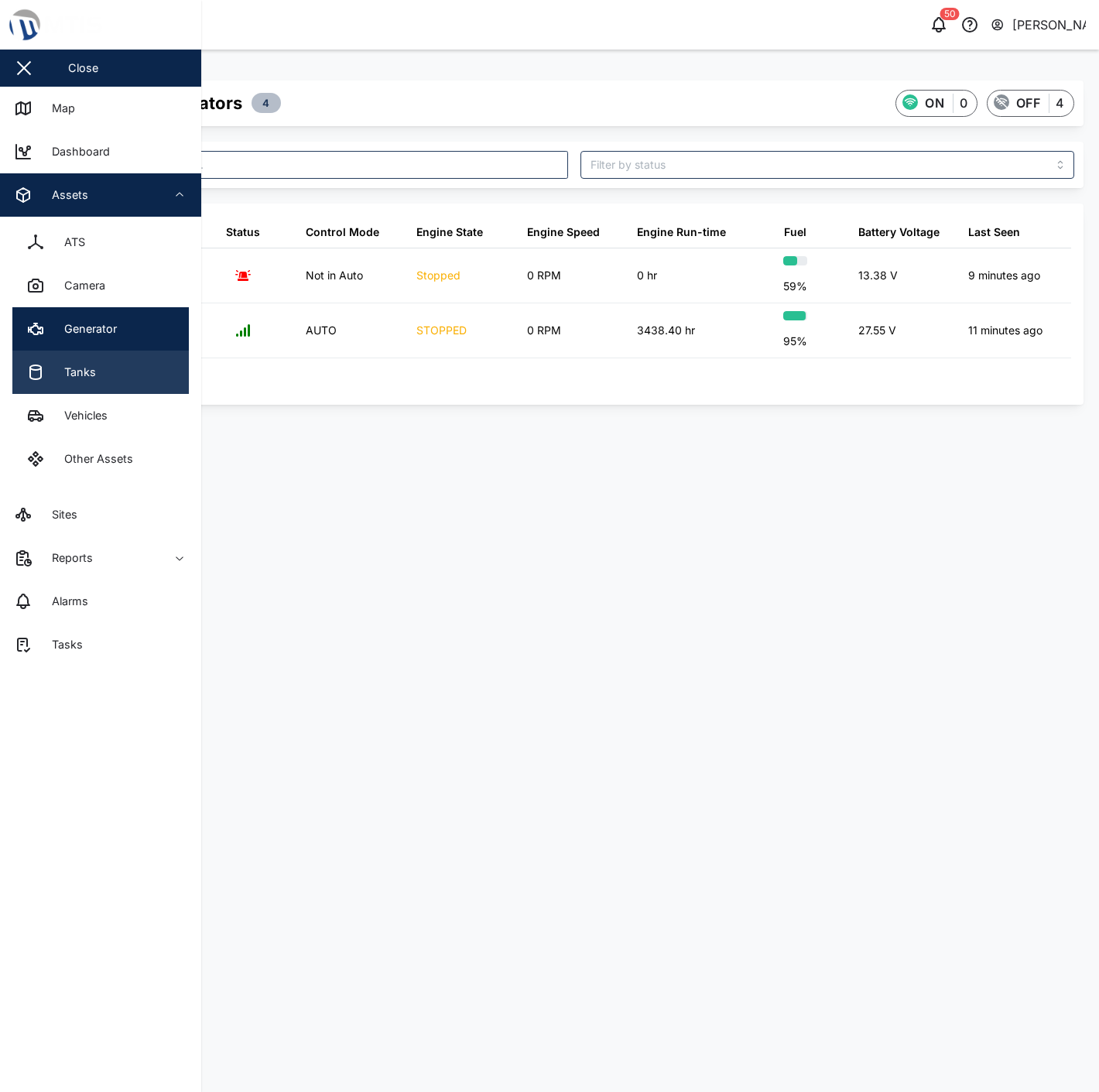
click at [93, 376] on div "Tanks" at bounding box center [75, 372] width 43 height 17
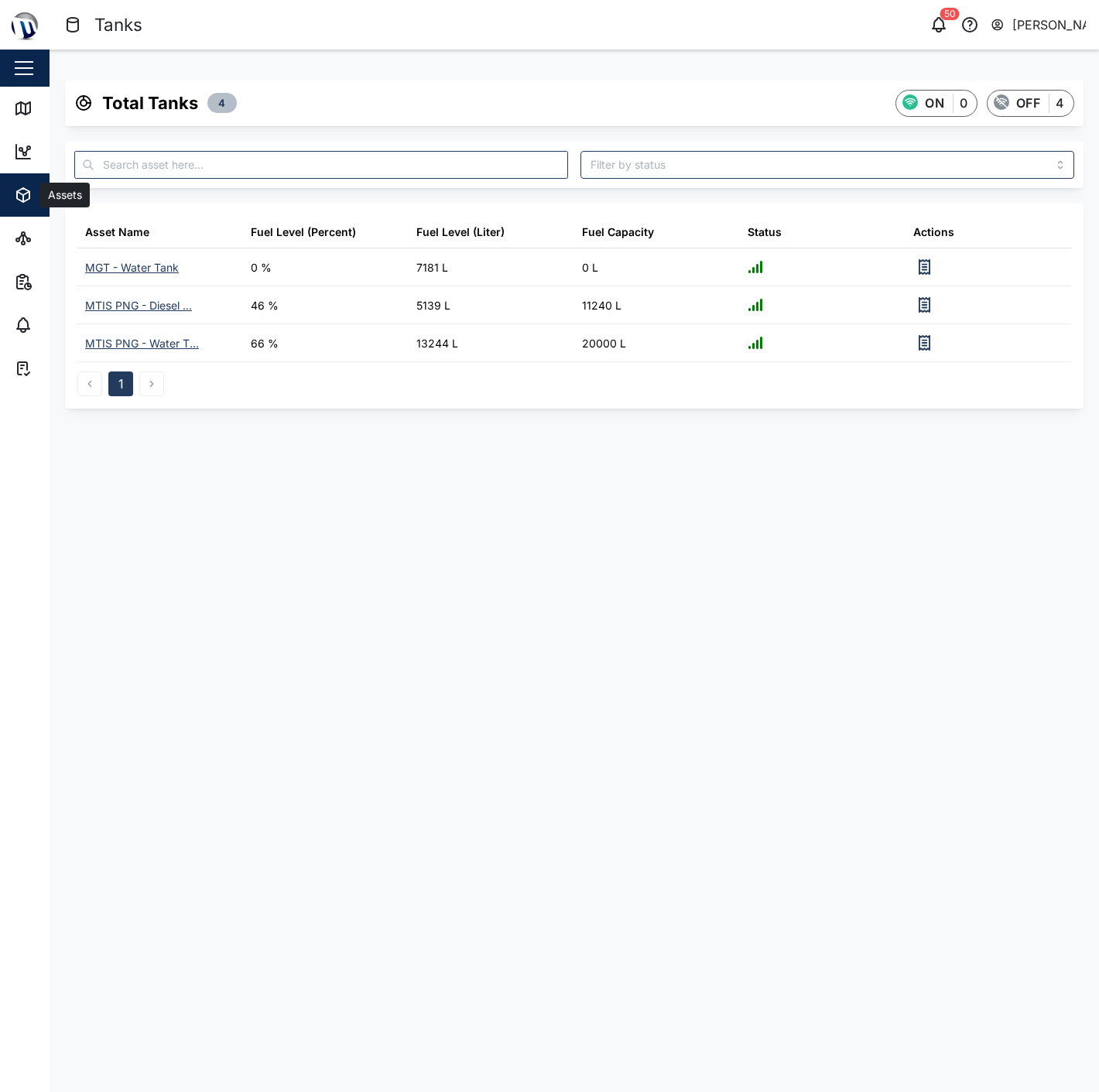
click at [19, 186] on icon "button" at bounding box center [23, 195] width 18 height 18
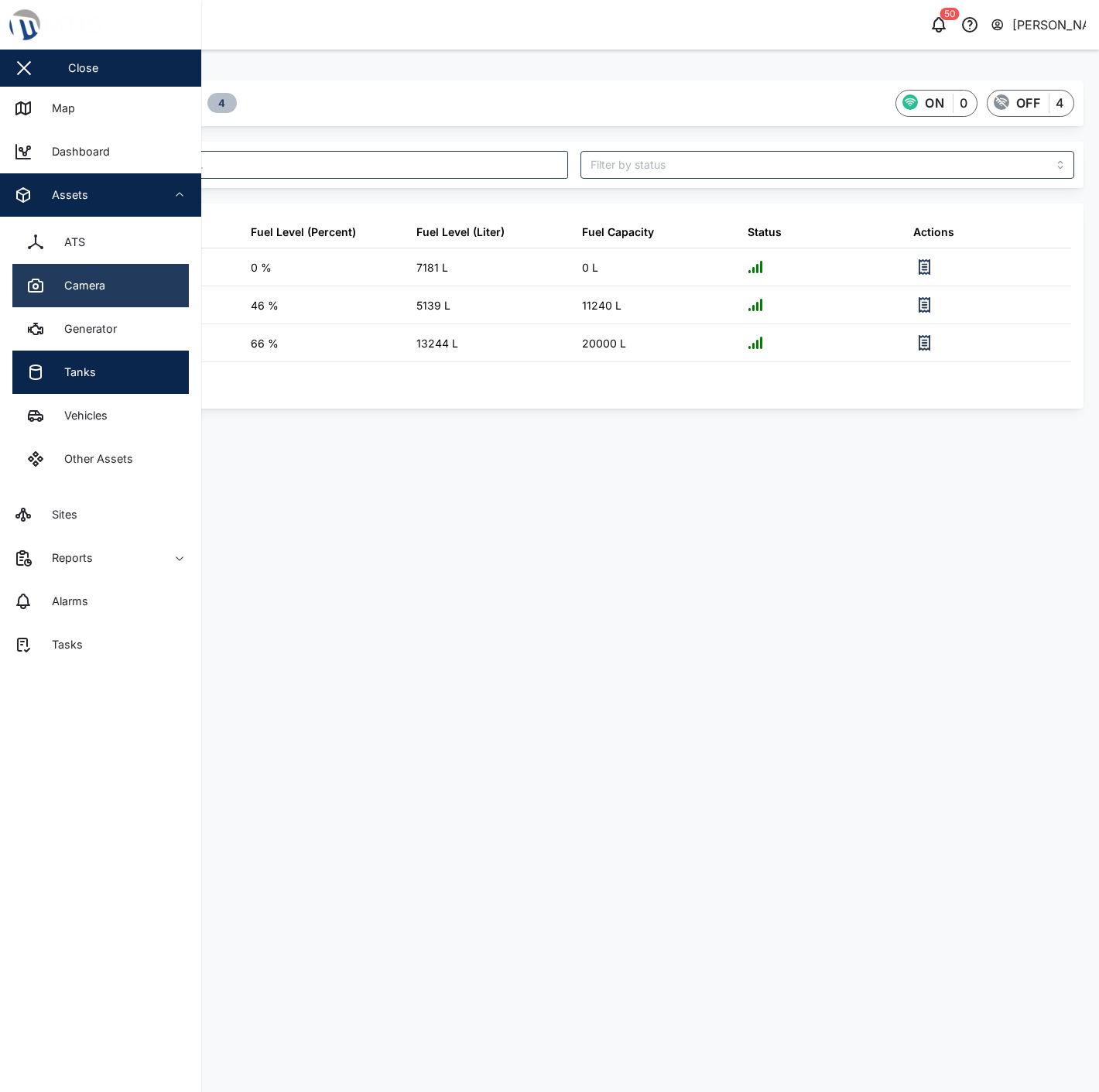
click at [83, 273] on link "Camera" at bounding box center [100, 285] width 177 height 43
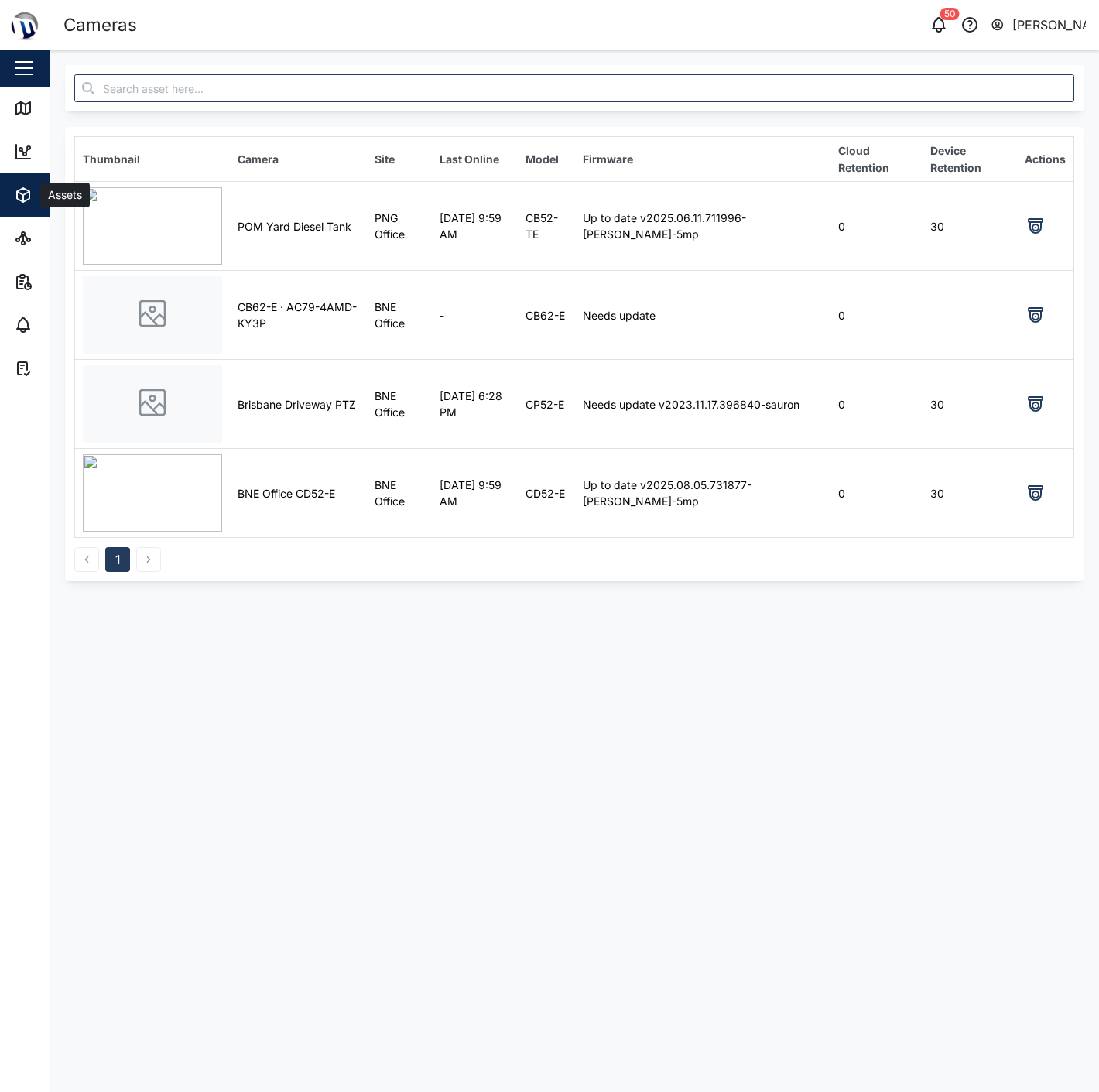
click at [33, 190] on div "Assets" at bounding box center [84, 195] width 141 height 18
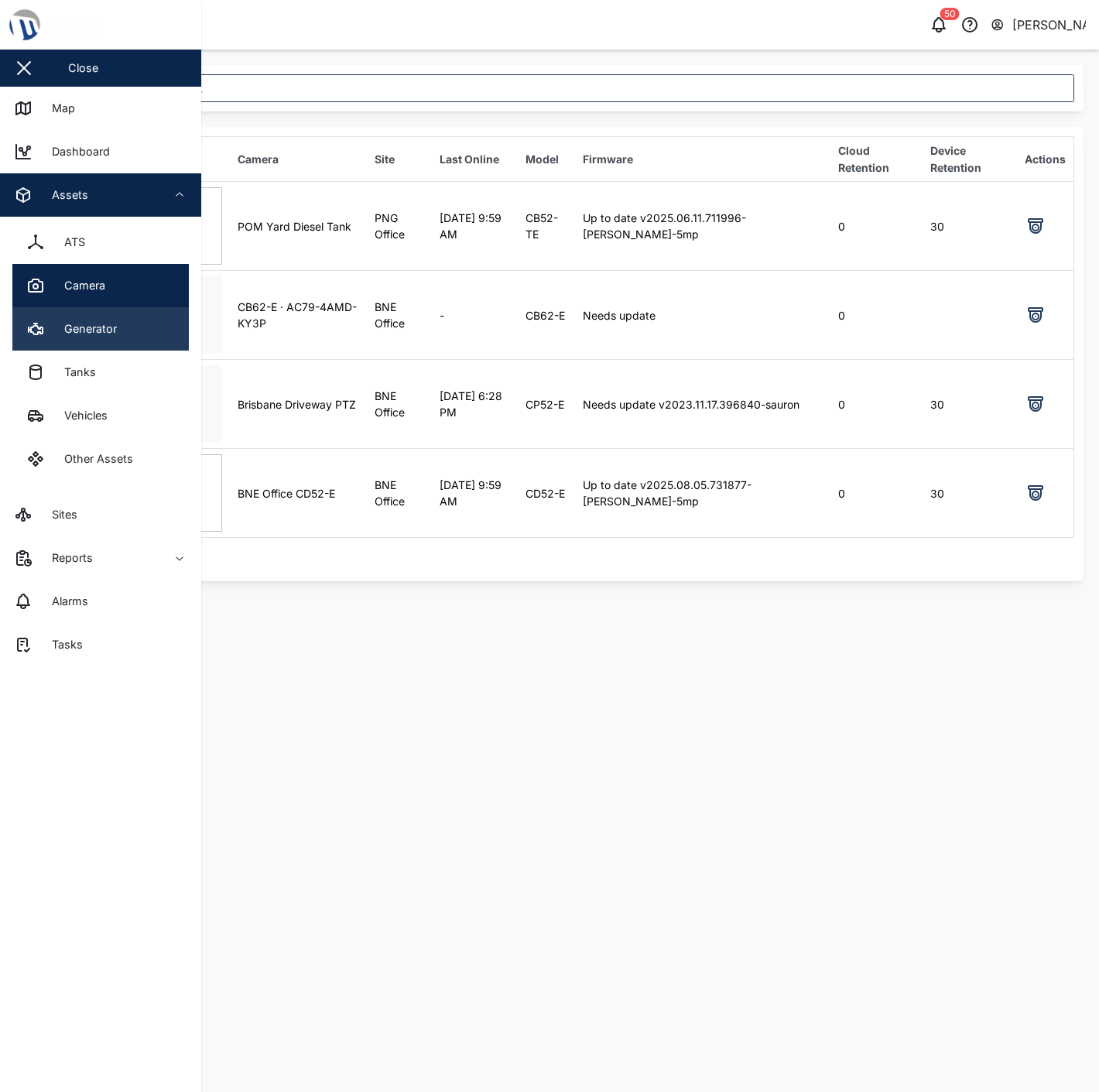
click at [94, 326] on div "Generator" at bounding box center [85, 329] width 64 height 17
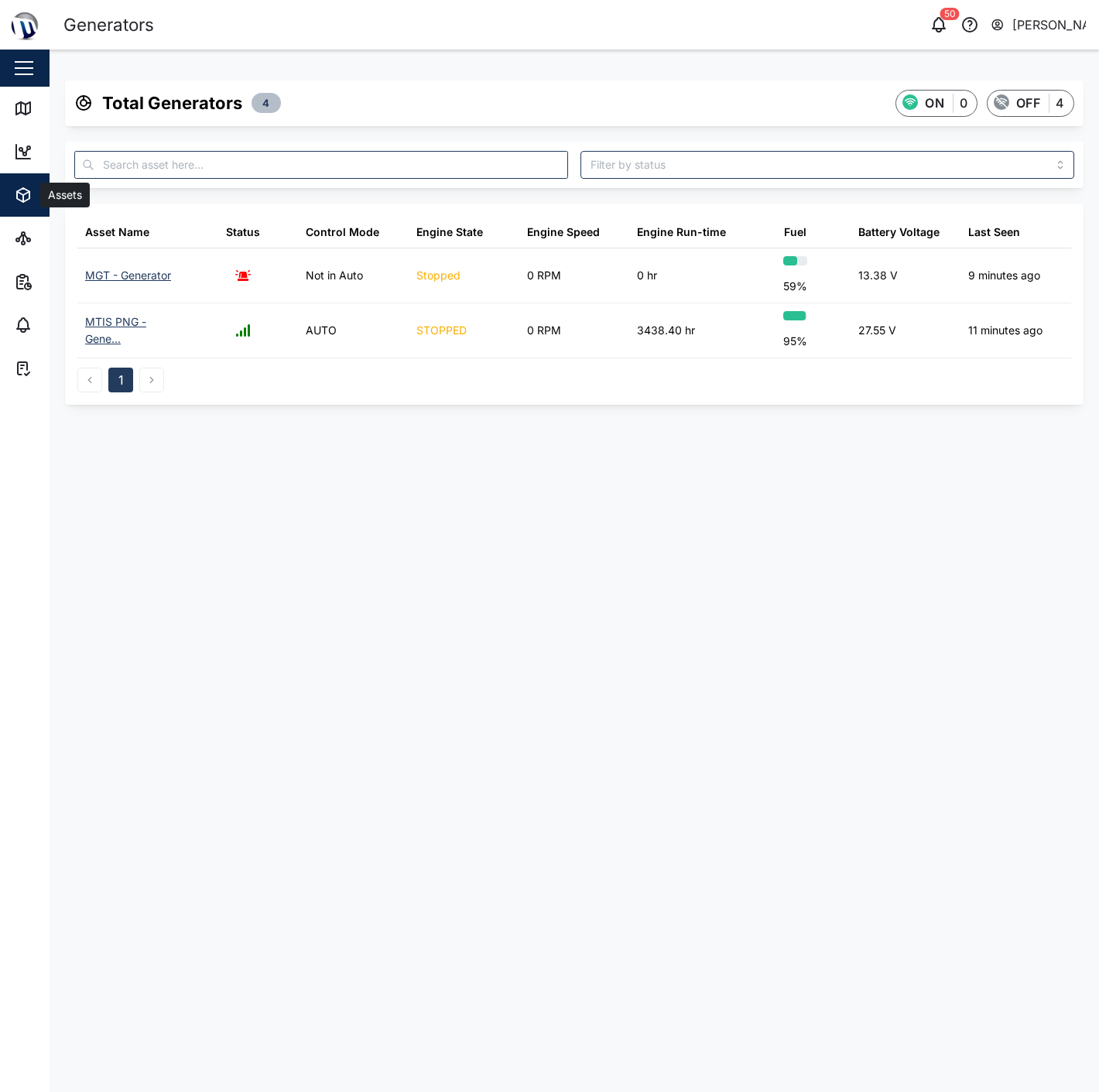
click at [31, 189] on icon "button" at bounding box center [23, 195] width 18 height 18
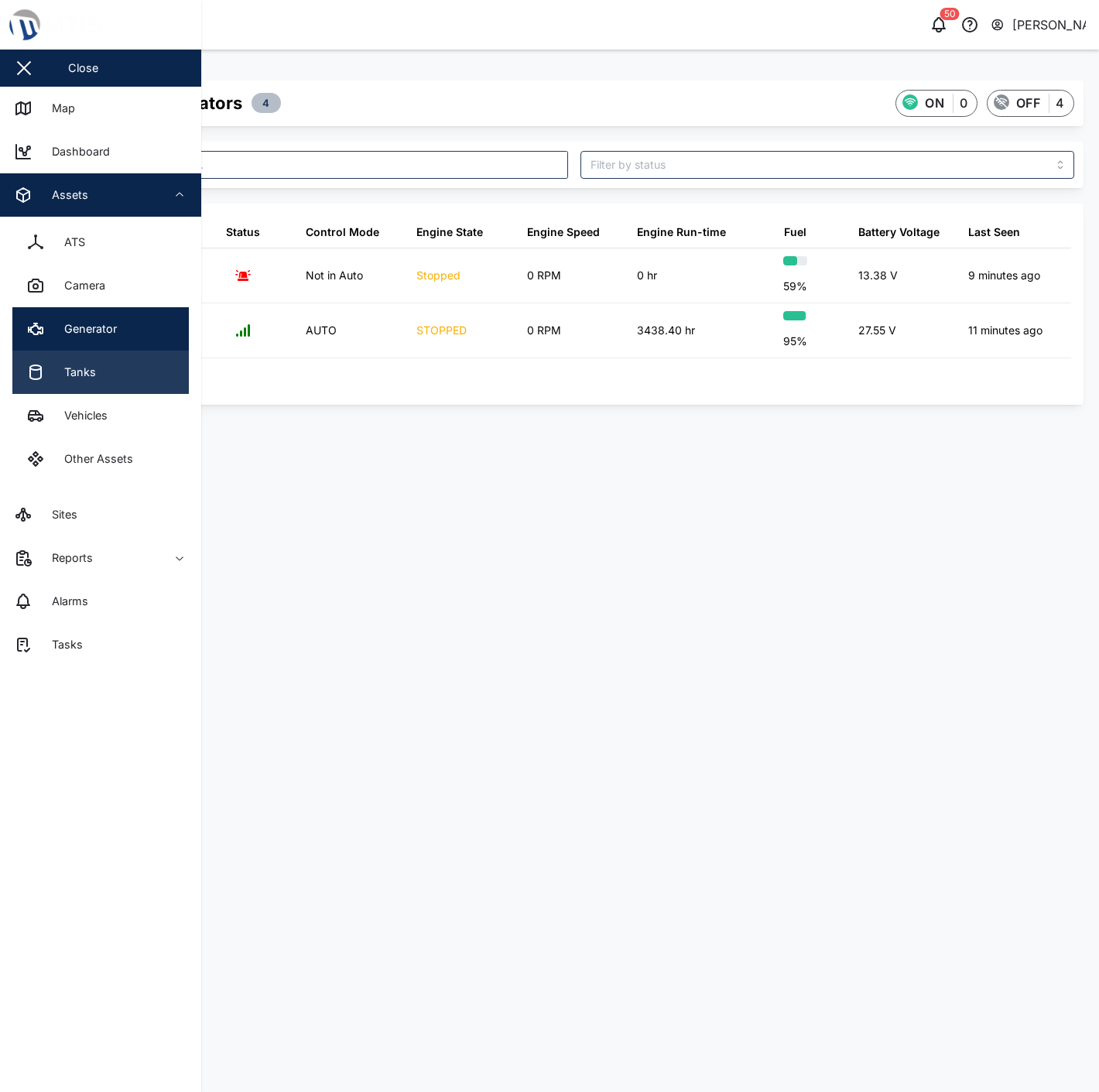
click at [83, 383] on link "Tanks" at bounding box center [100, 372] width 177 height 43
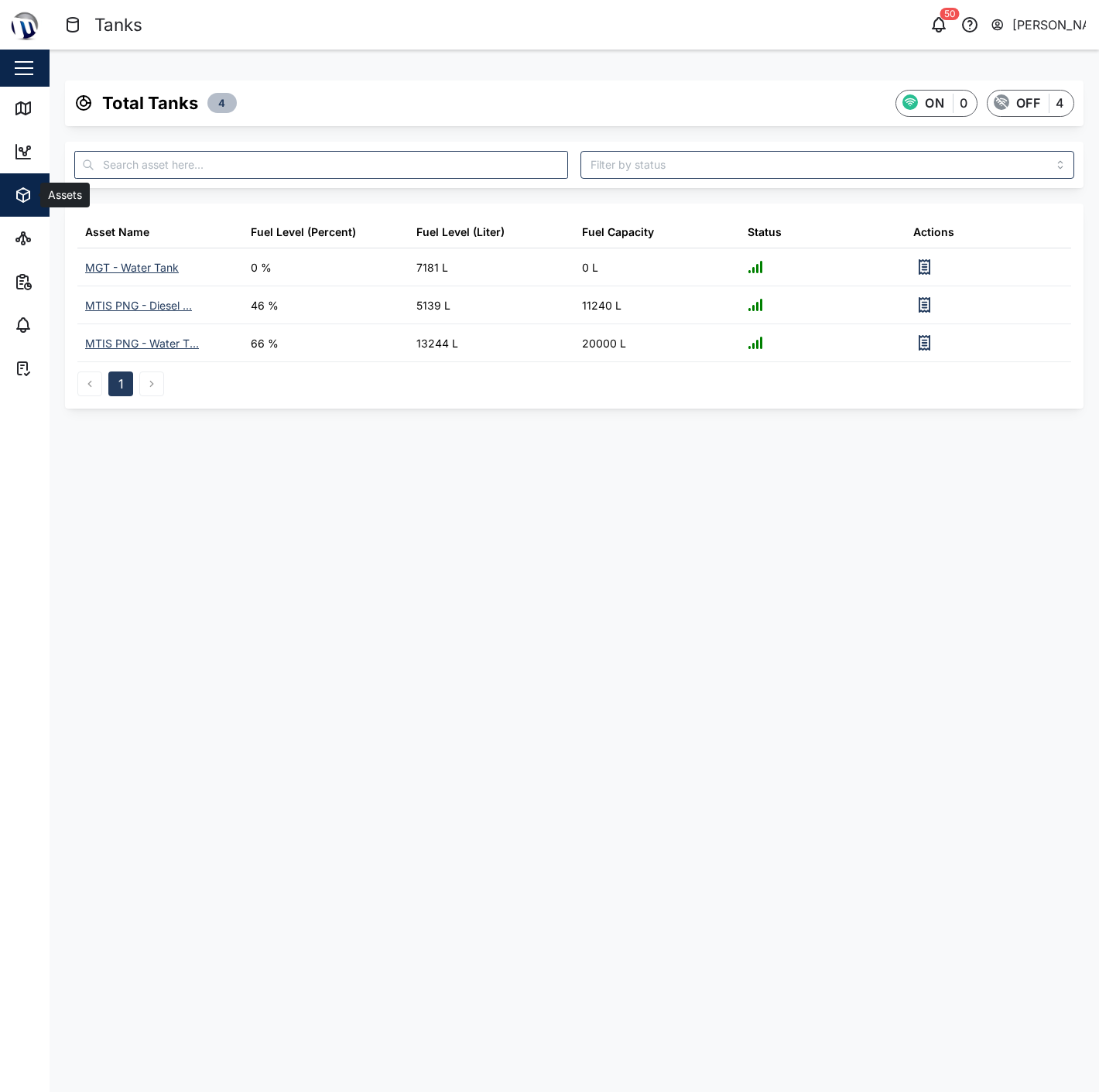
click at [28, 195] on icon "button" at bounding box center [23, 195] width 18 height 18
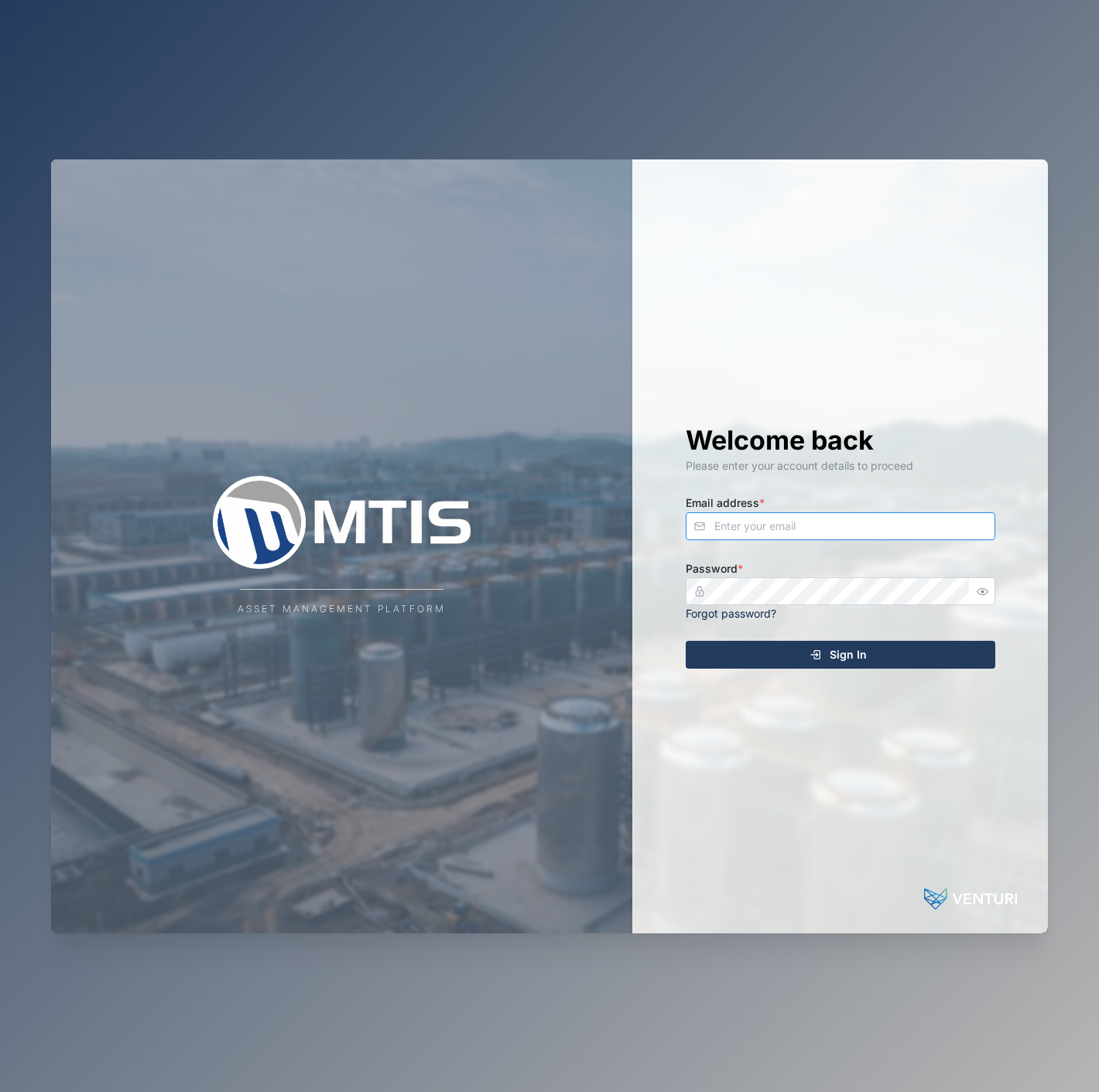
click at [897, 532] on input "Email address *" at bounding box center [840, 526] width 310 height 28
type input "maxyallon@gmail.com"
click at [685, 641] on button "Sign In" at bounding box center [840, 655] width 310 height 28
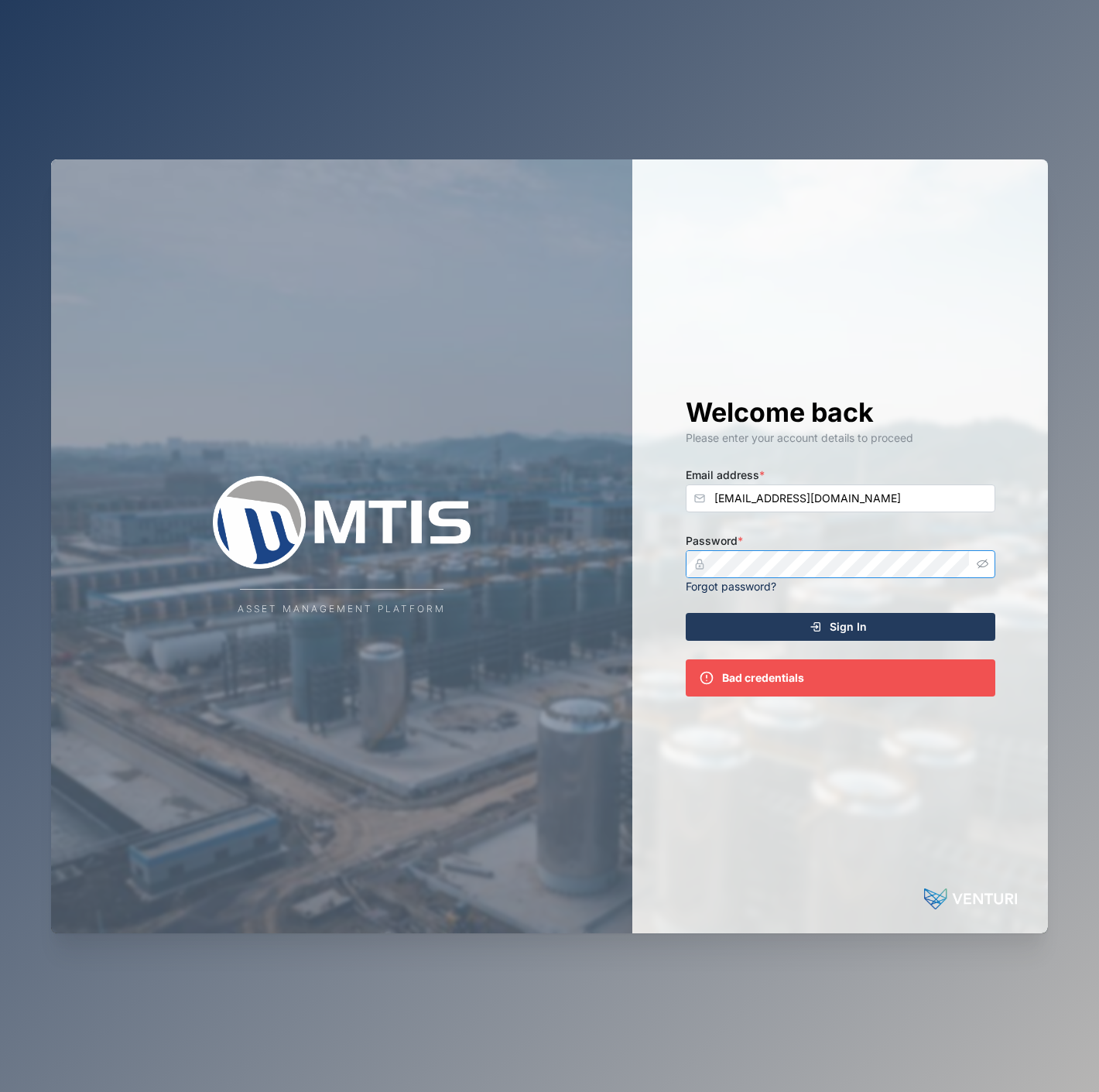
click at [987, 557] on button "button" at bounding box center [982, 563] width 20 height 20
click at [685, 613] on button "Sign In" at bounding box center [840, 627] width 310 height 28
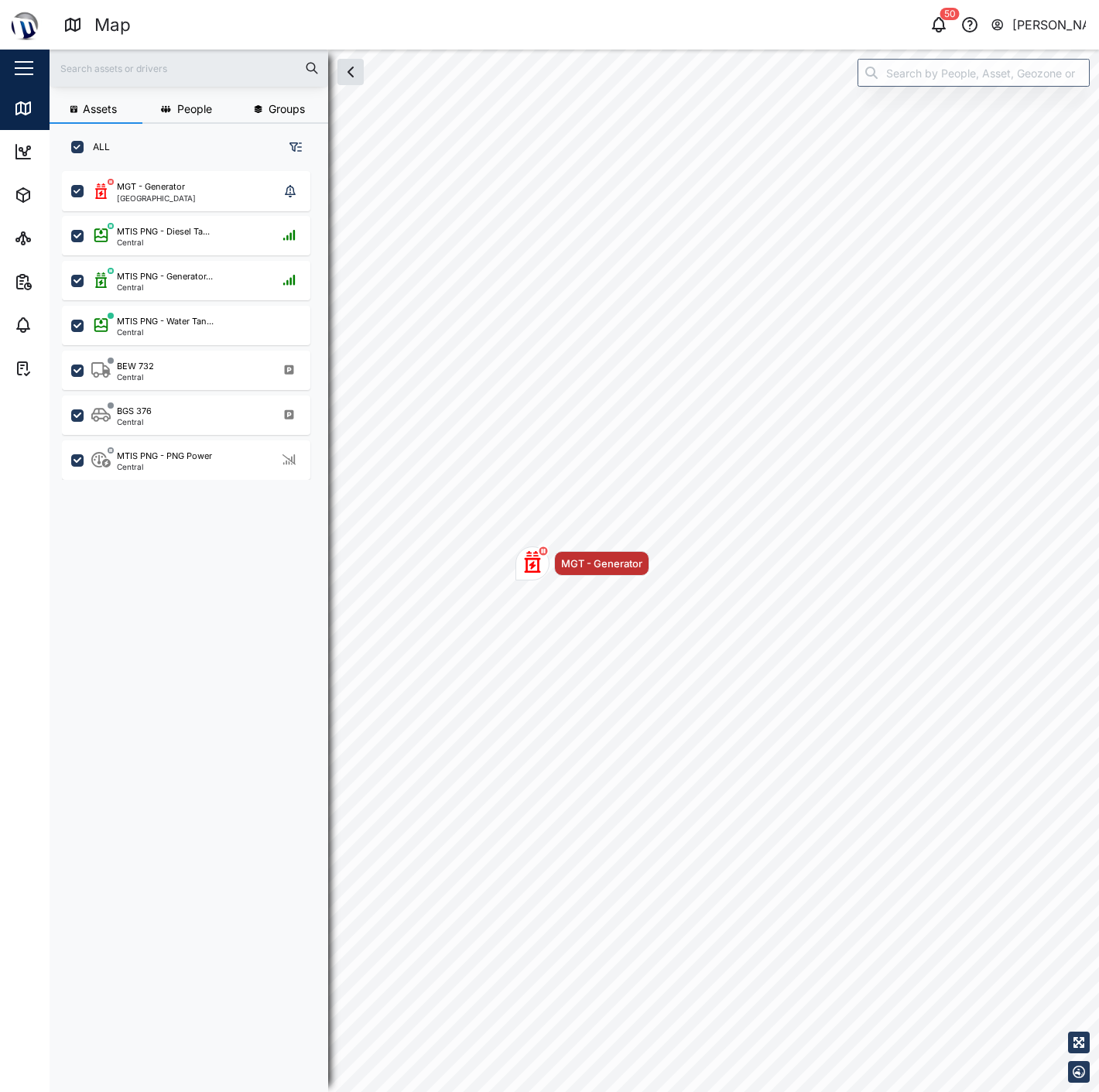
scroll to position [901, 241]
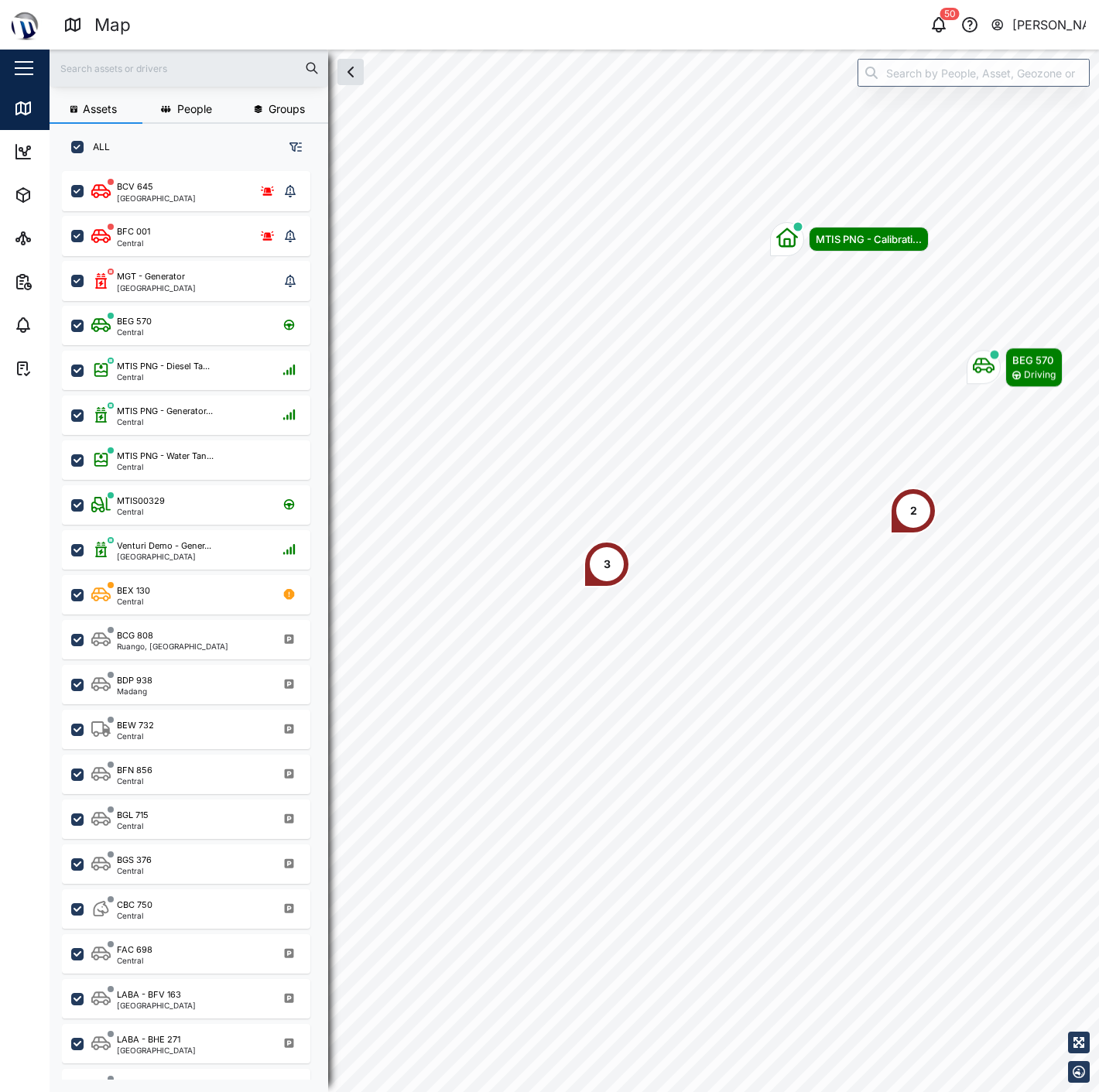
click at [1038, 37] on div "Map 50 Max Yalon" at bounding box center [581, 24] width 1036 height 27
click at [1049, 12] on div "Map 50 Max Yalon" at bounding box center [581, 24] width 1036 height 27
click at [1046, 31] on div "[PERSON_NAME]" at bounding box center [1049, 25] width 74 height 19
click at [1001, 79] on link "User Profile" at bounding box center [989, 64] width 186 height 34
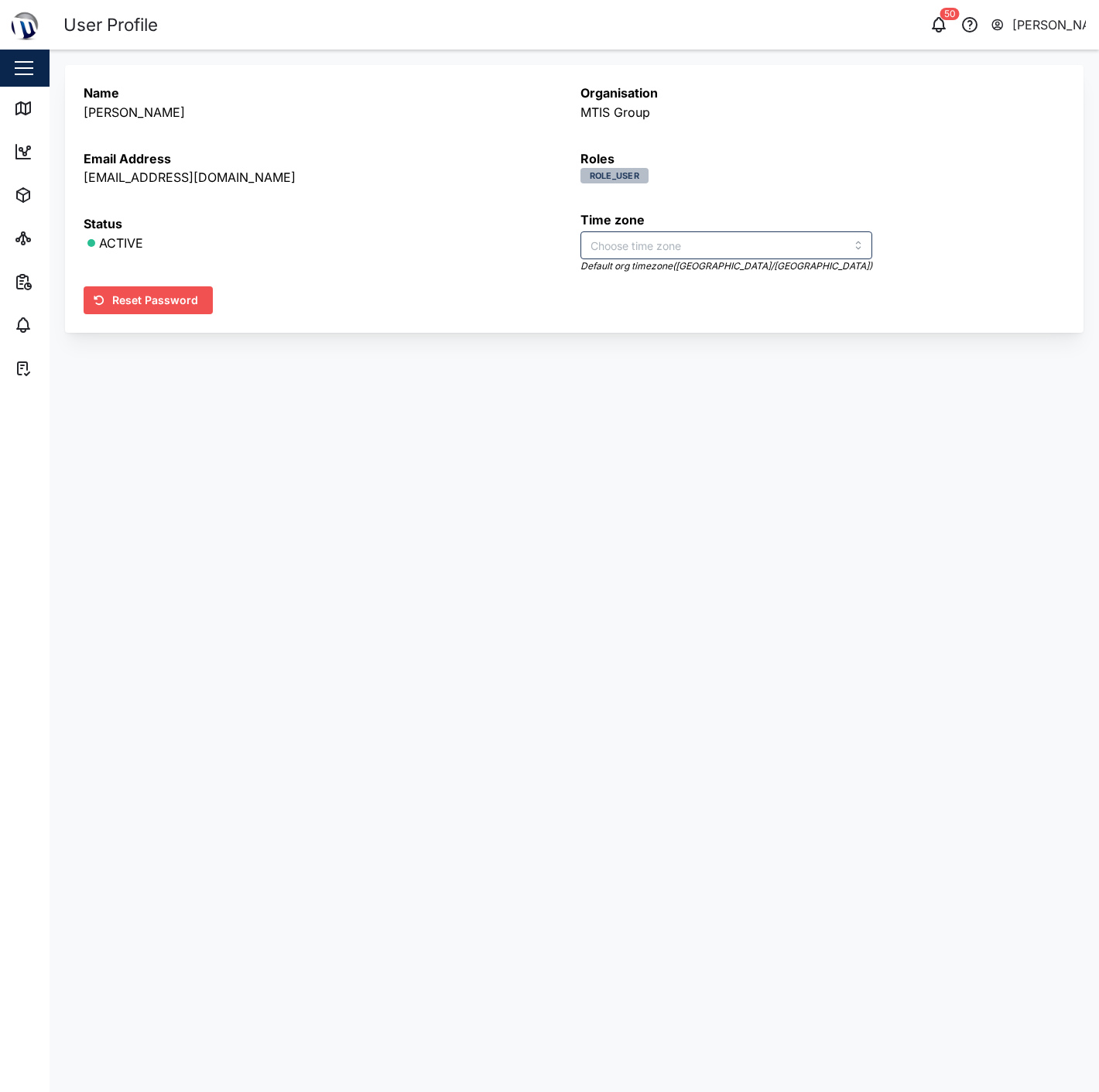
type input "Australia/Brisbane"
click at [1036, 20] on div "[PERSON_NAME]" at bounding box center [1049, 25] width 74 height 19
click at [1004, 94] on div "Sign Out" at bounding box center [989, 98] width 167 height 18
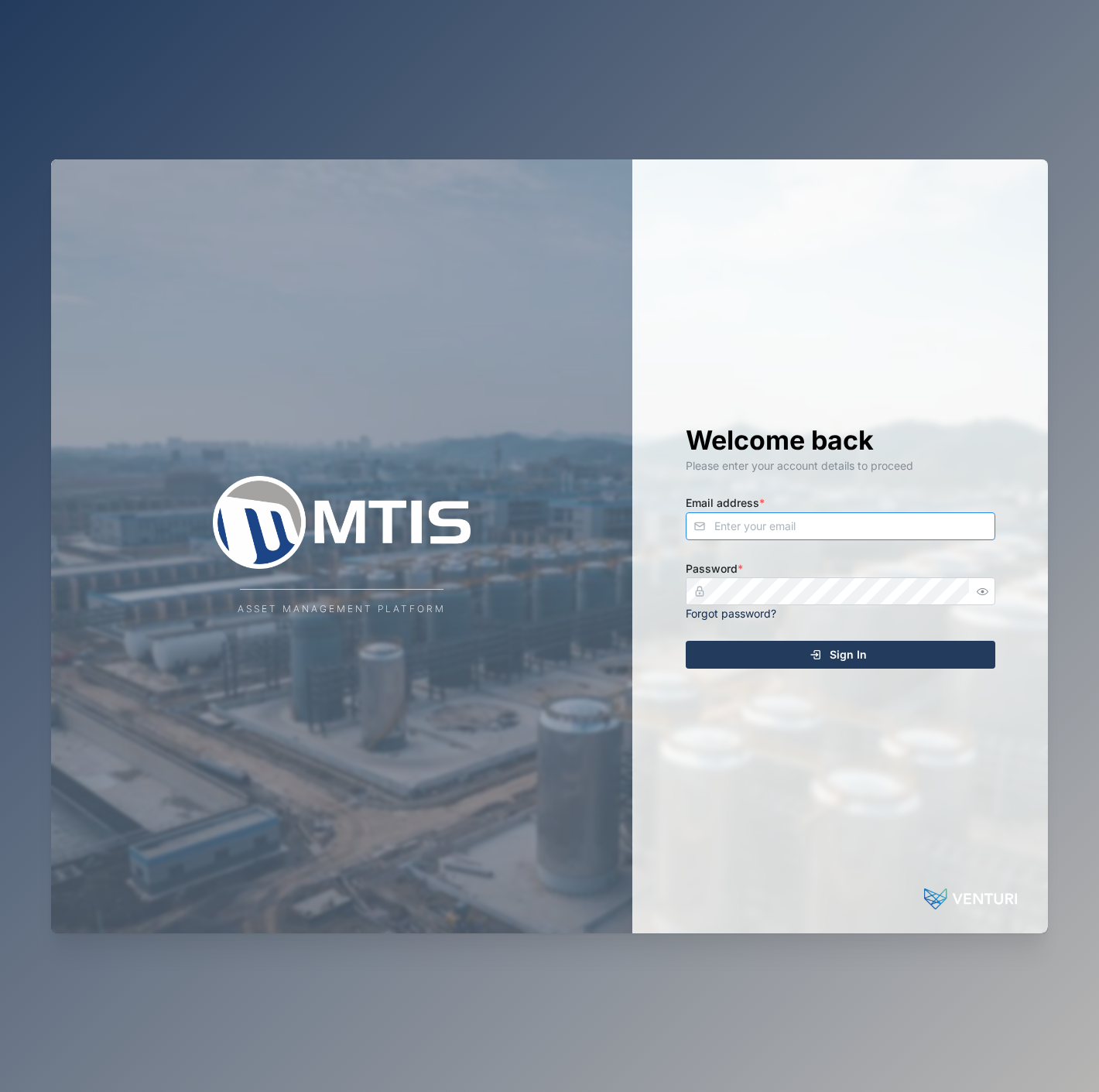
click at [878, 524] on input "Email address *" at bounding box center [840, 526] width 310 height 28
type input "[EMAIL_ADDRESS][DOMAIN_NAME]"
click at [973, 593] on button "button" at bounding box center [982, 590] width 20 height 20
click at [630, 593] on div "Asset Management Platform Welcome back Please enter your account details to pro…" at bounding box center [550, 546] width 996 height 774
click at [685, 641] on button "Sign In" at bounding box center [840, 655] width 310 height 28
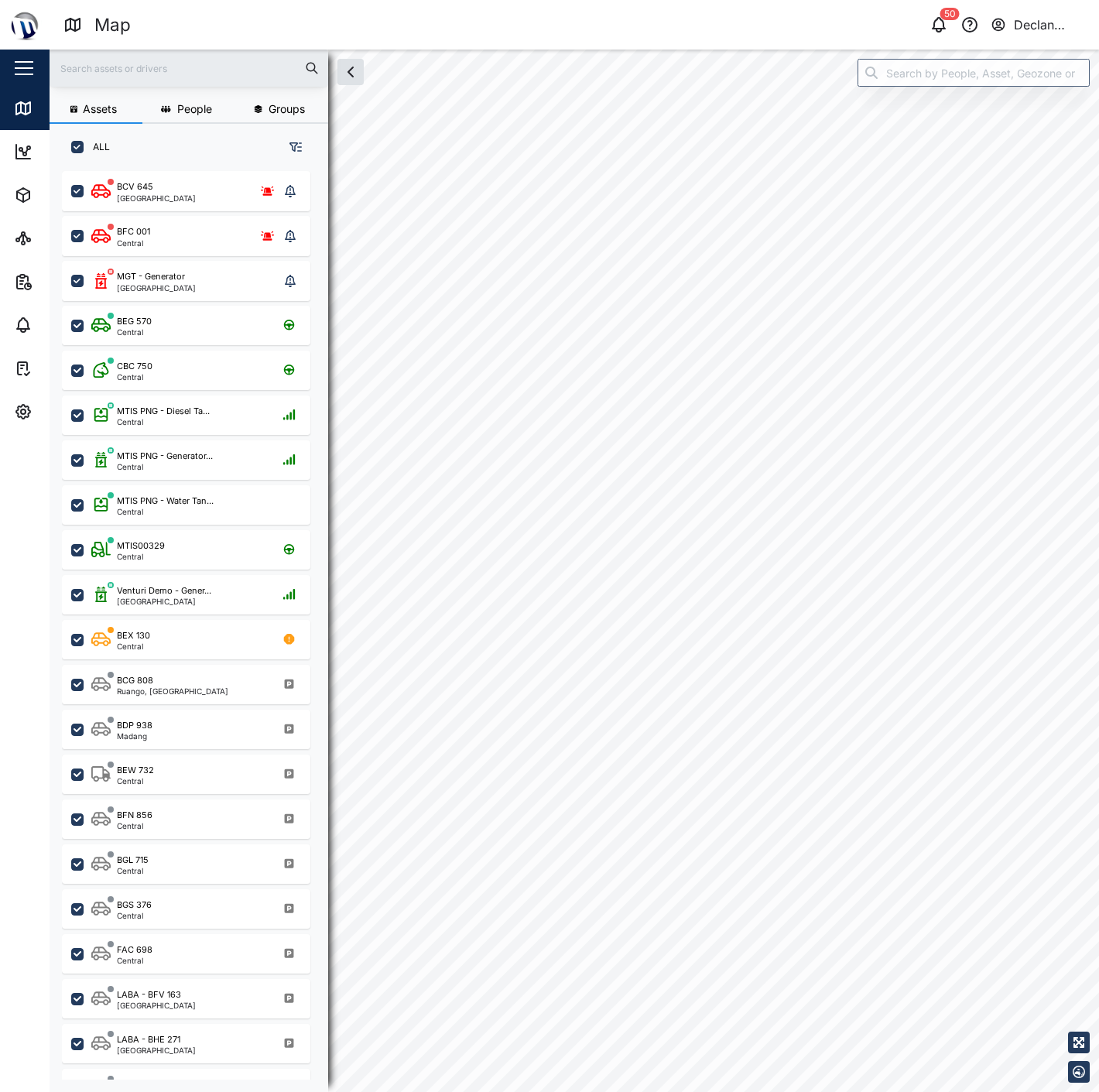
checkbox input "true"
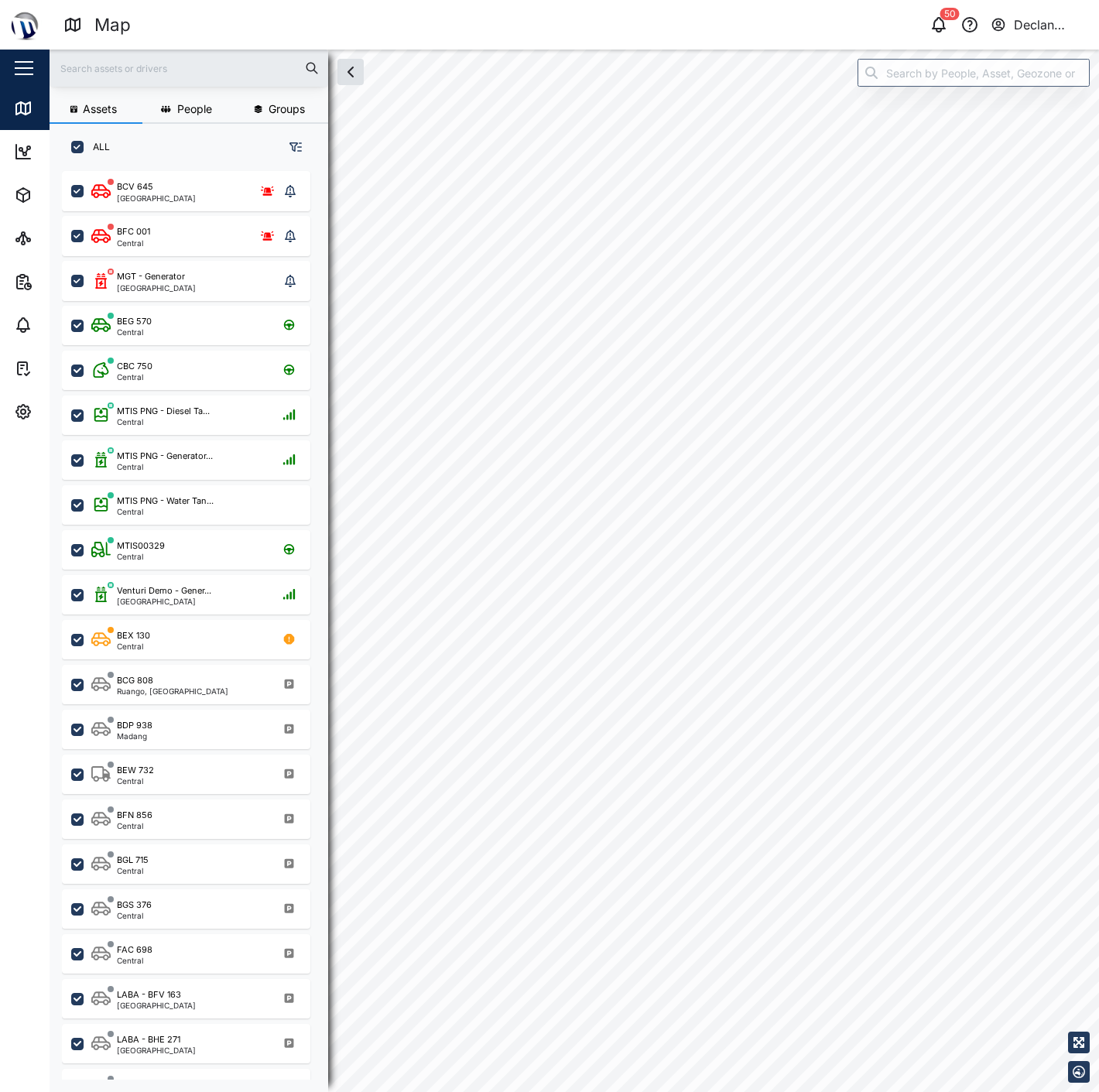
checkbox input "true"
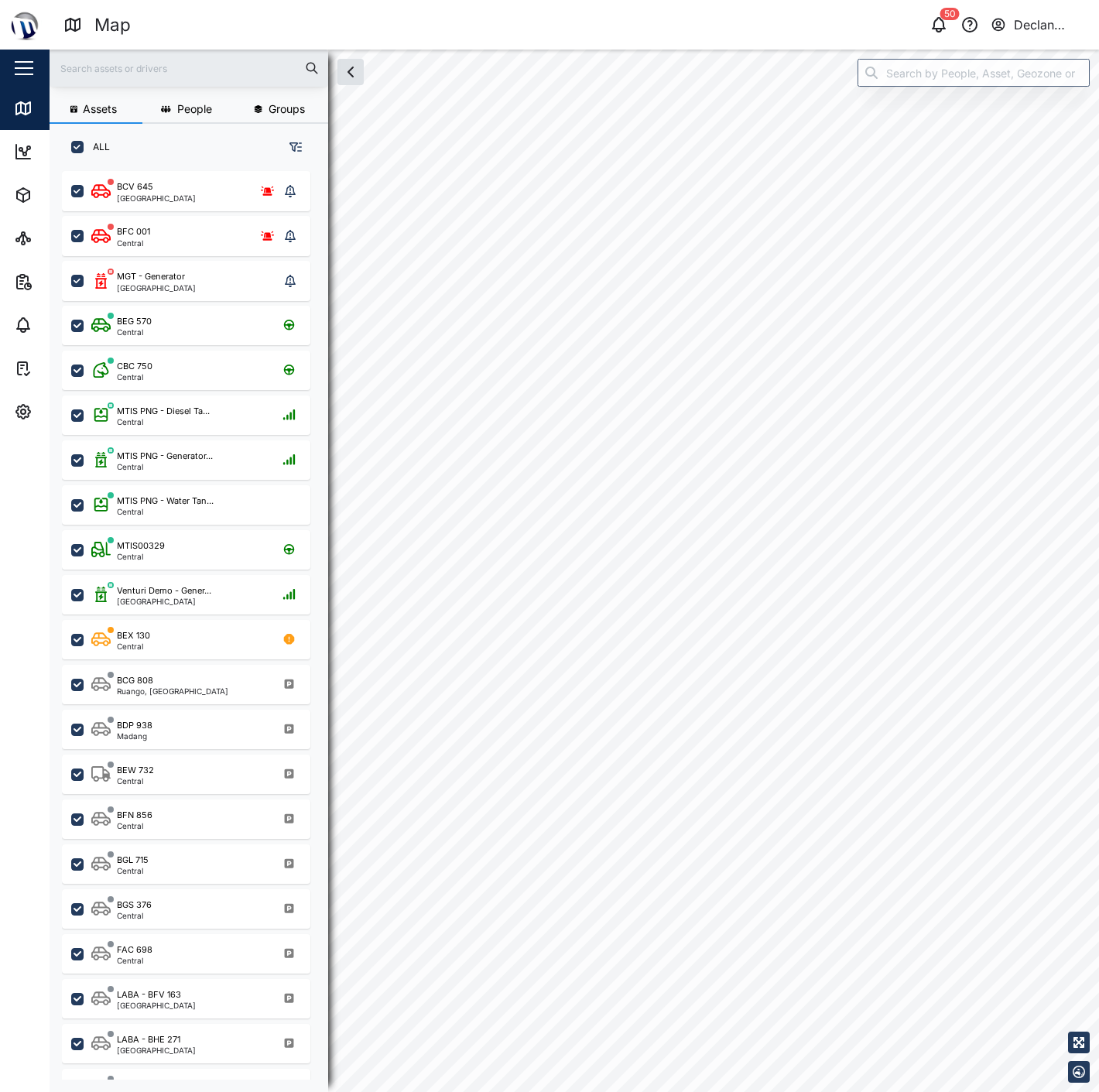
checkbox input "true"
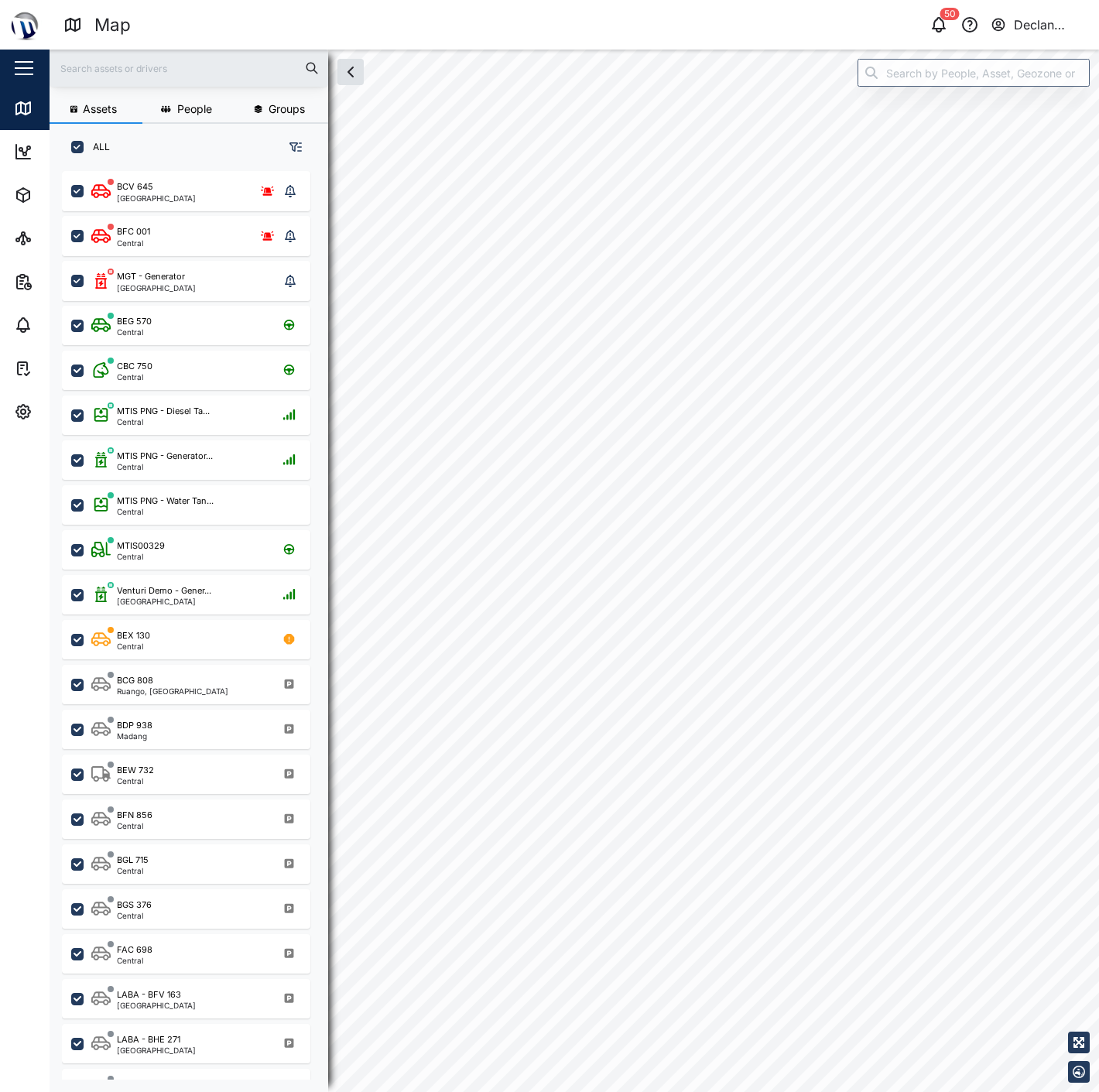
checkbox input "true"
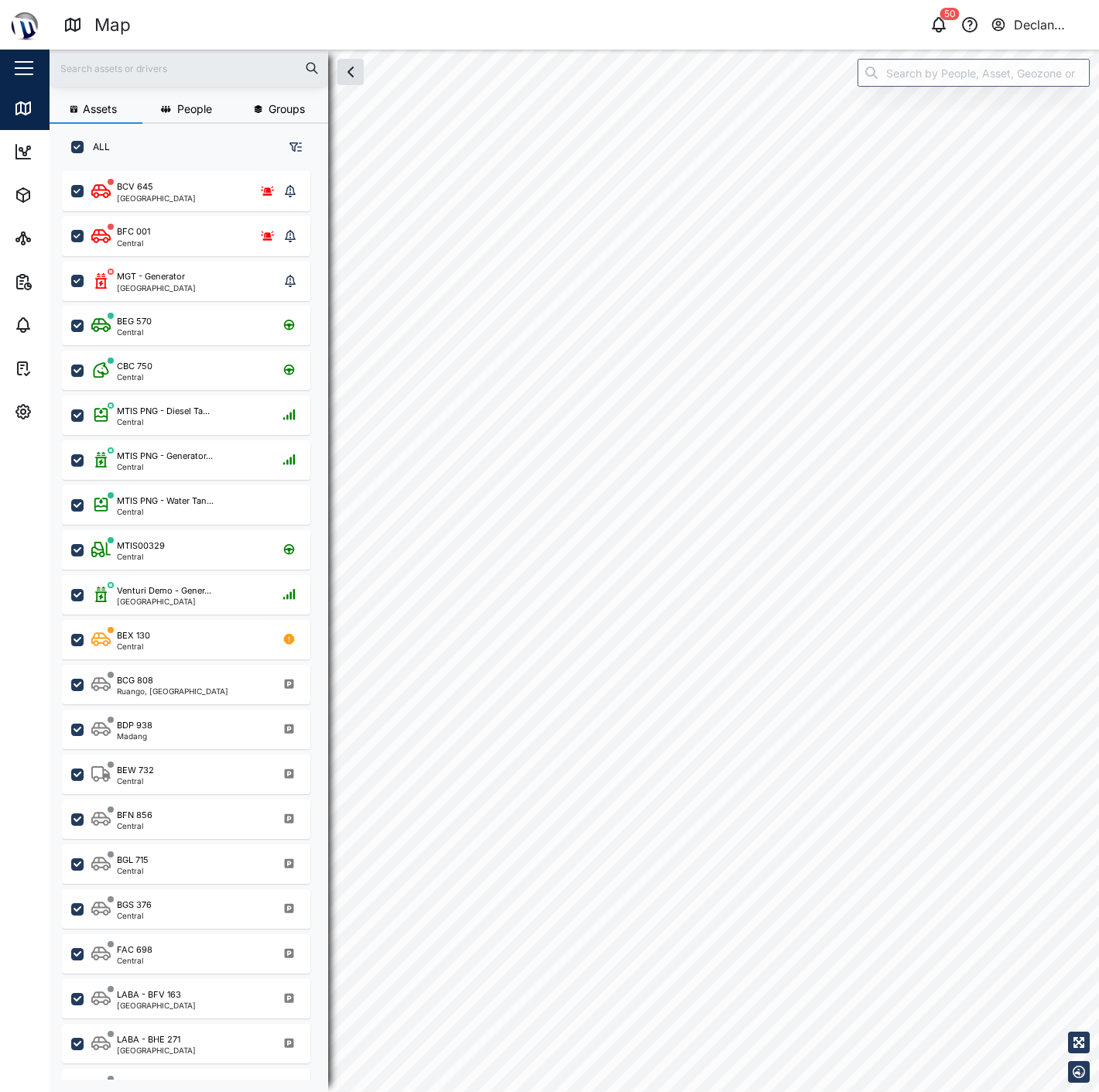
checkbox input "true"
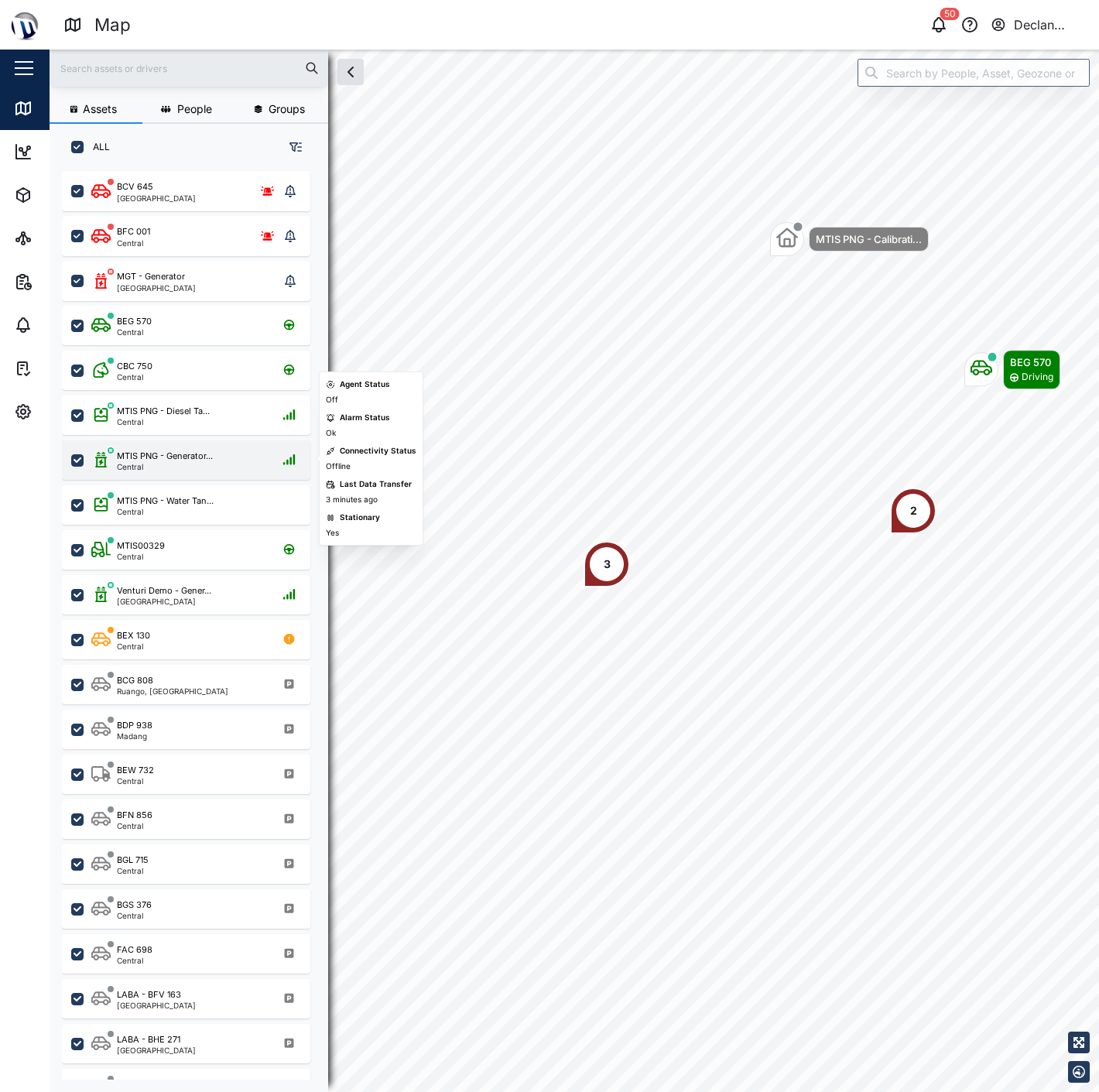
click at [220, 457] on div "MTIS PNG - Generator... Central" at bounding box center [196, 460] width 210 height 21
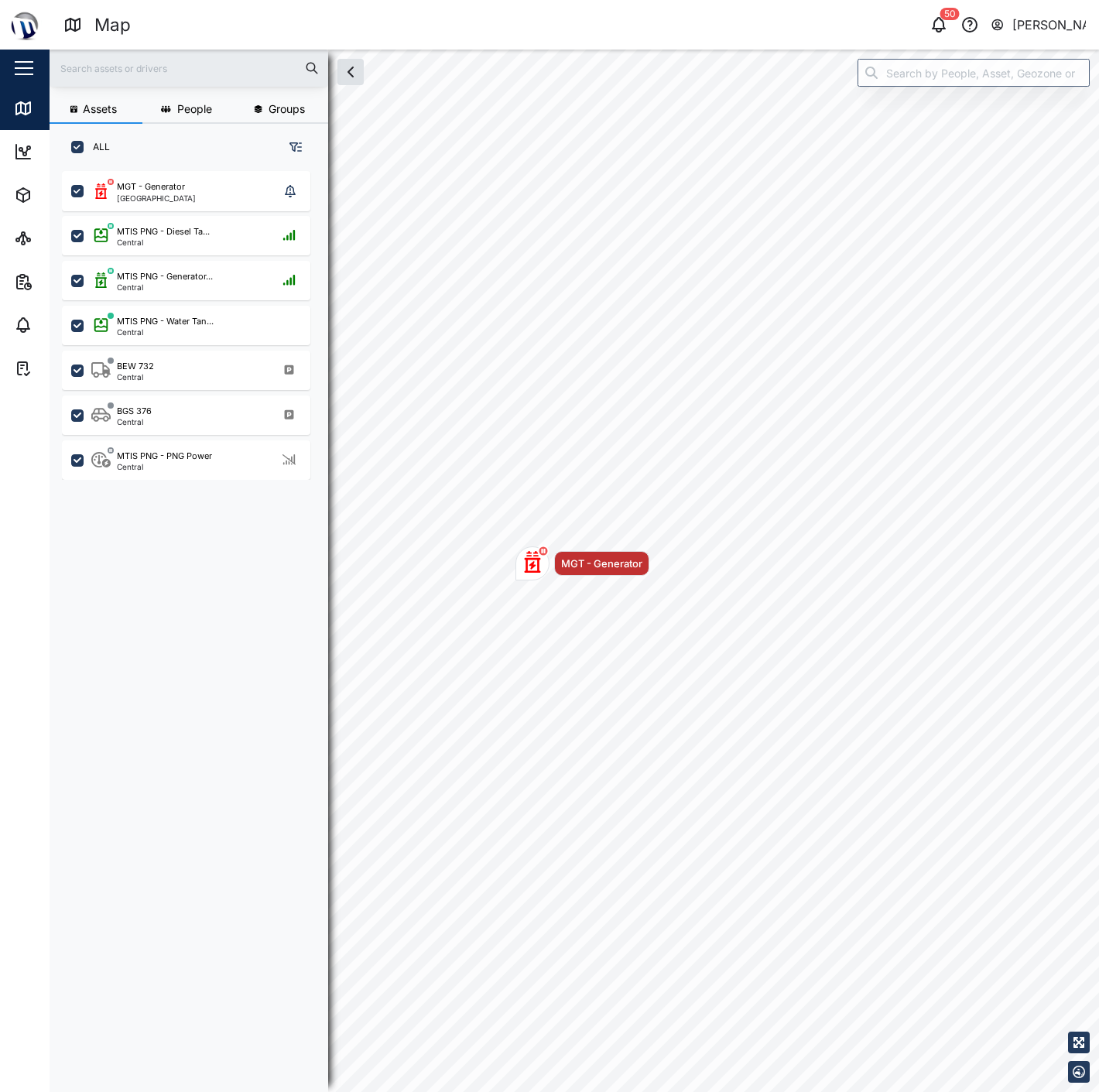
click at [1027, 14] on div "[PERSON_NAME]" at bounding box center [1022, 24] width 128 height 22
click at [1040, 25] on div "[PERSON_NAME]" at bounding box center [1049, 25] width 74 height 19
click at [987, 90] on div "Sign Out" at bounding box center [989, 98] width 167 height 18
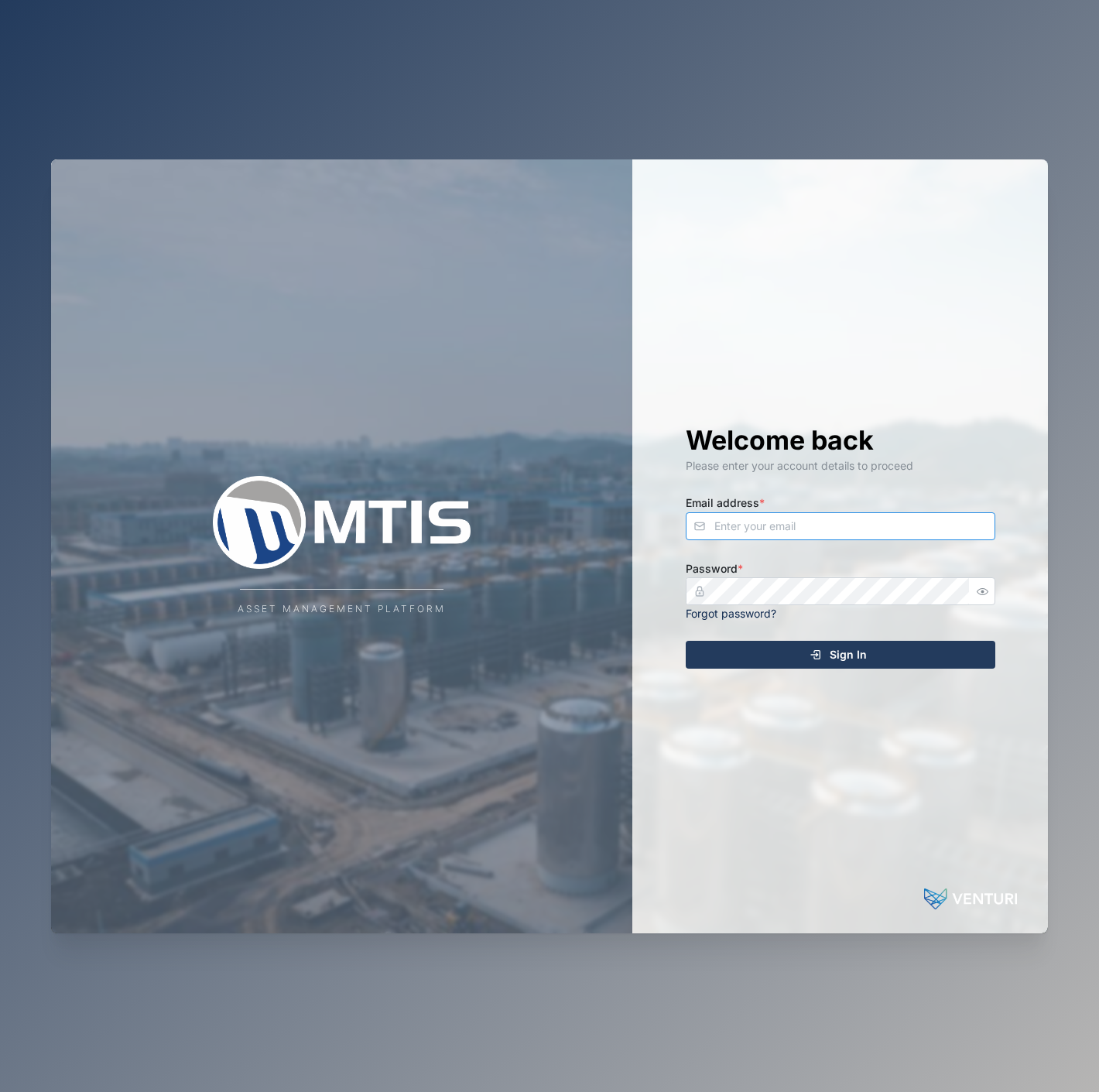
click at [771, 534] on input "Email address *" at bounding box center [840, 526] width 310 height 28
click at [771, 534] on input "[EMAIL_ADDRESS][PERSON_NAME][DOMAIN_NAME]" at bounding box center [840, 526] width 310 height 28
click at [770, 535] on input "[EMAIL_ADDRESS][PERSON_NAME][DOMAIN_NAME]" at bounding box center [840, 526] width 310 height 28
type input "[EMAIL_ADDRESS][DOMAIN_NAME]"
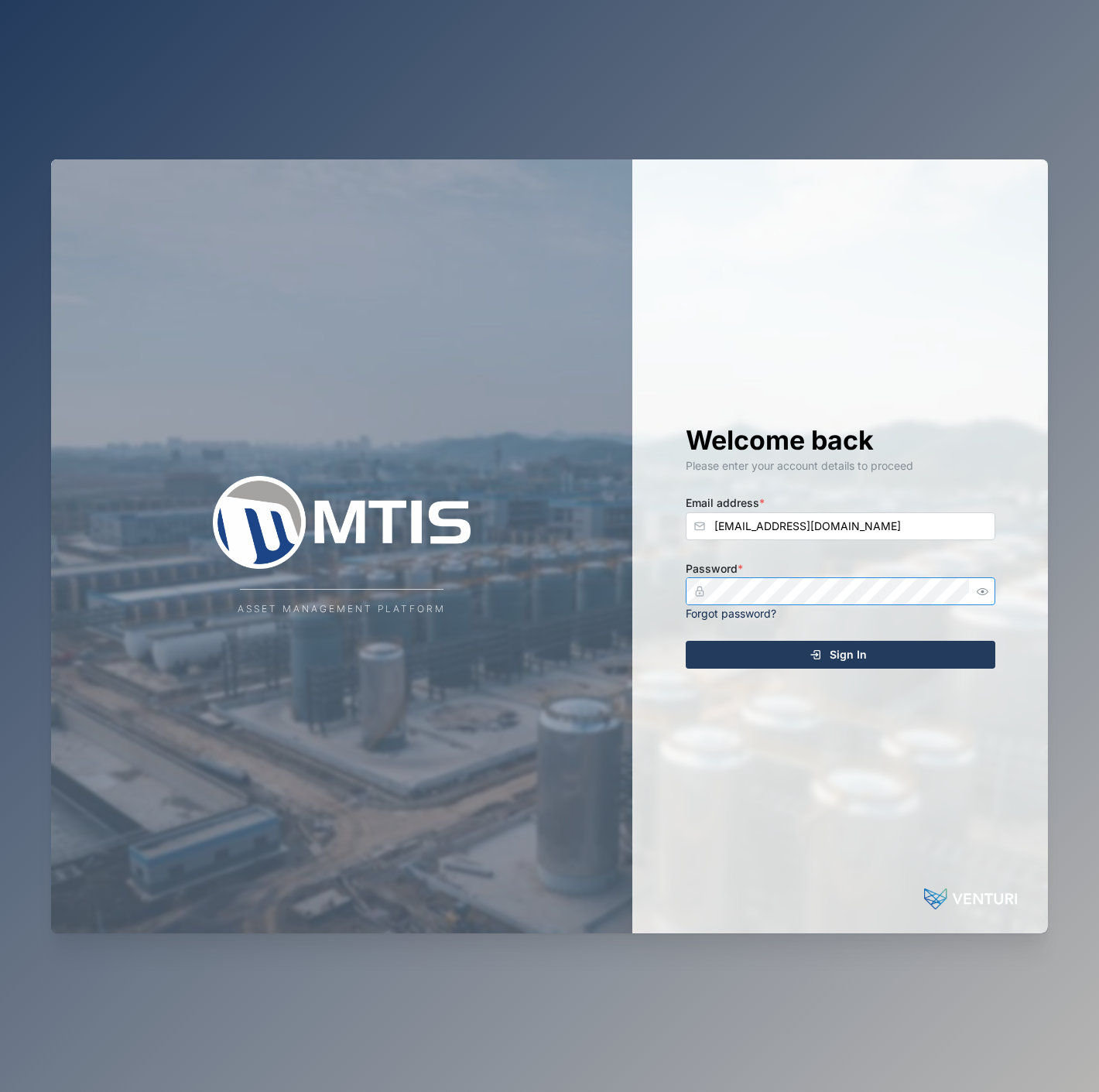
click at [685, 641] on button "Sign In" at bounding box center [840, 655] width 310 height 28
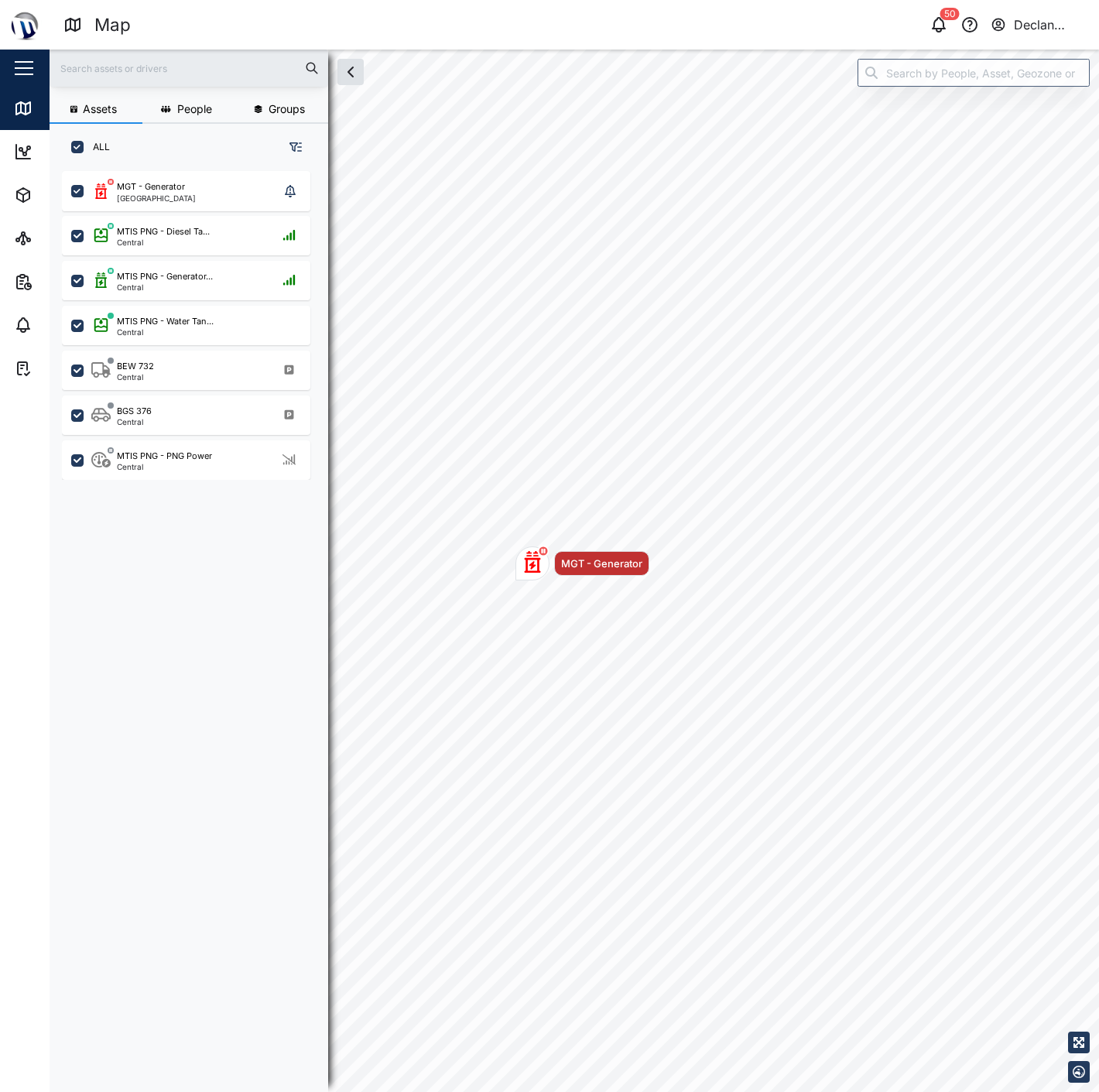
scroll to position [901, 241]
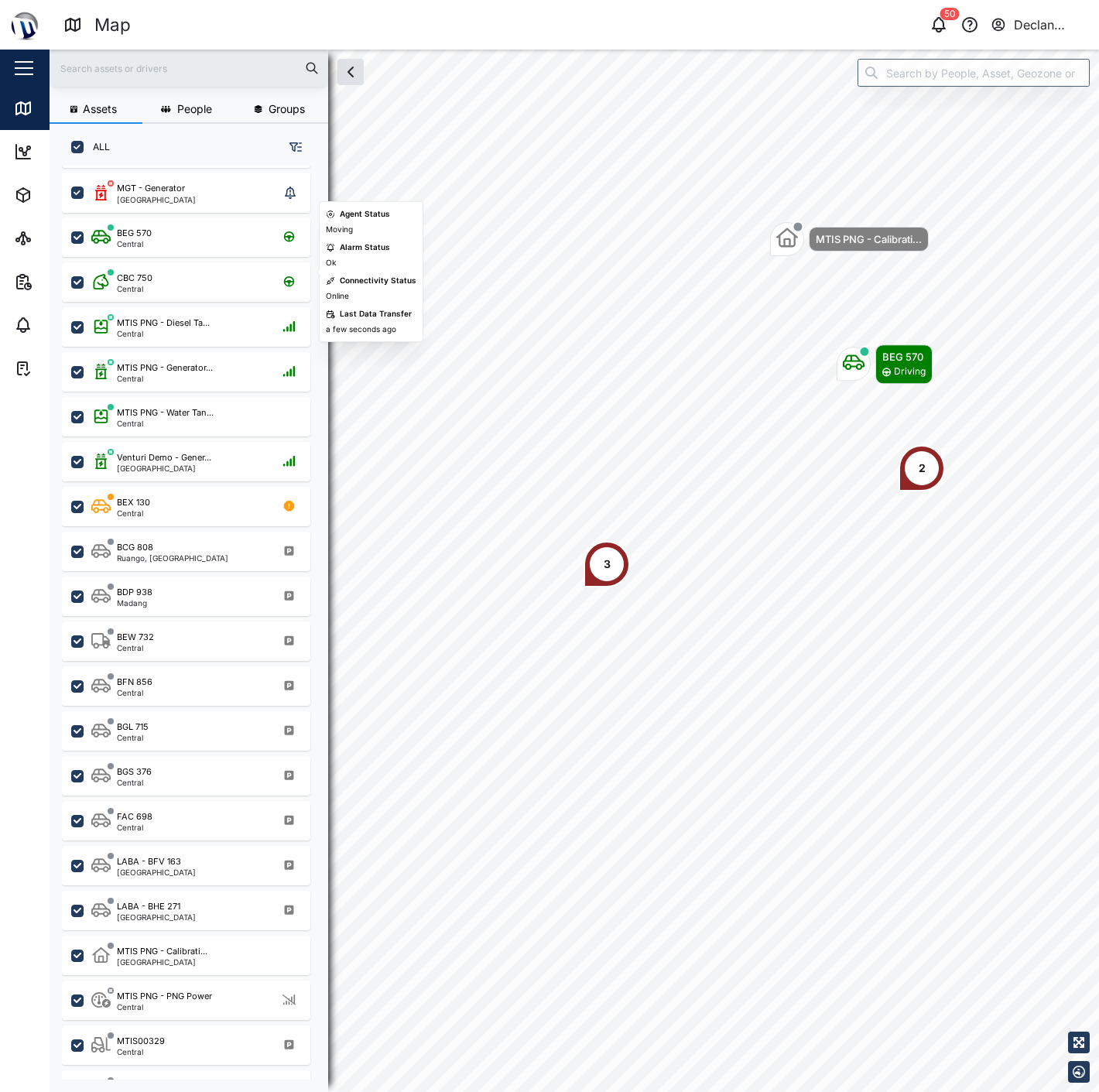
scroll to position [118, 0]
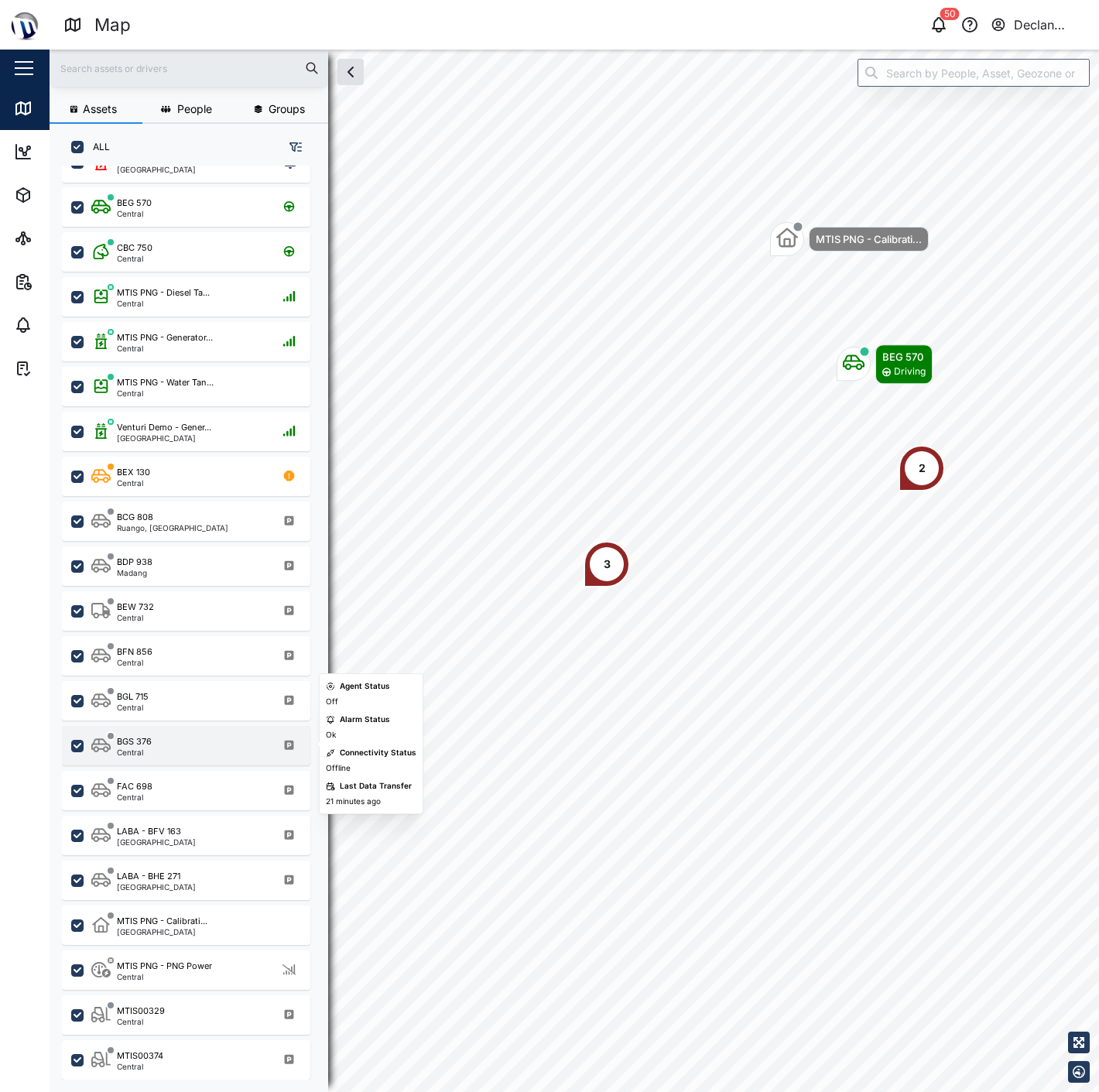
click at [192, 735] on div "BGS 376 Central" at bounding box center [196, 745] width 210 height 21
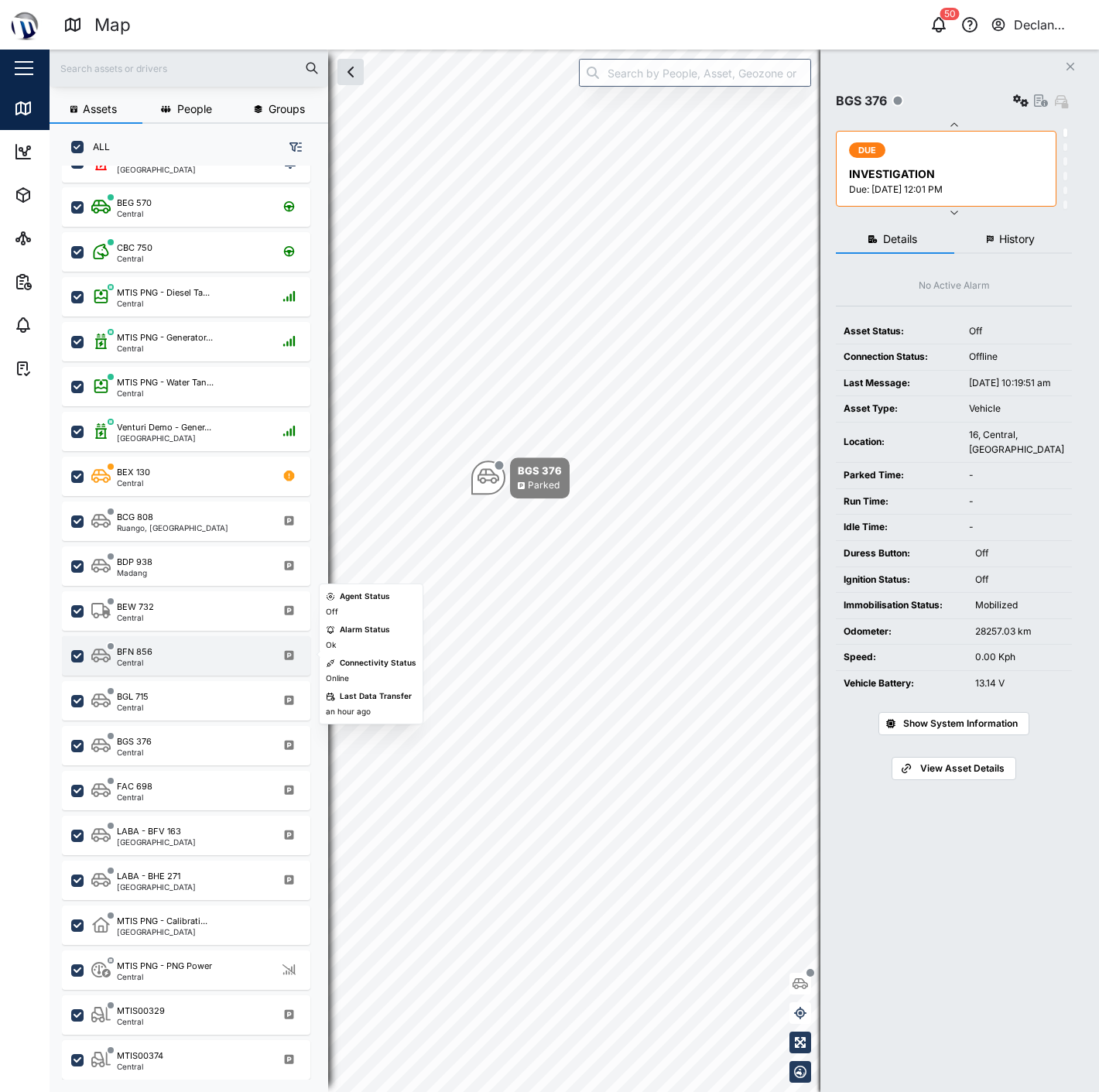
click at [177, 636] on div "BFN 856 Central" at bounding box center [186, 655] width 249 height 39
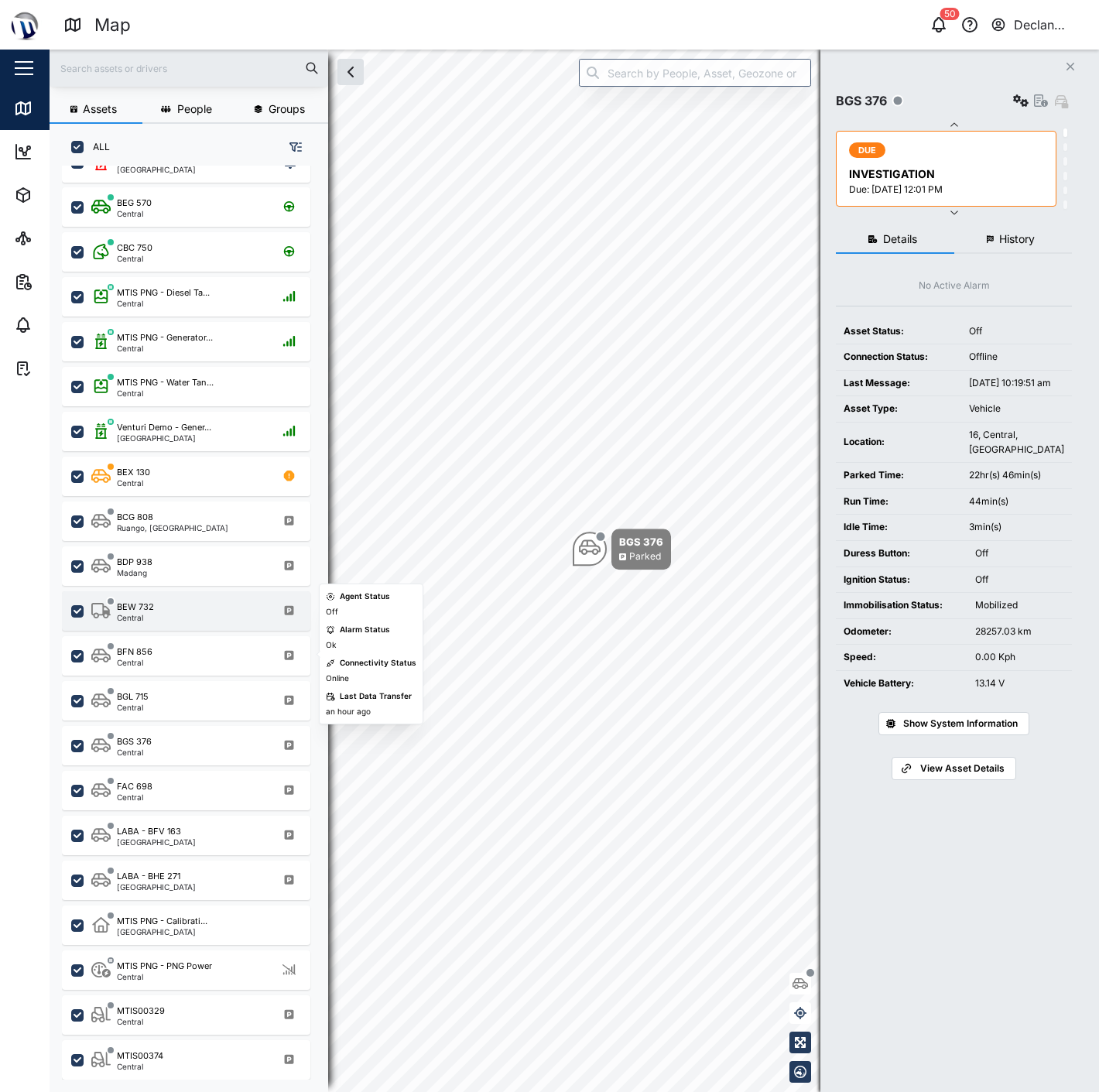
click at [177, 625] on div "BEW 732 Central" at bounding box center [186, 610] width 249 height 39
